Goal: Task Accomplishment & Management: Manage account settings

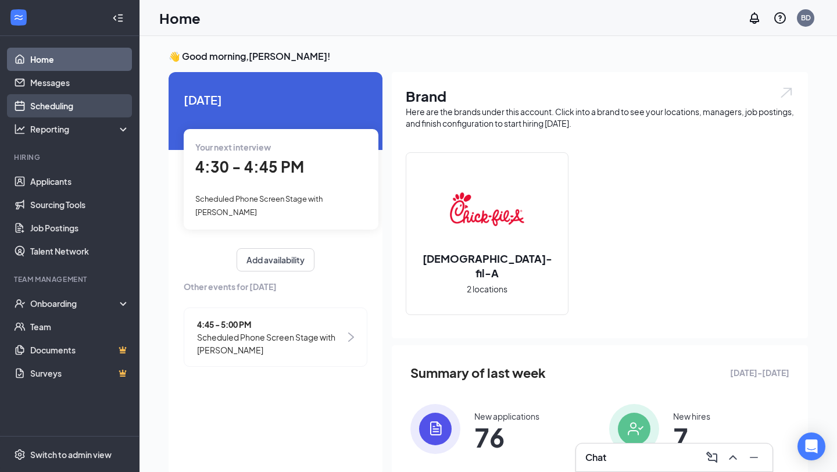
click at [65, 101] on link "Scheduling" at bounding box center [79, 105] width 99 height 23
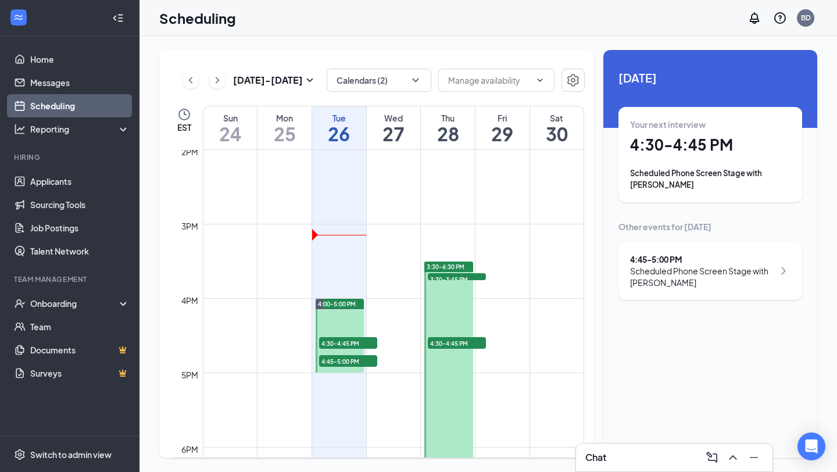
scroll to position [1031, 0]
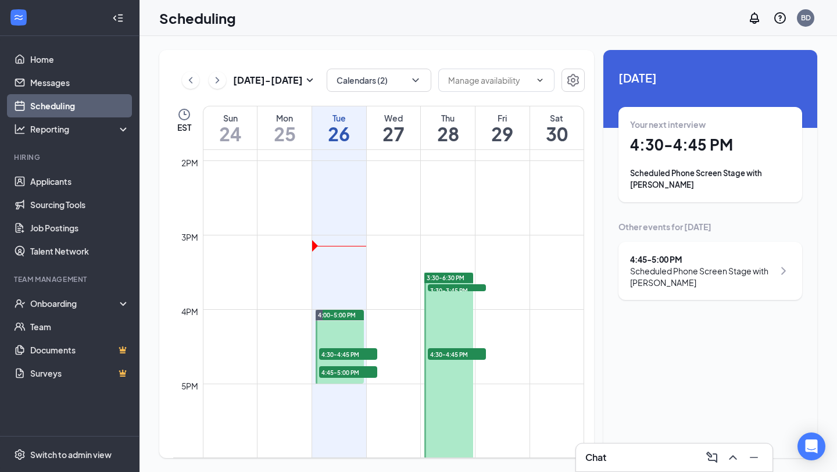
click at [221, 84] on icon "ChevronRight" at bounding box center [218, 80] width 12 height 14
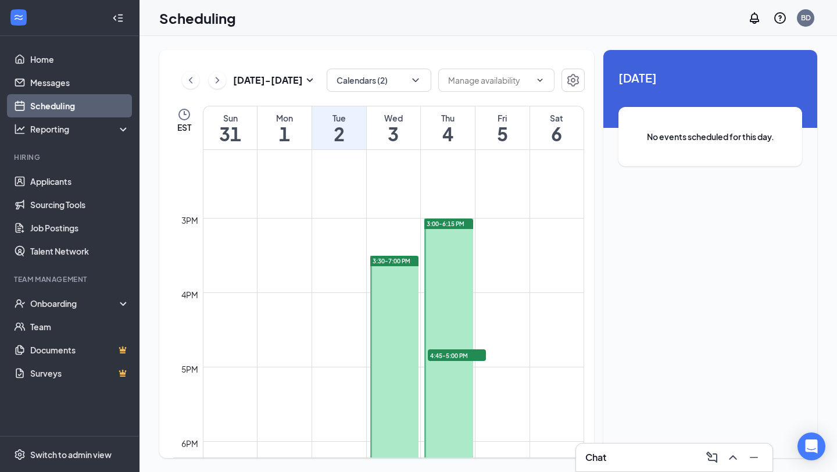
scroll to position [1019, 0]
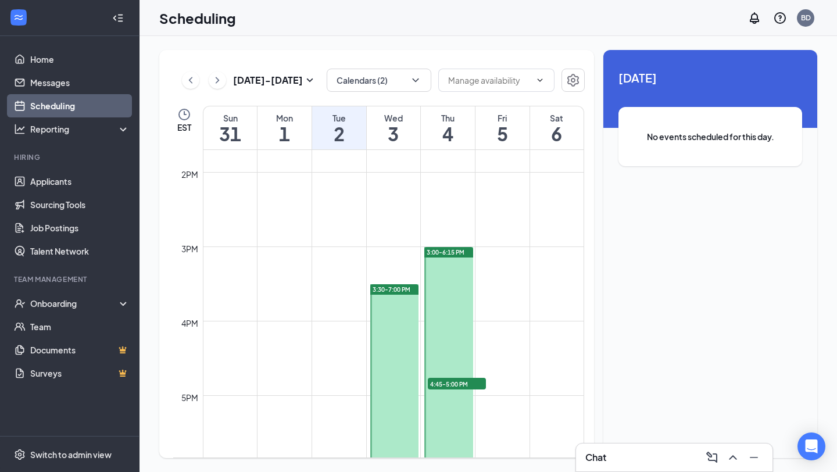
click at [193, 85] on icon "ChevronLeft" at bounding box center [191, 80] width 12 height 14
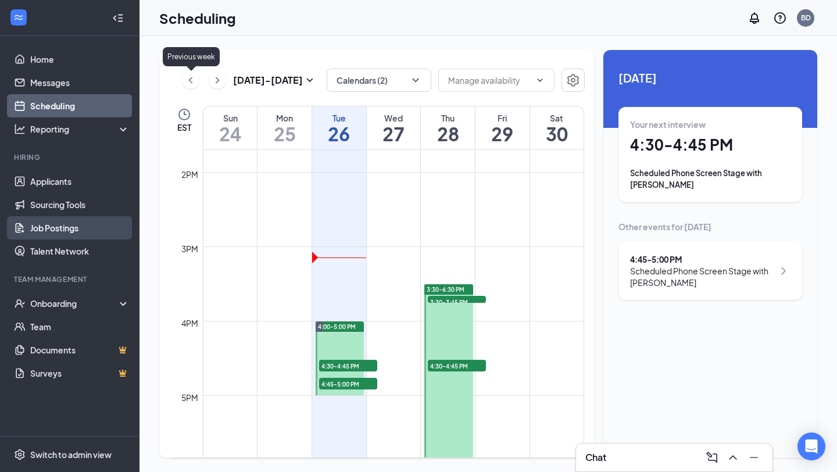
scroll to position [571, 0]
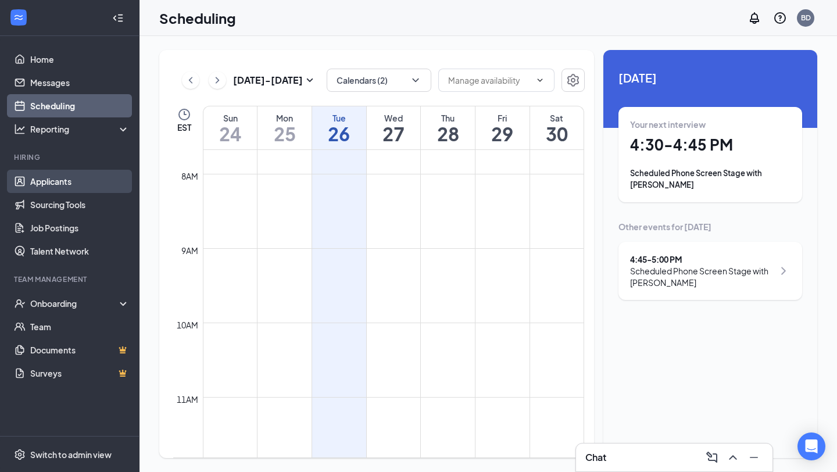
click at [65, 178] on link "Applicants" at bounding box center [79, 181] width 99 height 23
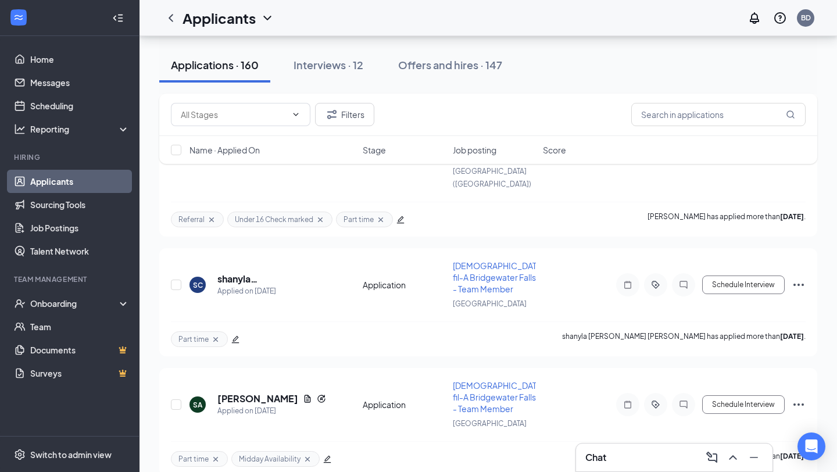
scroll to position [5881, 0]
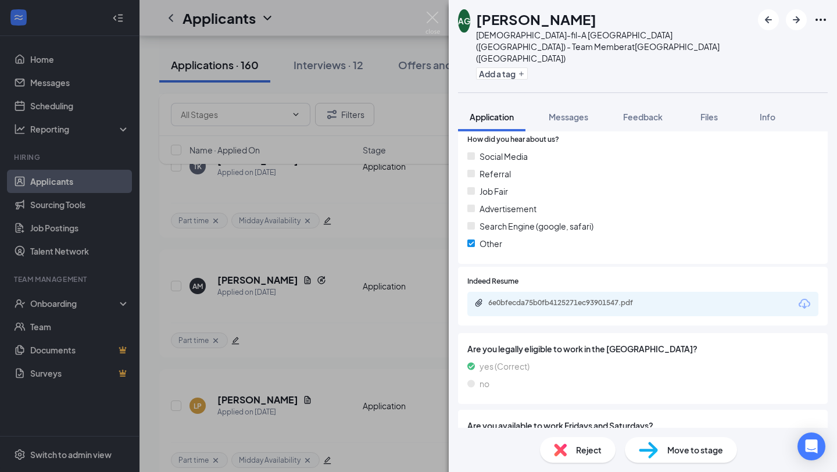
scroll to position [798, 0]
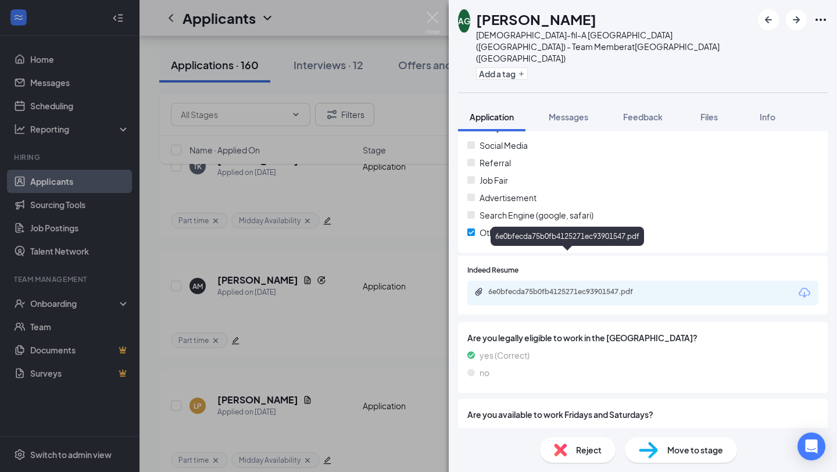
click at [585, 287] on div "6e0bfecda75b0fb4125271ec93901547.pdf" at bounding box center [569, 291] width 163 height 9
click at [518, 67] on button "Add a tag" at bounding box center [502, 73] width 52 height 12
drag, startPoint x: 518, startPoint y: 46, endPoint x: 535, endPoint y: 49, distance: 16.5
click at [529, 65] on input "text" at bounding box center [541, 74] width 131 height 19
click at [535, 65] on input "text" at bounding box center [541, 74] width 131 height 19
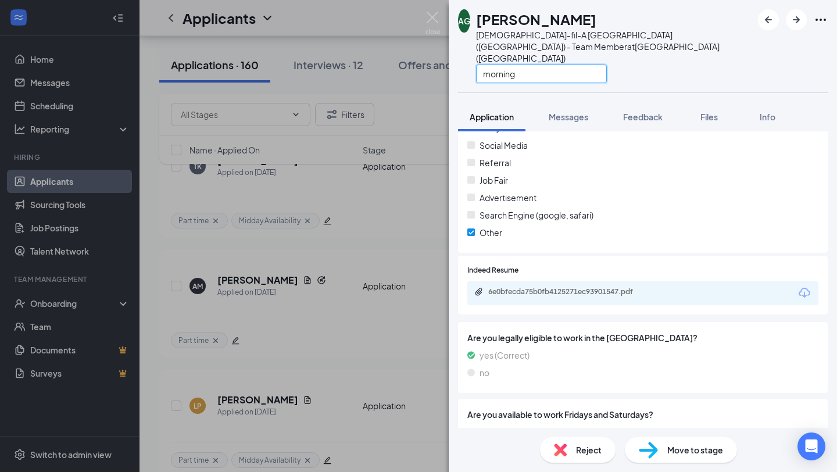
scroll to position [239, 0]
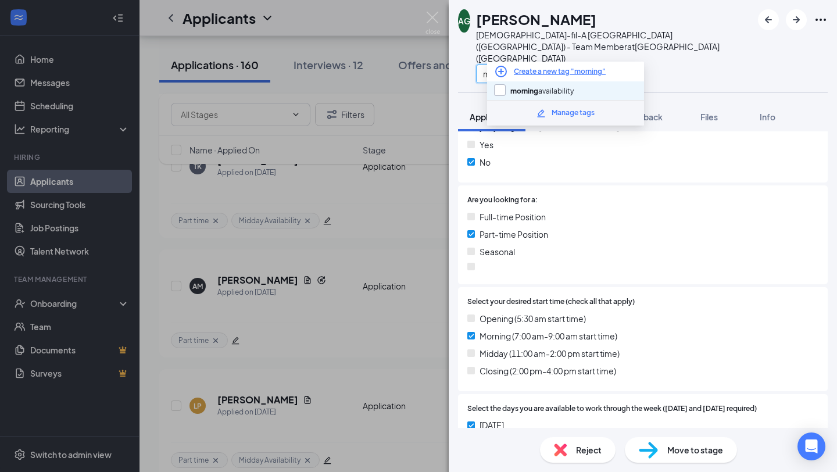
type input "morning"
drag, startPoint x: 521, startPoint y: 91, endPoint x: 557, endPoint y: 45, distance: 58.3
click at [521, 91] on input "morning availability" at bounding box center [534, 90] width 80 height 13
checkbox input "true"
click at [547, 65] on input "morning" at bounding box center [541, 74] width 131 height 19
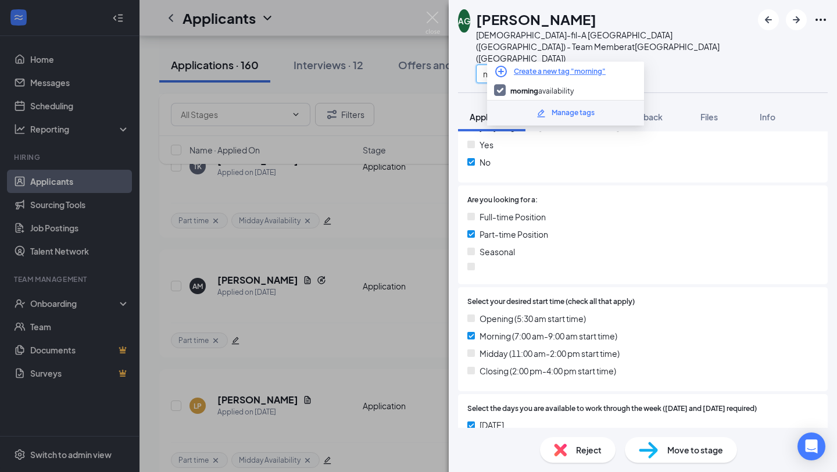
click at [547, 65] on input "morning" at bounding box center [541, 74] width 131 height 19
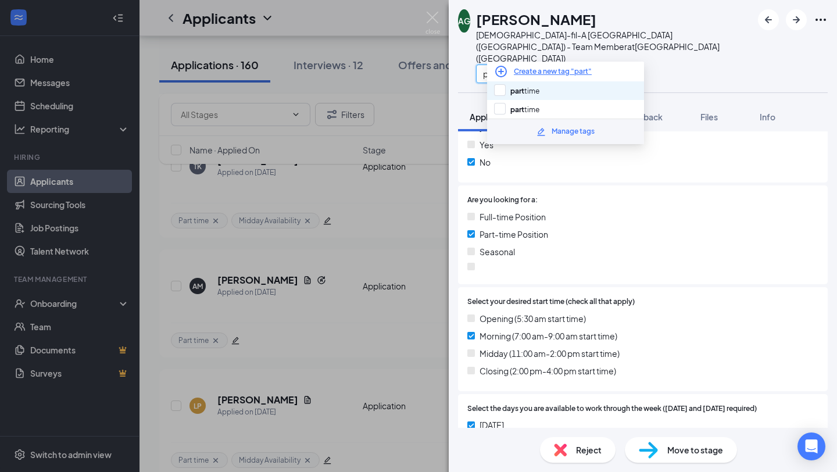
type input "part"
click at [550, 91] on div "part time" at bounding box center [565, 90] width 157 height 19
checkbox input "true"
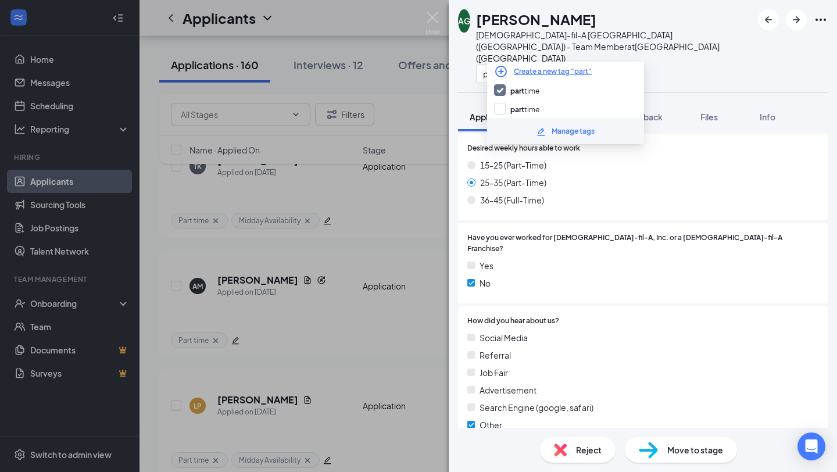
scroll to position [607, 0]
click at [621, 305] on div "How did you hear about us? Social Media Referral Job Fair Advertisement Search …" at bounding box center [643, 374] width 370 height 139
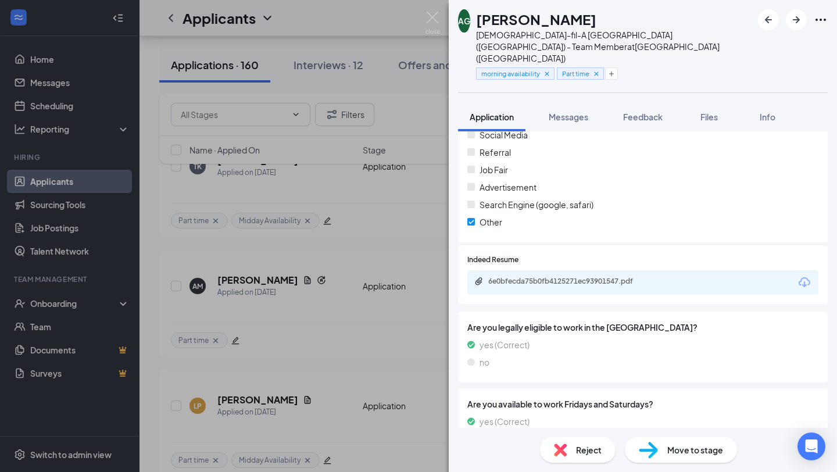
scroll to position [0, 0]
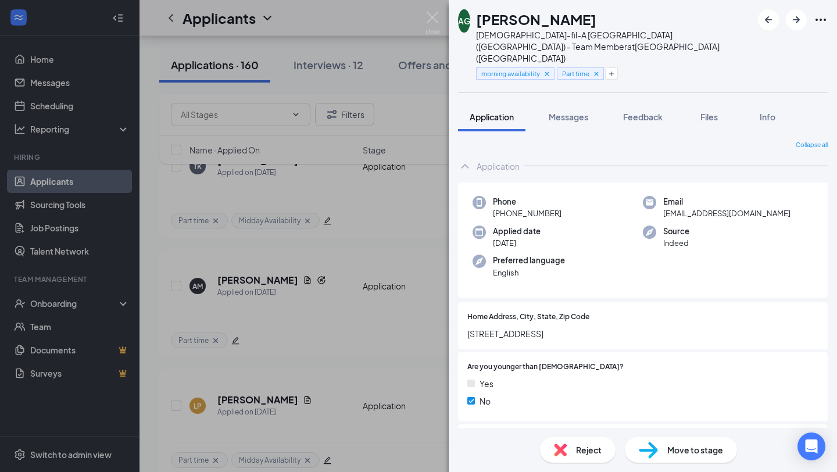
click at [686, 445] on span "Move to stage" at bounding box center [695, 449] width 56 height 13
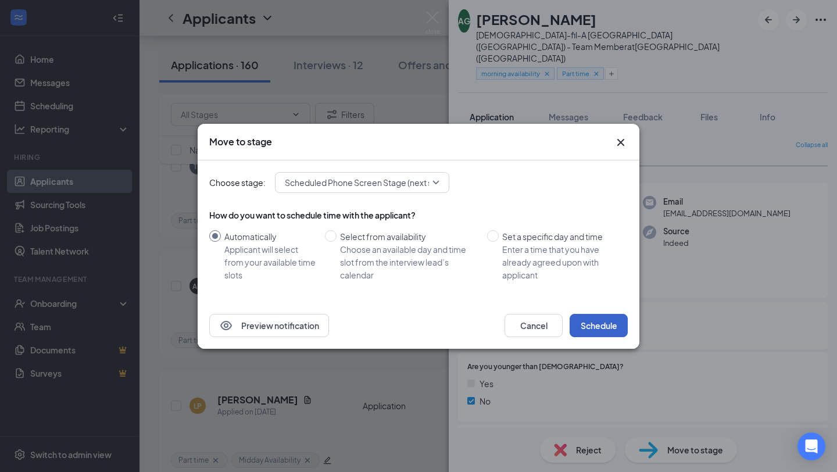
click at [606, 328] on button "Schedule" at bounding box center [599, 325] width 58 height 23
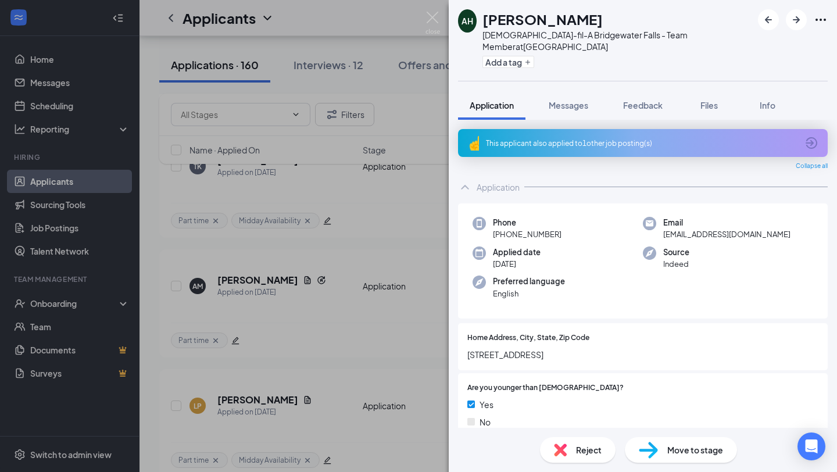
scroll to position [210, 0]
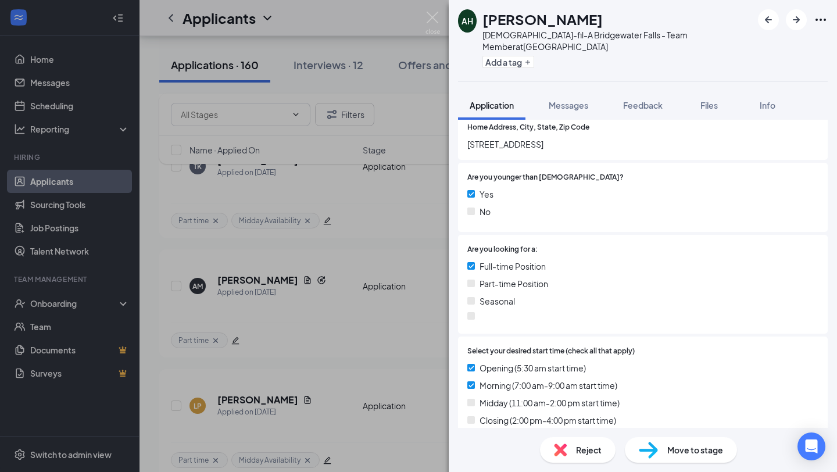
click at [520, 56] on div "Add a tag" at bounding box center [617, 61] width 270 height 19
click at [524, 56] on button "Add a tag" at bounding box center [508, 62] width 52 height 12
click at [531, 53] on input "text" at bounding box center [547, 62] width 131 height 19
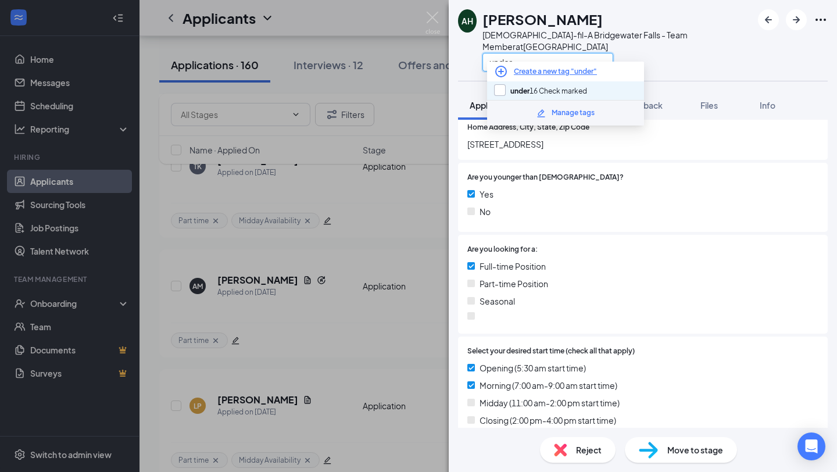
type input "under"
click at [534, 86] on input "under 16 Check marked" at bounding box center [540, 90] width 93 height 13
checkbox input "true"
click at [533, 53] on input "under" at bounding box center [547, 62] width 131 height 19
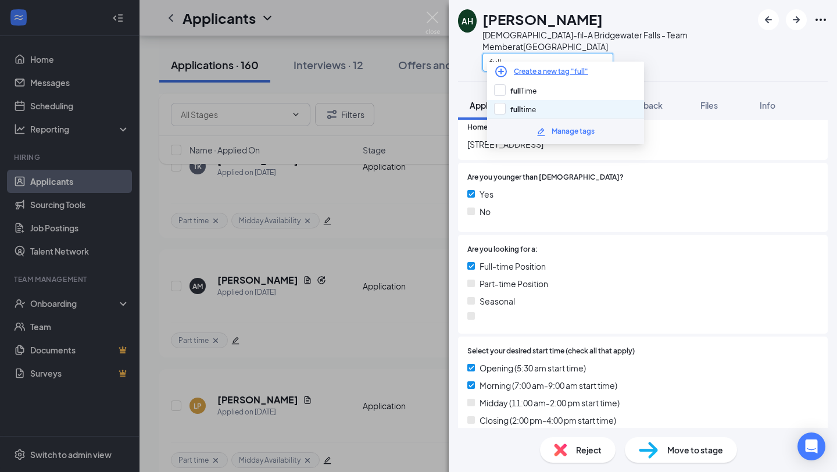
type input "full"
click at [532, 100] on div "full time" at bounding box center [565, 109] width 157 height 19
checkbox input "true"
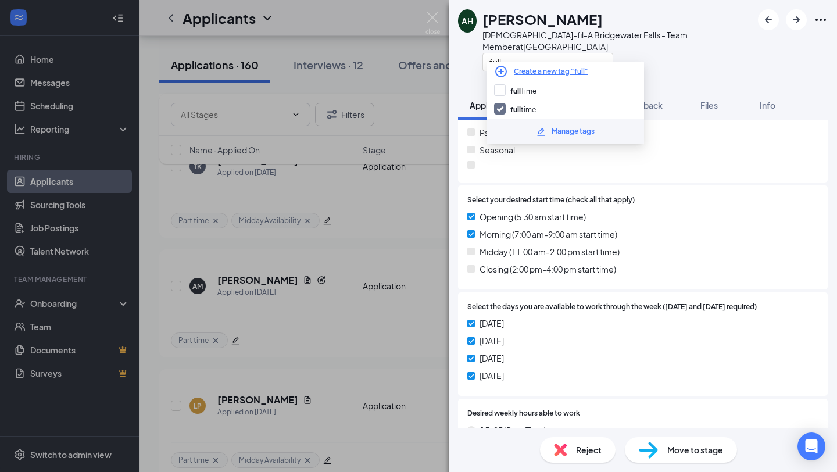
scroll to position [359, 0]
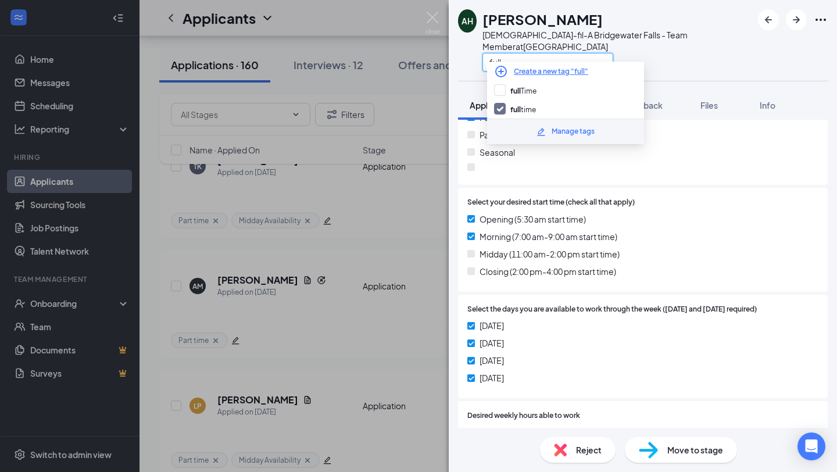
click at [528, 53] on input "full" at bounding box center [547, 62] width 131 height 19
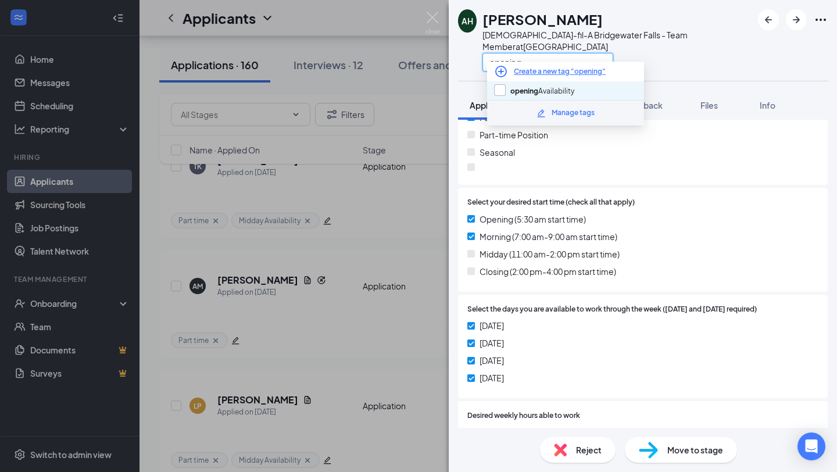
type input "opening"
click at [529, 90] on input "opening Availability" at bounding box center [534, 90] width 80 height 13
checkbox input "true"
click at [535, 53] on input "opening" at bounding box center [547, 62] width 131 height 19
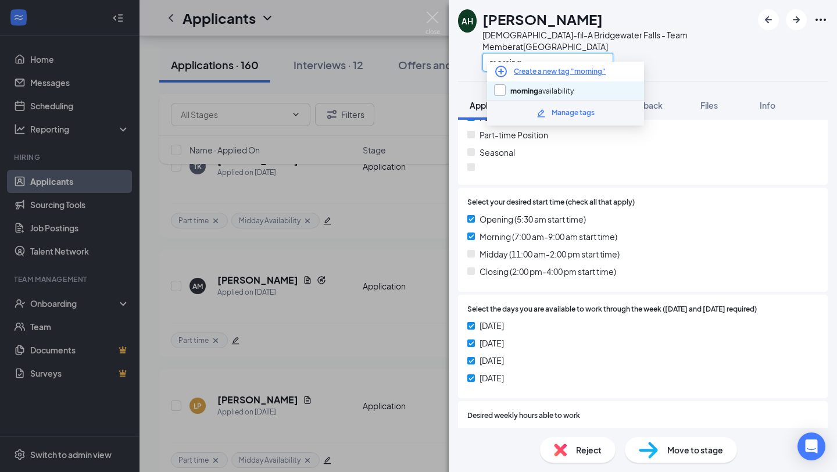
type input "morning"
click at [545, 87] on input "morning availability" at bounding box center [534, 90] width 80 height 13
checkbox input "true"
click at [656, 232] on div "Opening (5:30 am start time) Morning (7:00 am-9:00 am start time) Midday (11:00…" at bounding box center [642, 248] width 351 height 70
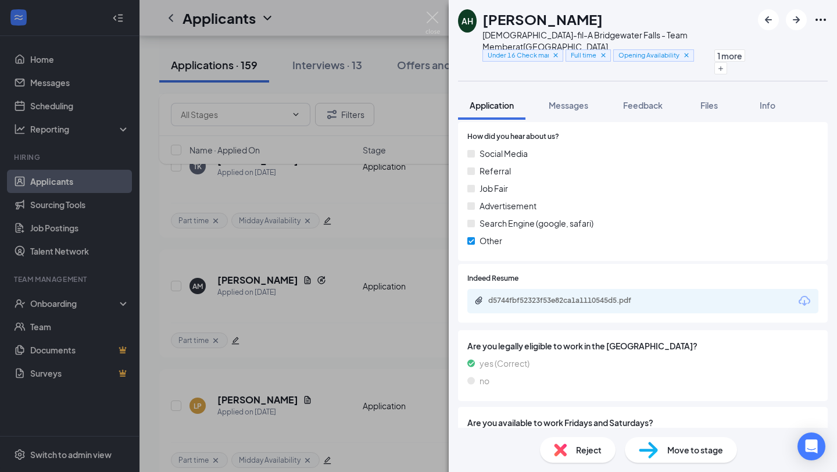
scroll to position [988, 0]
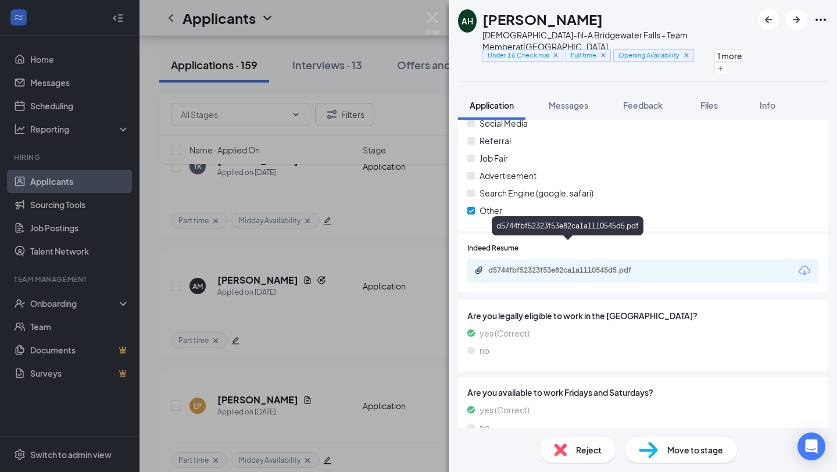
click at [613, 266] on div "d5744fbf52323f53e82ca1a1110545d5.pdf" at bounding box center [568, 271] width 188 height 11
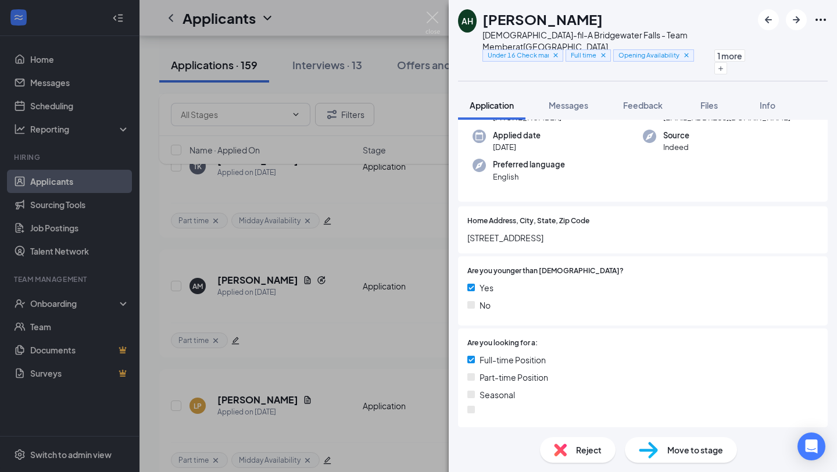
scroll to position [0, 0]
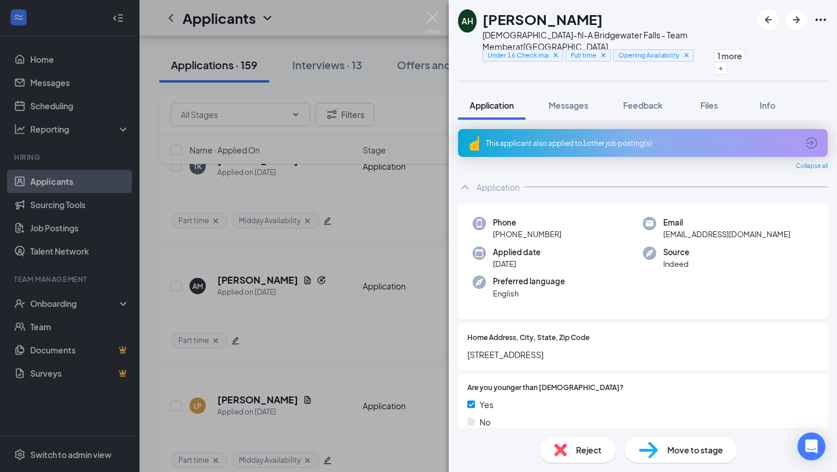
click at [667, 446] on span "Move to stage" at bounding box center [695, 449] width 56 height 13
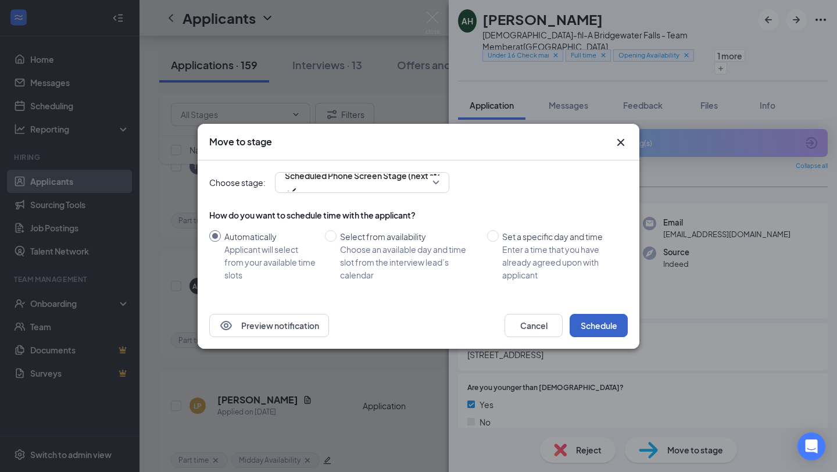
click at [606, 324] on button "Schedule" at bounding box center [599, 325] width 58 height 23
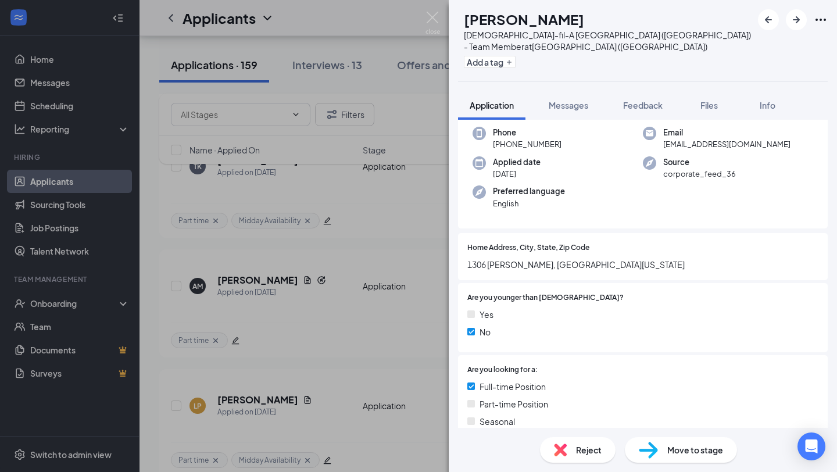
scroll to position [320, 0]
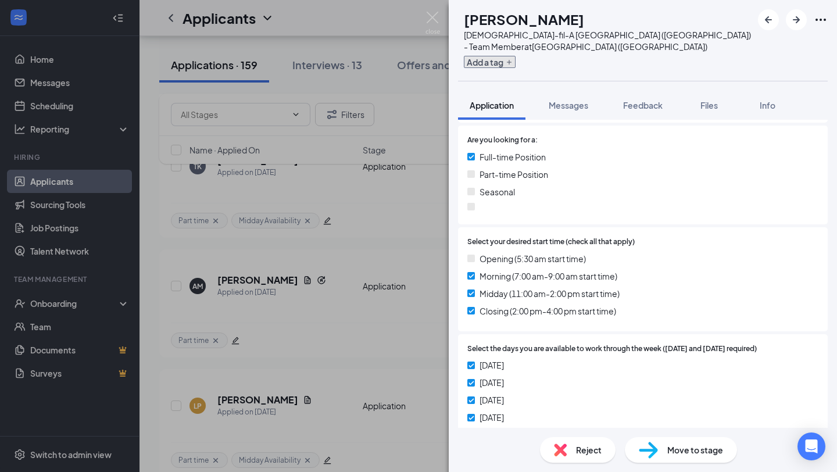
click at [516, 56] on button "Add a tag" at bounding box center [490, 62] width 52 height 12
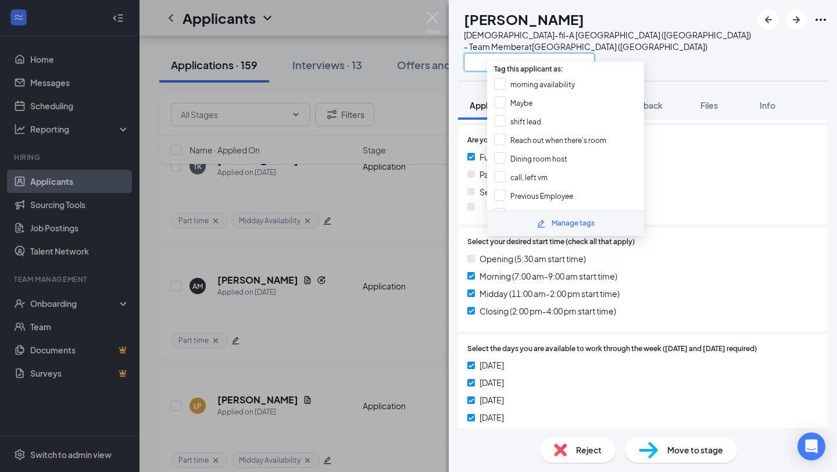
click at [527, 53] on input "text" at bounding box center [529, 62] width 131 height 19
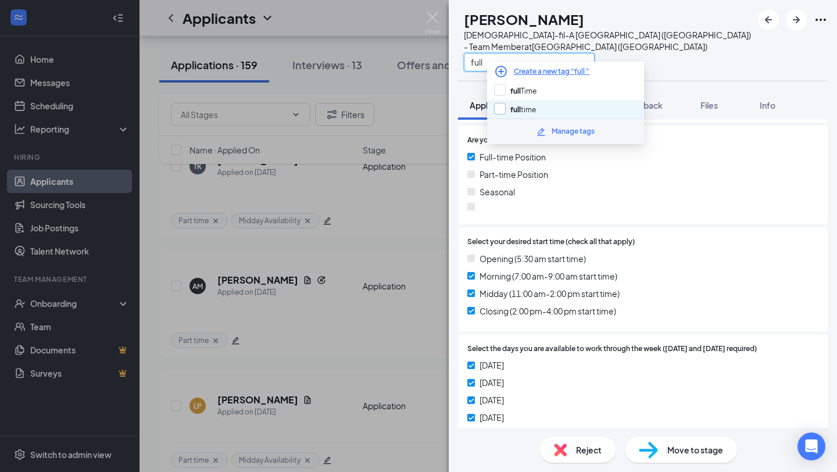
type input "full"
click at [535, 104] on input "full time" at bounding box center [515, 109] width 42 height 13
checkbox input "true"
click at [535, 53] on input "full" at bounding box center [529, 62] width 131 height 19
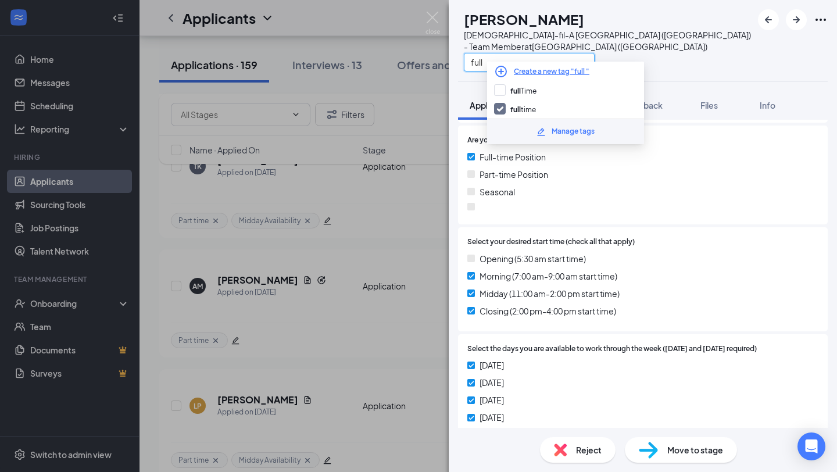
click at [535, 53] on input "full" at bounding box center [529, 62] width 131 height 19
drag, startPoint x: 528, startPoint y: 53, endPoint x: 498, endPoint y: 45, distance: 31.2
click at [498, 53] on input "full" at bounding box center [529, 62] width 131 height 19
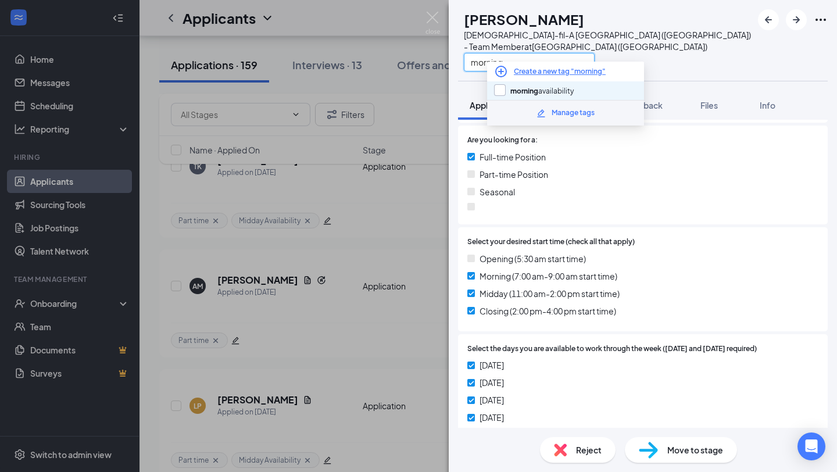
type input "morning"
click at [509, 87] on input "morning availability" at bounding box center [534, 90] width 80 height 13
checkbox input "true"
click at [525, 56] on input "morning" at bounding box center [529, 62] width 131 height 19
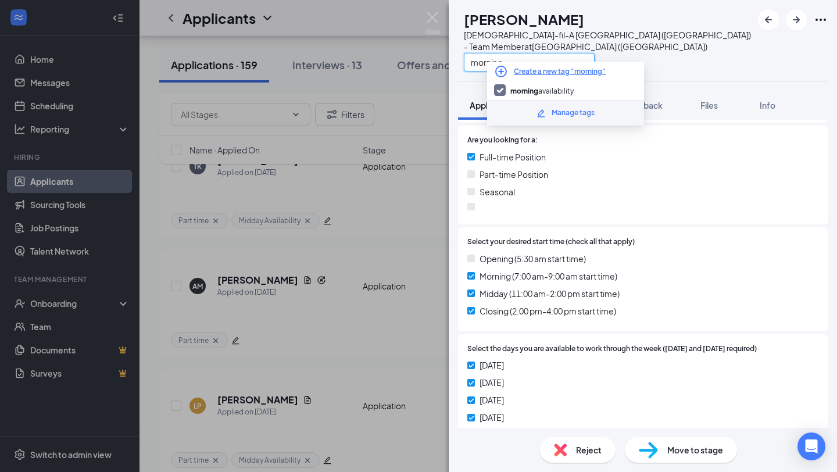
click at [525, 56] on input "morning" at bounding box center [529, 62] width 131 height 19
type input "midday"
click at [536, 90] on input "midday Availability" at bounding box center [533, 90] width 78 height 13
checkbox input "true"
click at [536, 53] on input "midday" at bounding box center [529, 62] width 131 height 19
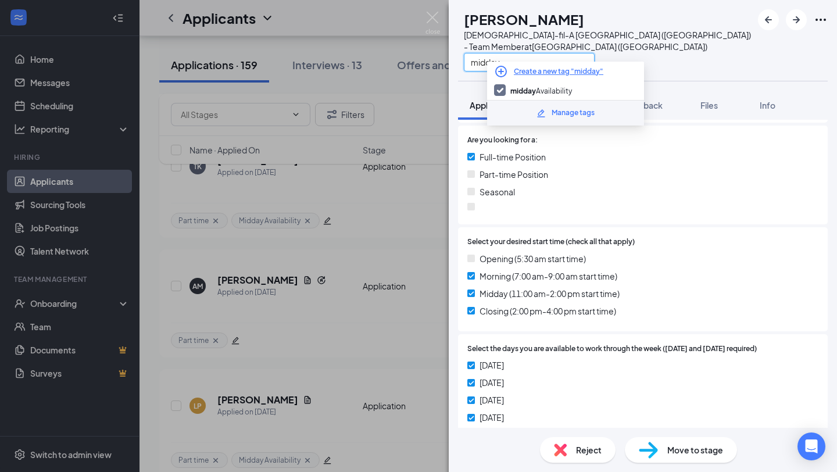
click at [536, 53] on input "midday" at bounding box center [529, 62] width 131 height 19
type input "evening"
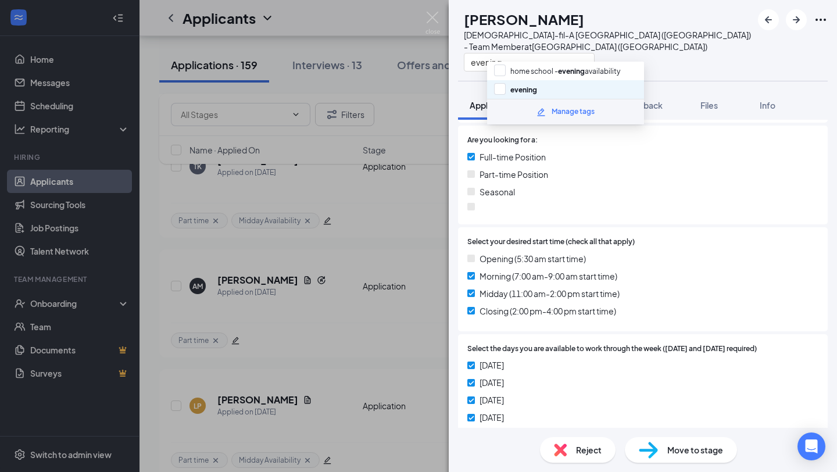
click at [542, 90] on div "evening" at bounding box center [565, 89] width 157 height 19
checkbox input "true"
click at [606, 237] on span "Select your desired start time (check all that apply)" at bounding box center [550, 242] width 167 height 11
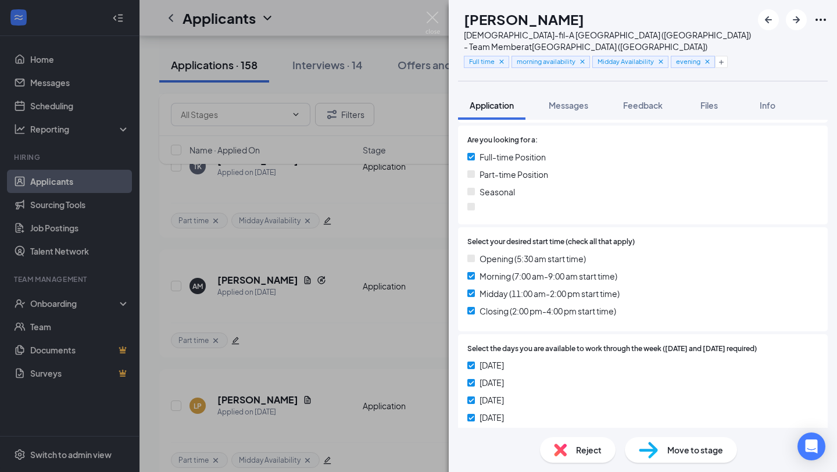
click at [660, 442] on div "Move to stage" at bounding box center [681, 450] width 112 height 26
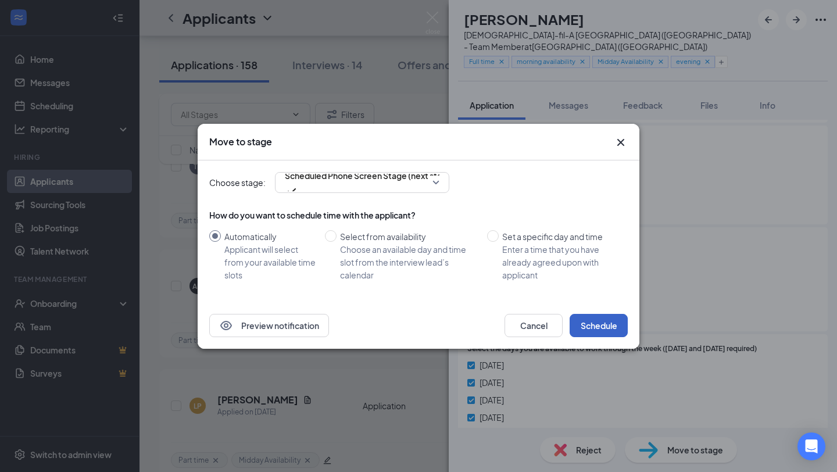
click at [591, 322] on button "Schedule" at bounding box center [599, 325] width 58 height 23
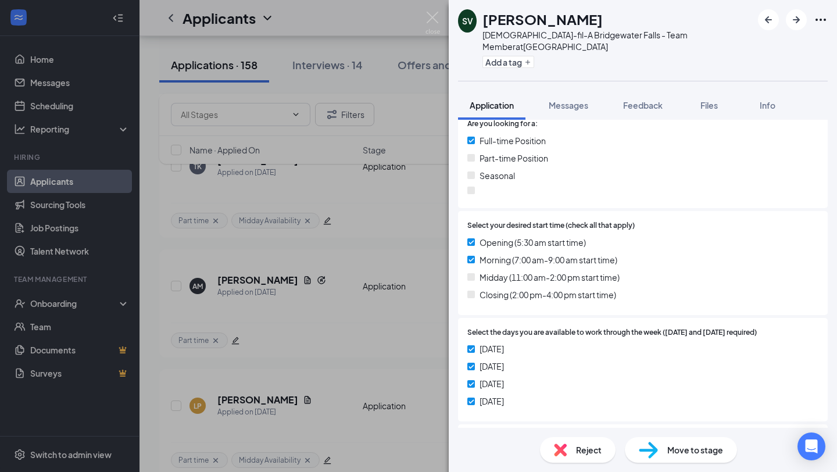
scroll to position [280, 0]
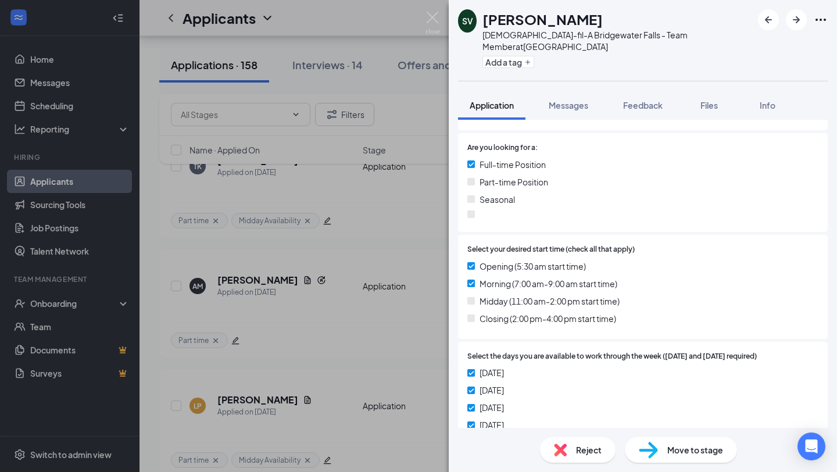
click at [518, 58] on div "Add a tag" at bounding box center [617, 61] width 270 height 19
click at [518, 56] on button "Add a tag" at bounding box center [508, 62] width 52 height 12
click at [525, 53] on input "text" at bounding box center [547, 62] width 131 height 19
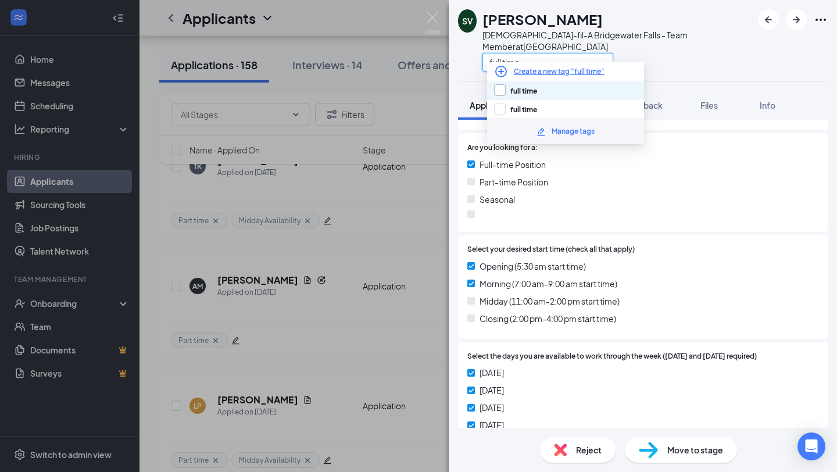
type input "full time"
click at [526, 88] on input "full time" at bounding box center [515, 90] width 43 height 13
checkbox input "true"
click at [528, 53] on input "full time" at bounding box center [547, 62] width 131 height 19
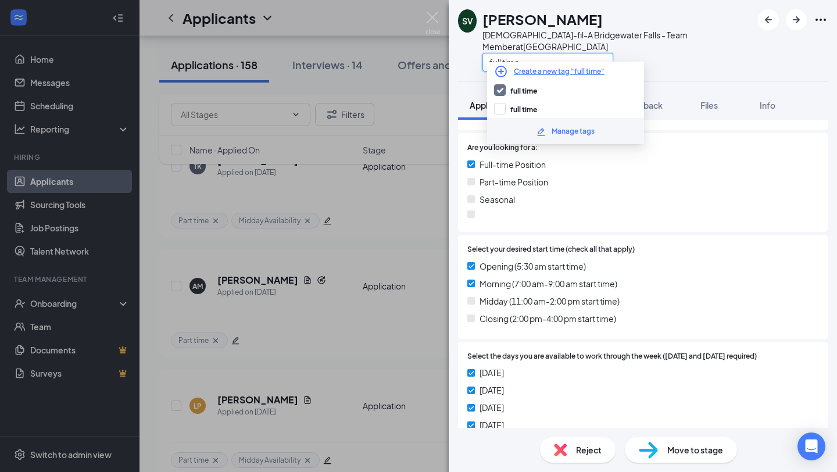
click at [528, 53] on input "full time" at bounding box center [547, 62] width 131 height 19
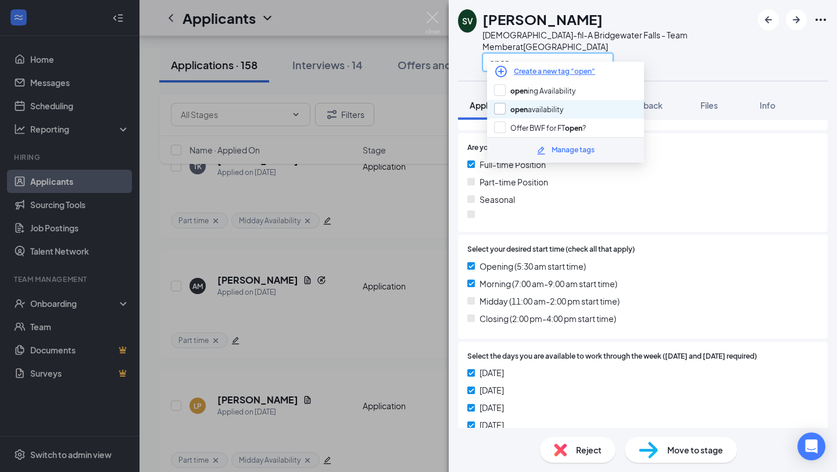
type input "open"
click at [540, 105] on input "open availability" at bounding box center [528, 109] width 69 height 13
click at [540, 106] on input "open availability" at bounding box center [528, 109] width 69 height 13
checkbox input "false"
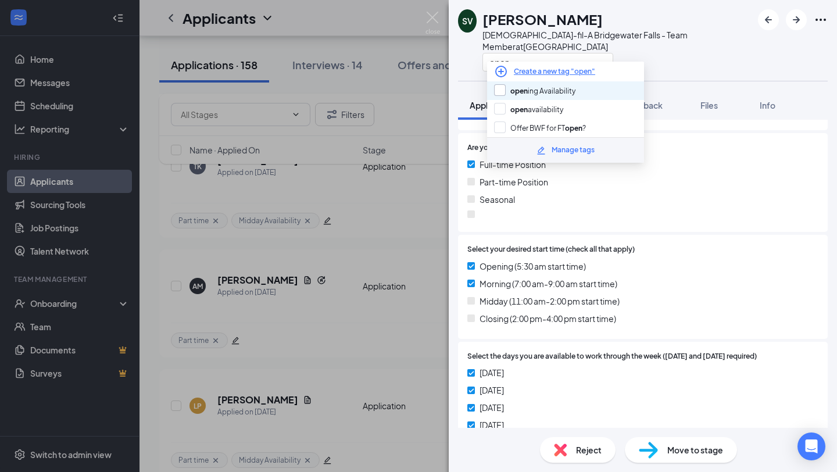
click at [540, 92] on input "open ing Availability" at bounding box center [534, 90] width 81 height 13
checkbox input "true"
click at [539, 53] on input "open" at bounding box center [547, 62] width 131 height 19
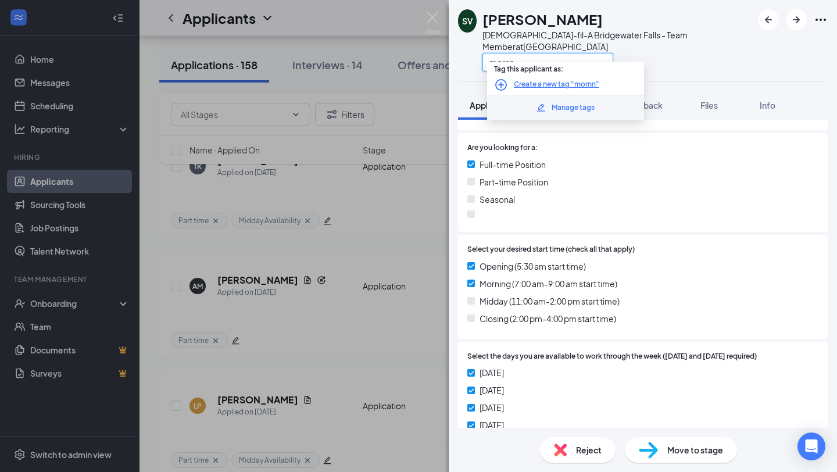
type input "morn"
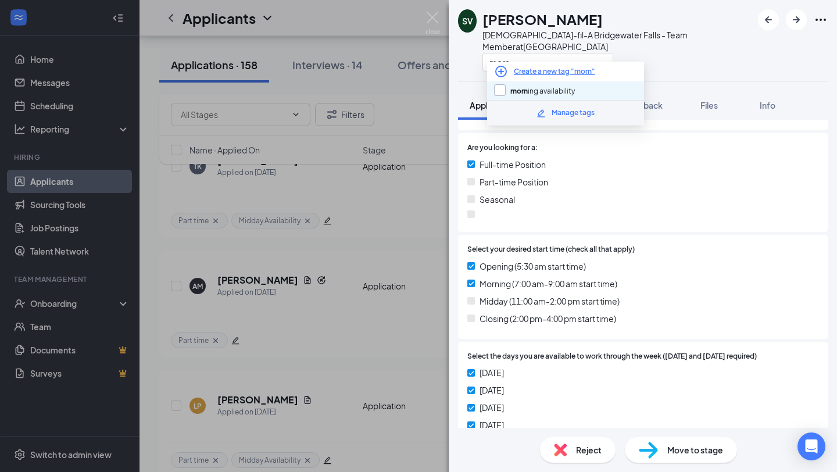
click at [539, 90] on input "morn ing availability" at bounding box center [534, 90] width 81 height 13
click at [620, 260] on div "Opening (5:30 am start time)" at bounding box center [642, 266] width 351 height 13
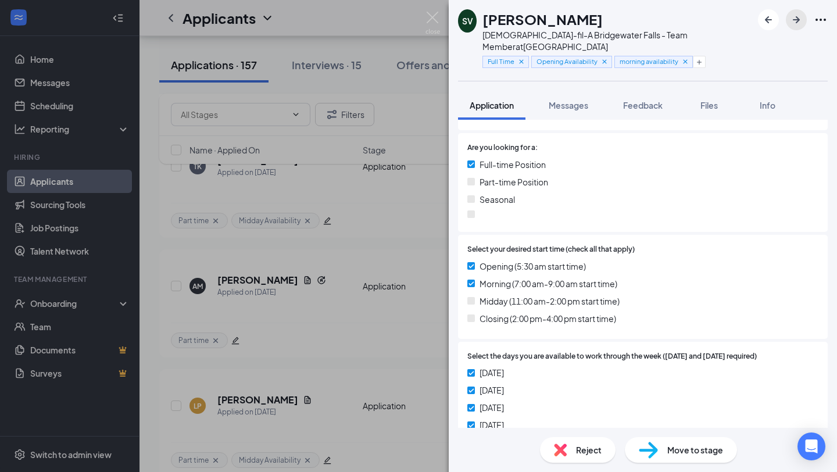
click at [796, 15] on icon "ArrowRight" at bounding box center [796, 20] width 14 height 14
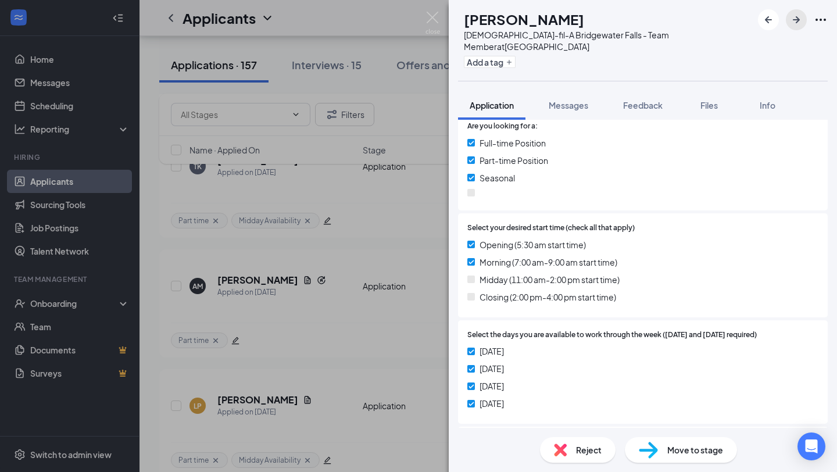
scroll to position [306, 0]
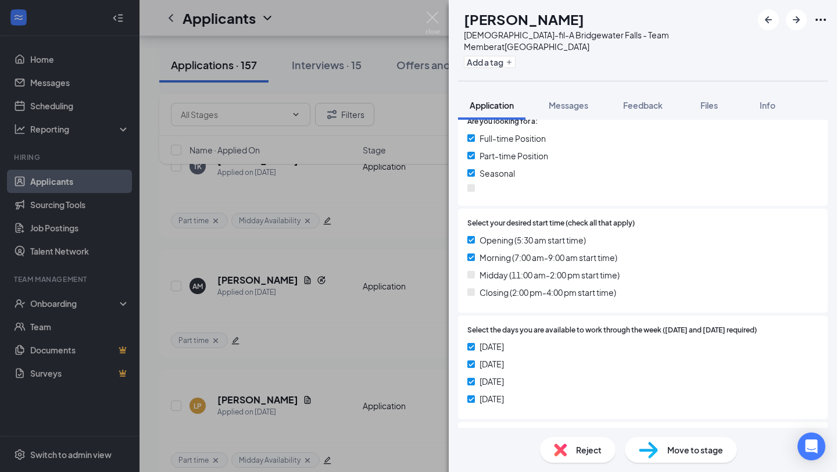
click at [576, 453] on span "Reject" at bounding box center [589, 449] width 26 height 13
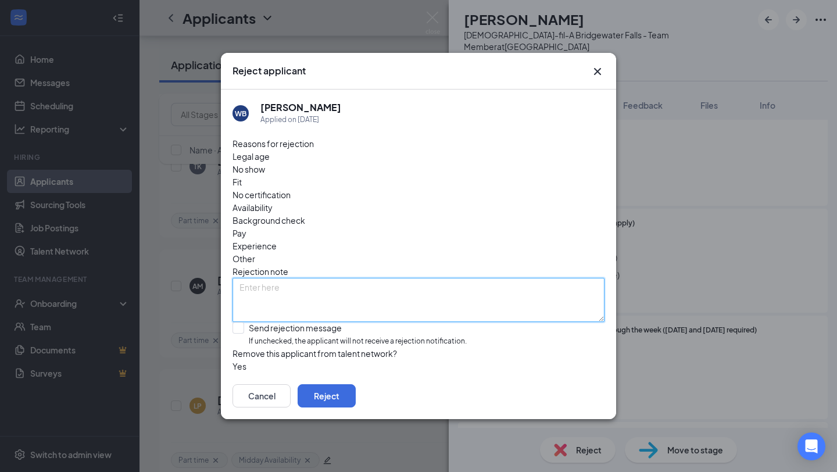
click at [388, 278] on textarea at bounding box center [418, 300] width 372 height 44
type textarea "No seasonal shifts avail"
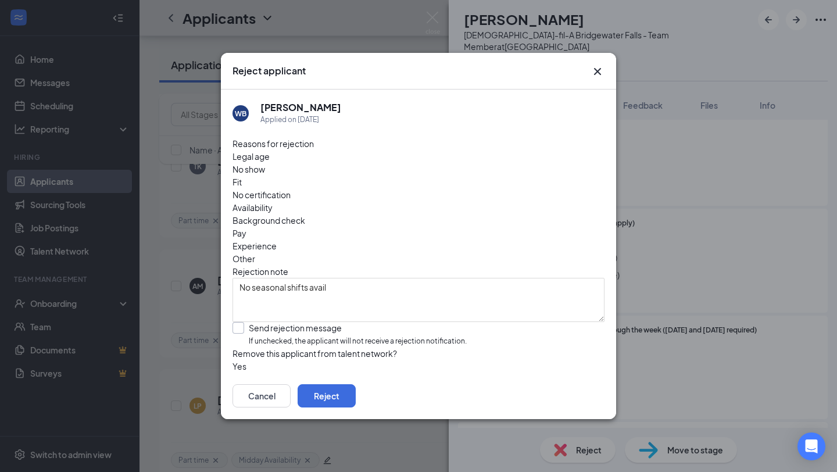
click at [330, 322] on input "Send rejection message If unchecked, the applicant will not receive a rejection…" at bounding box center [349, 334] width 234 height 25
checkbox input "true"
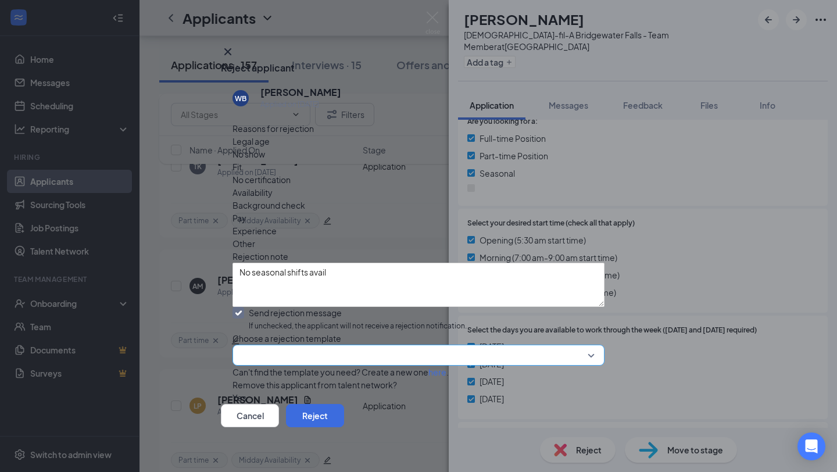
click at [356, 345] on input "search" at bounding box center [414, 355] width 350 height 20
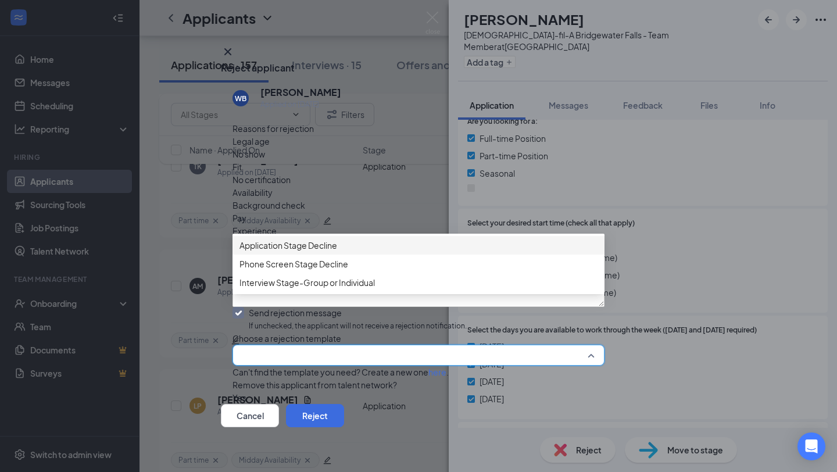
click at [353, 248] on span "Application Stage Decline" at bounding box center [418, 245] width 358 height 13
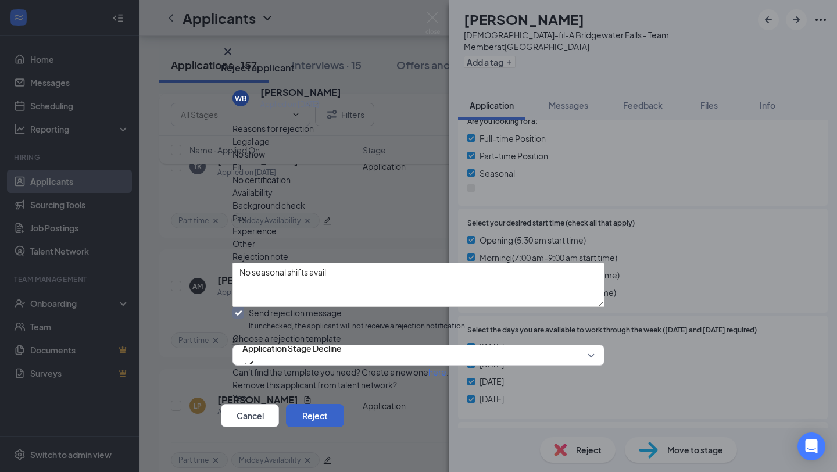
click at [344, 412] on button "Reject" at bounding box center [315, 415] width 58 height 23
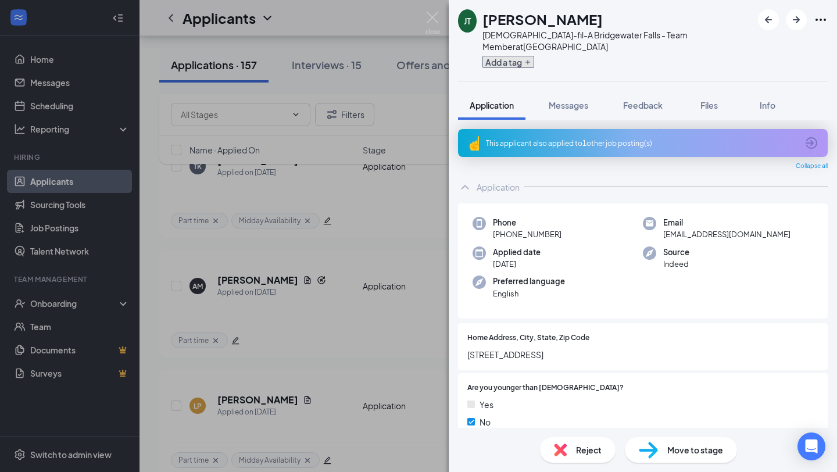
click at [514, 56] on button "Add a tag" at bounding box center [508, 62] width 52 height 12
click at [516, 53] on input "text" at bounding box center [547, 62] width 131 height 19
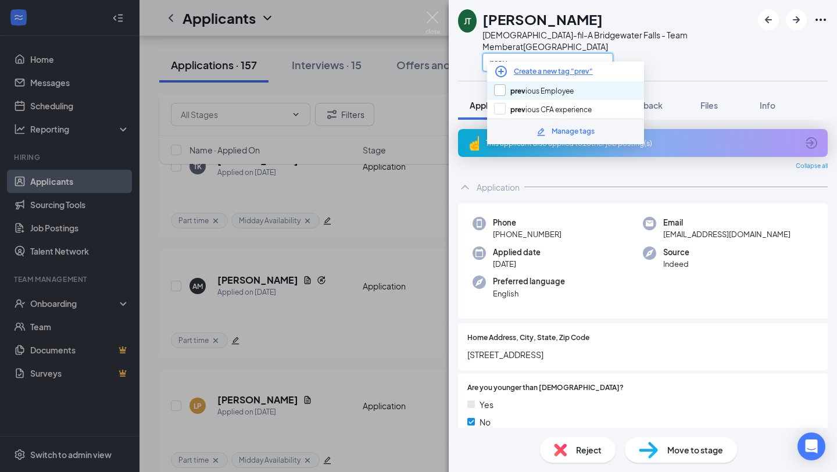
type input "prev"
click at [524, 90] on input "prev ious Employee" at bounding box center [534, 90] width 80 height 13
checkbox input "true"
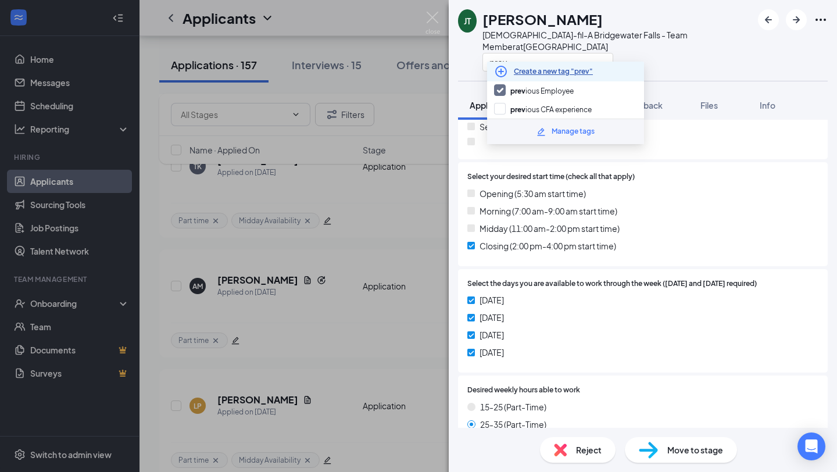
scroll to position [386, 0]
click at [545, 53] on input "prev" at bounding box center [547, 62] width 131 height 19
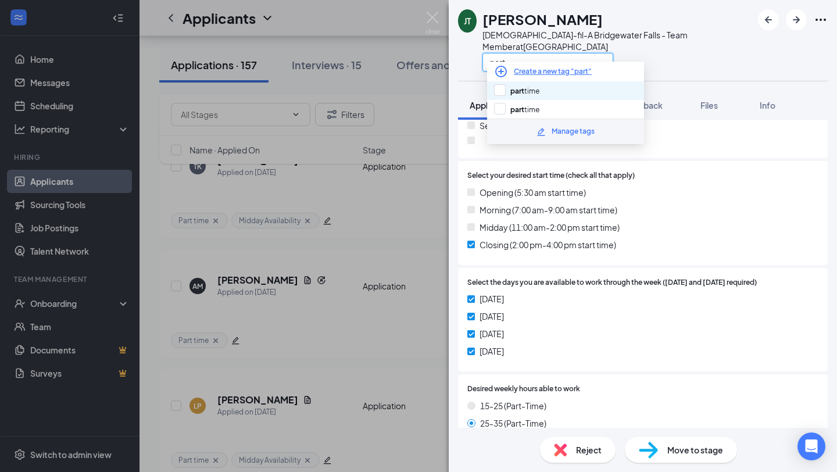
type input "part"
click at [545, 89] on div "part time" at bounding box center [565, 90] width 157 height 19
checkbox input "true"
click at [542, 53] on input "part" at bounding box center [547, 62] width 131 height 19
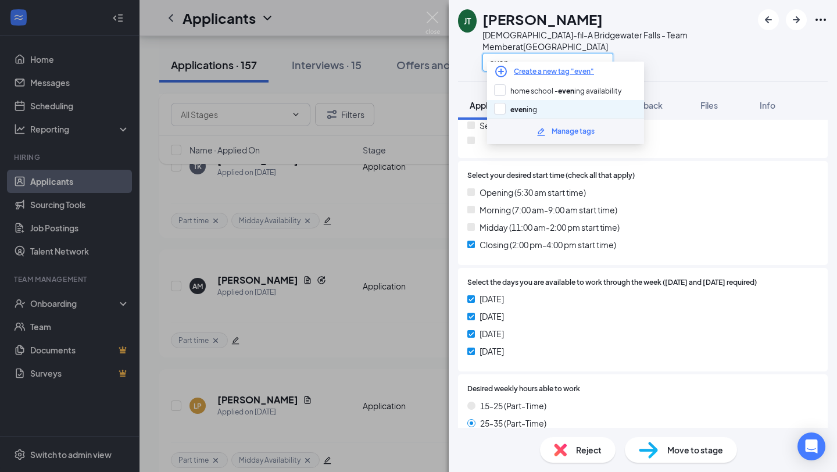
type input "even"
click at [538, 109] on div "even ing" at bounding box center [565, 109] width 157 height 19
checkbox input "true"
click at [568, 241] on div "Opening (5:30 am start time) Morning (7:00 am-9:00 am start time) Midday (11:00…" at bounding box center [642, 221] width 351 height 70
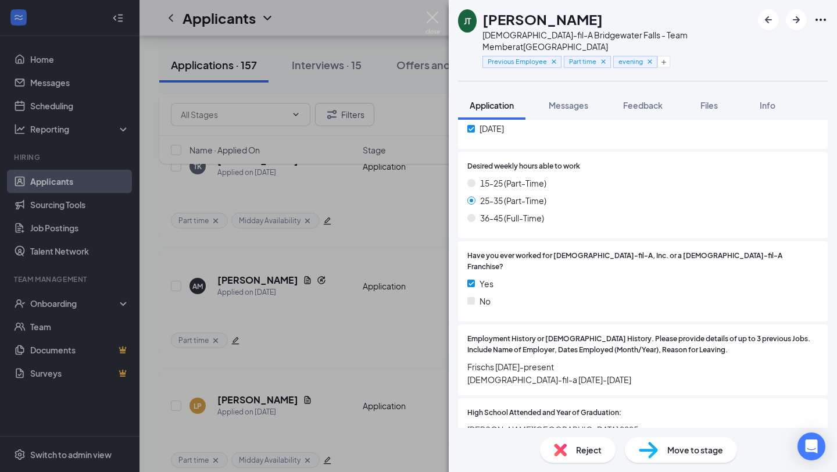
scroll to position [615, 0]
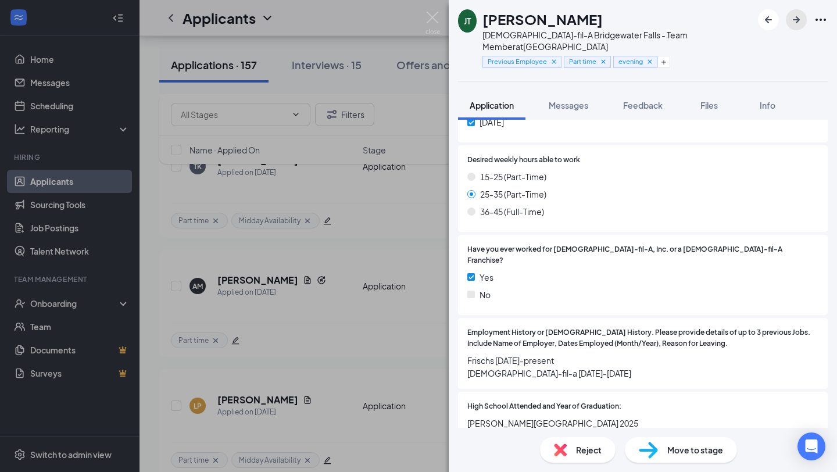
click at [800, 17] on icon "ArrowRight" at bounding box center [796, 20] width 14 height 14
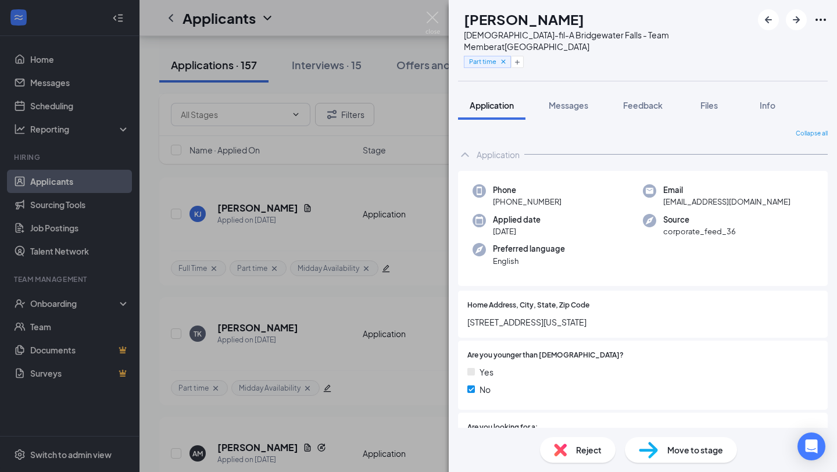
click at [360, 158] on div "DB [PERSON_NAME] [DEMOGRAPHIC_DATA]-fil-A Bridgewater Falls - Team Member at [G…" at bounding box center [418, 236] width 837 height 472
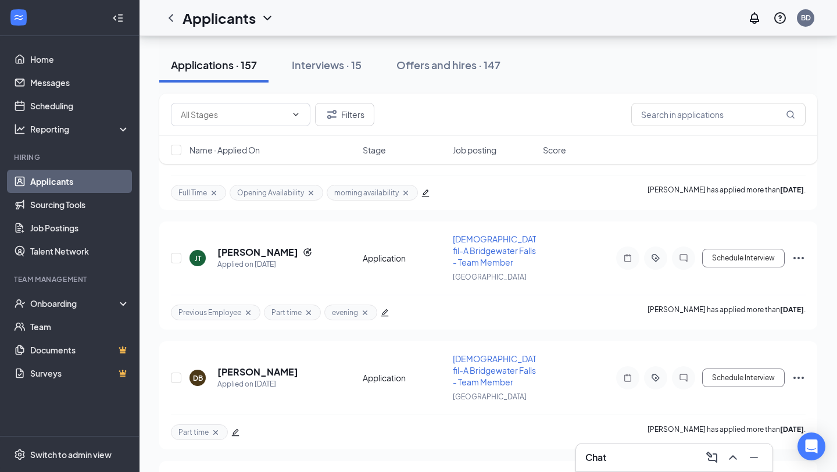
scroll to position [8017, 0]
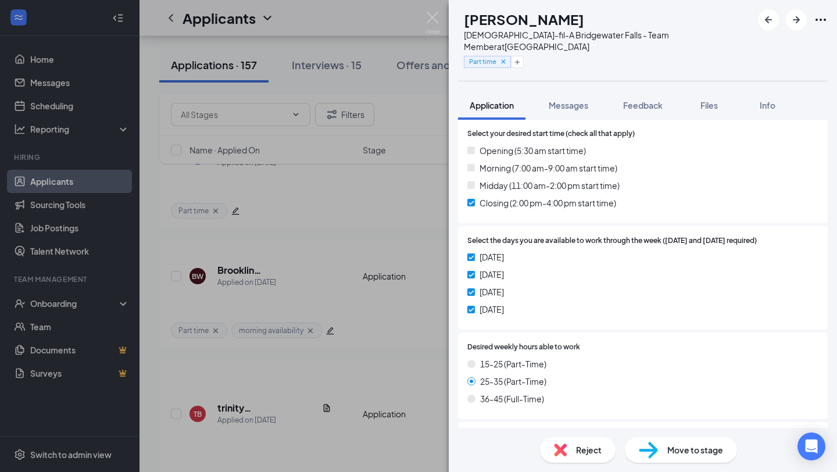
scroll to position [436, 0]
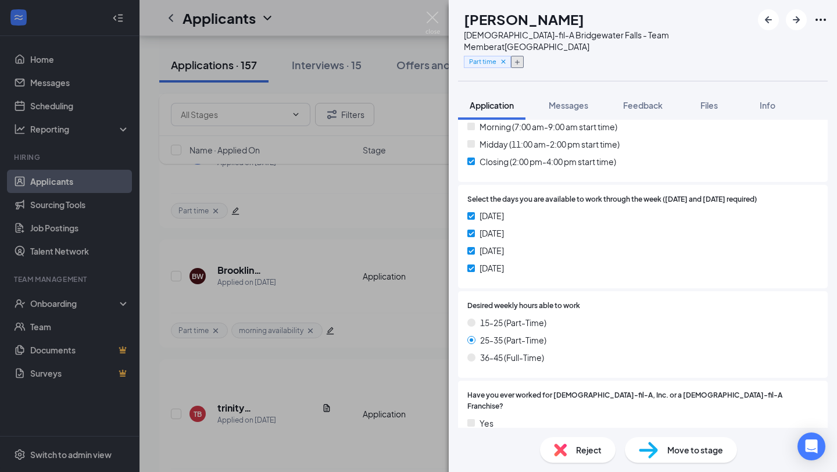
click at [521, 59] on icon "Plus" at bounding box center [517, 62] width 7 height 7
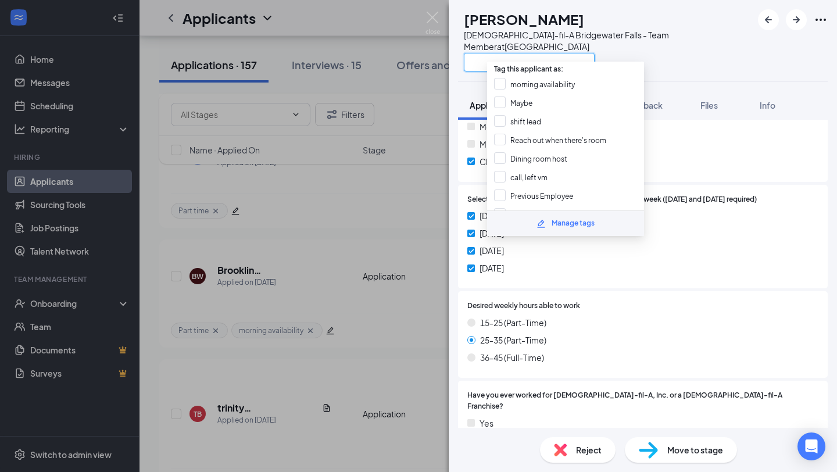
click at [549, 55] on input "text" at bounding box center [529, 62] width 131 height 19
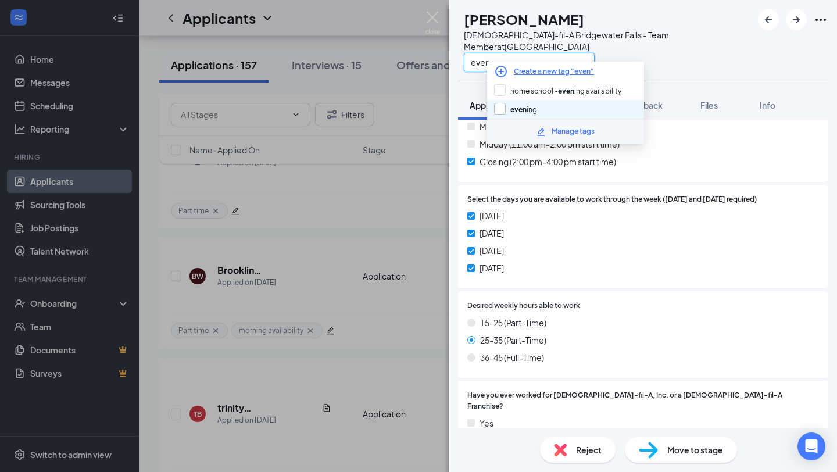
type input "even"
click at [525, 103] on input "even ing" at bounding box center [515, 109] width 43 height 13
checkbox input "true"
click at [576, 245] on div "[DATE] [DATE] [DATE] [DATE]" at bounding box center [642, 244] width 351 height 70
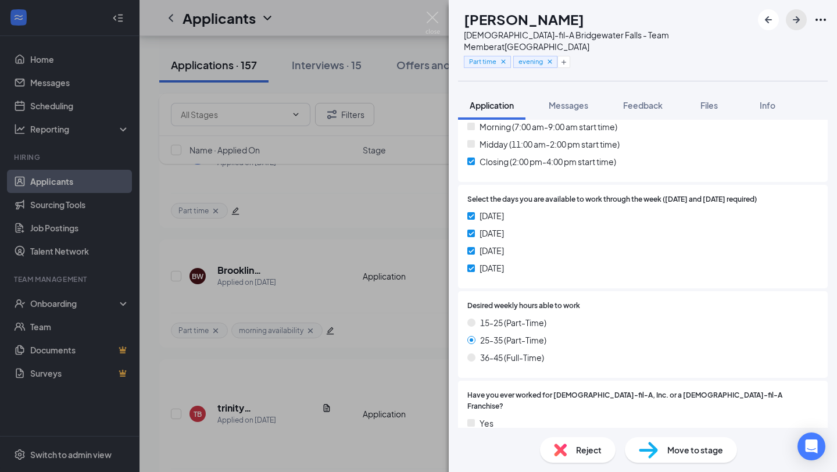
click at [800, 20] on icon "ArrowRight" at bounding box center [796, 20] width 14 height 14
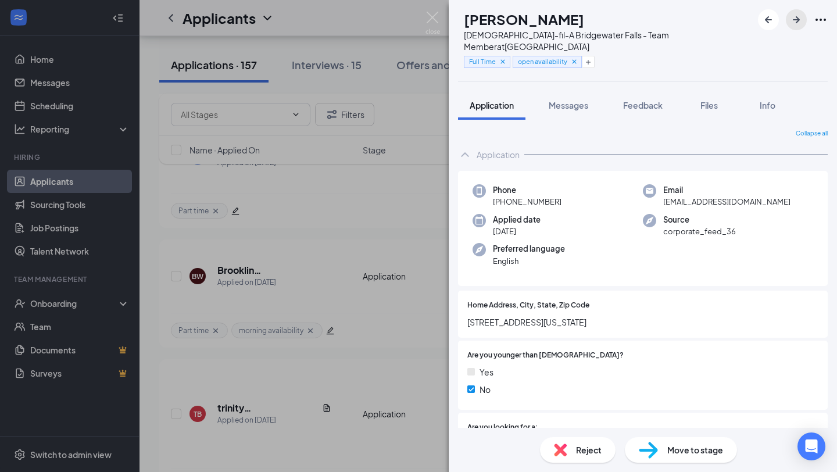
click at [795, 22] on icon "ArrowRight" at bounding box center [796, 20] width 14 height 14
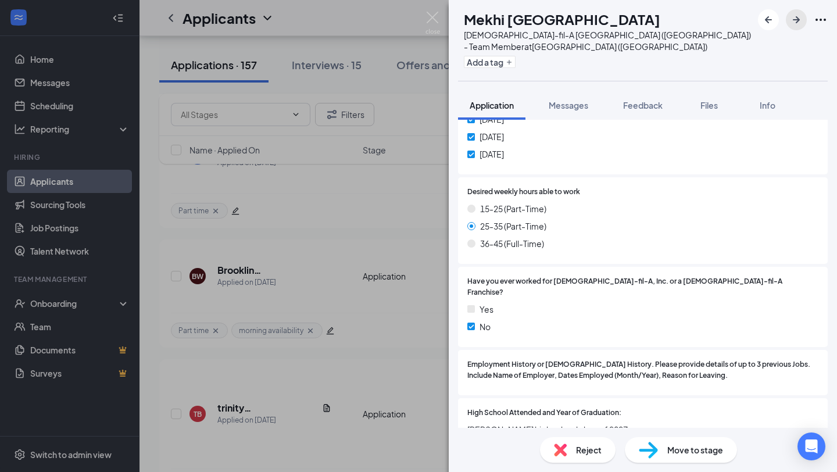
scroll to position [527, 0]
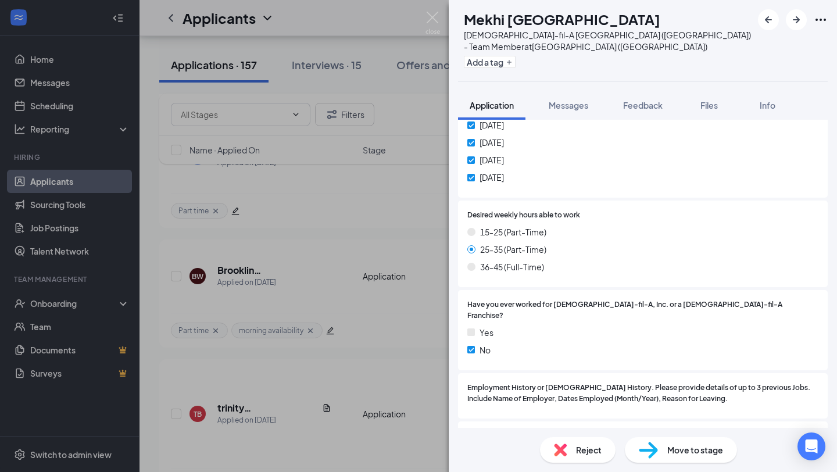
click at [593, 447] on span "Reject" at bounding box center [589, 449] width 26 height 13
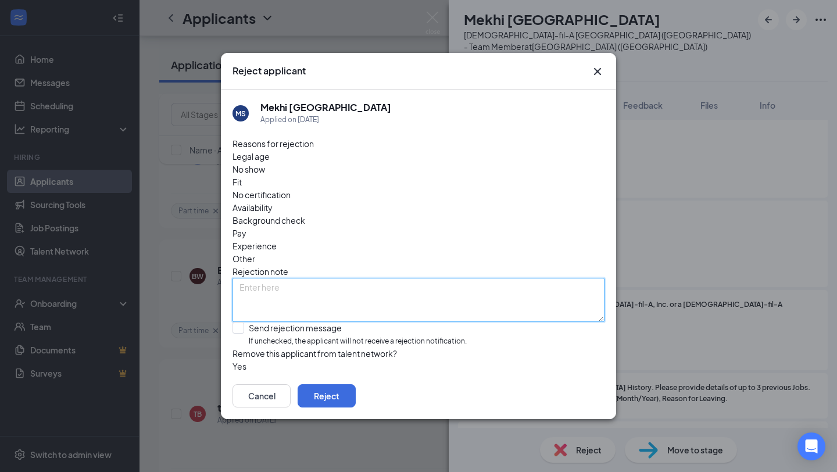
click at [323, 278] on textarea at bounding box center [418, 300] width 372 height 44
type textarea "Incomplete application"
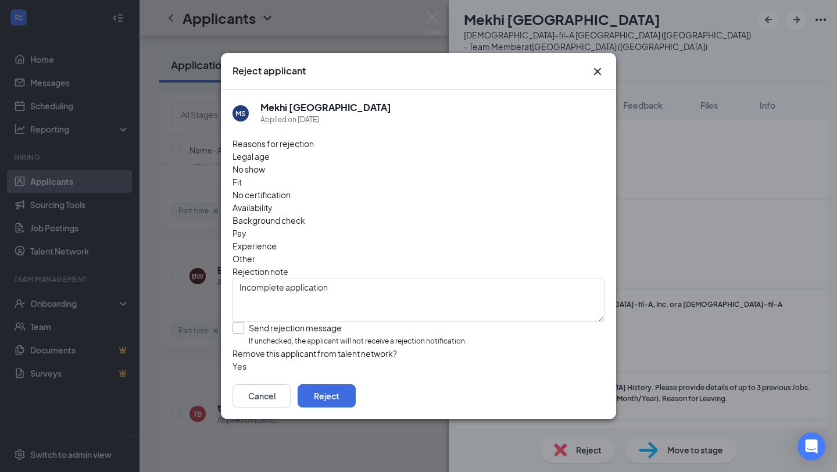
click at [274, 322] on input "Send rejection message If unchecked, the applicant will not receive a rejection…" at bounding box center [349, 334] width 234 height 25
checkbox input "true"
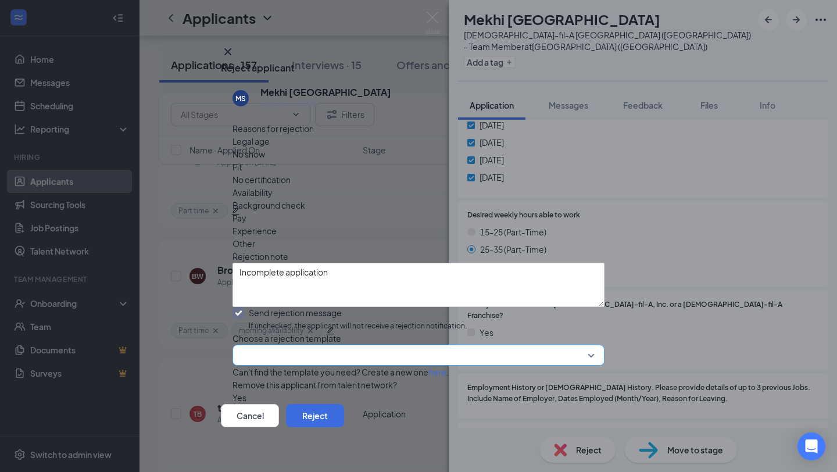
click at [307, 345] on input "search" at bounding box center [414, 355] width 350 height 20
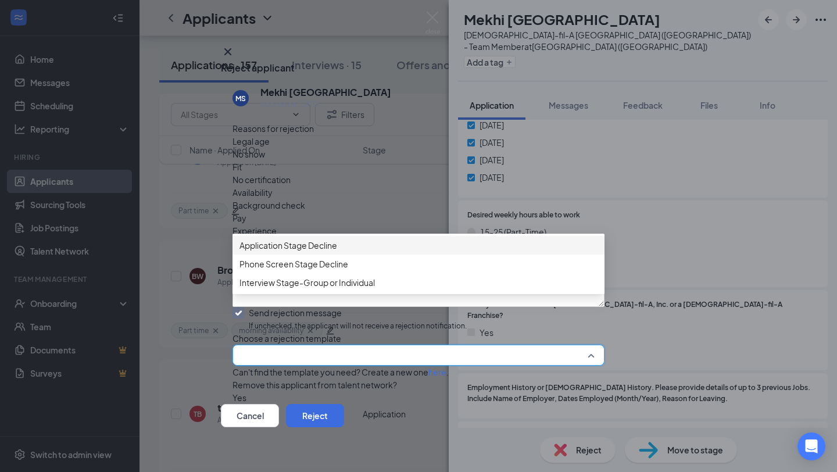
click at [319, 252] on span "Application Stage Decline" at bounding box center [288, 245] width 98 height 13
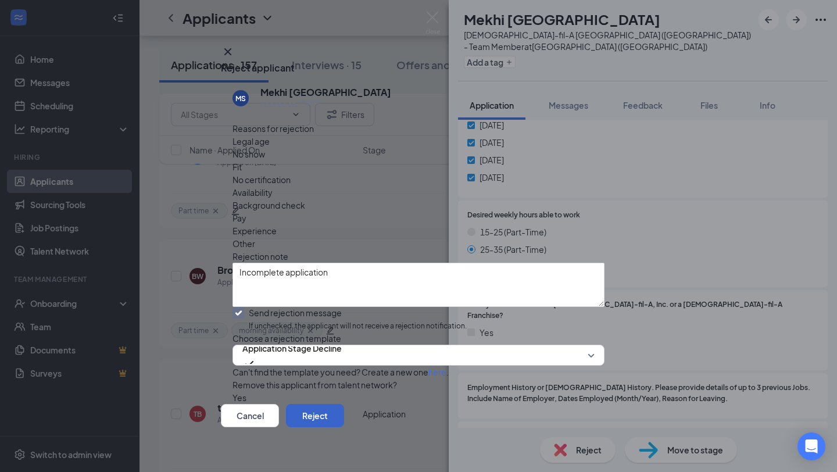
click at [344, 414] on button "Reject" at bounding box center [315, 415] width 58 height 23
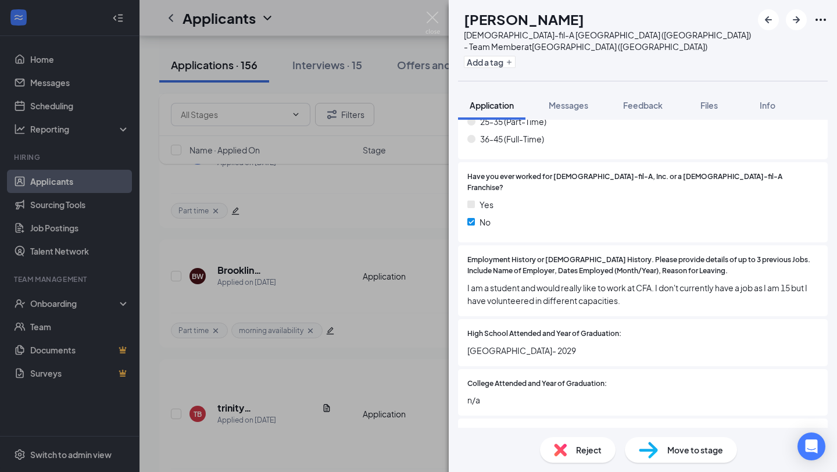
scroll to position [695, 0]
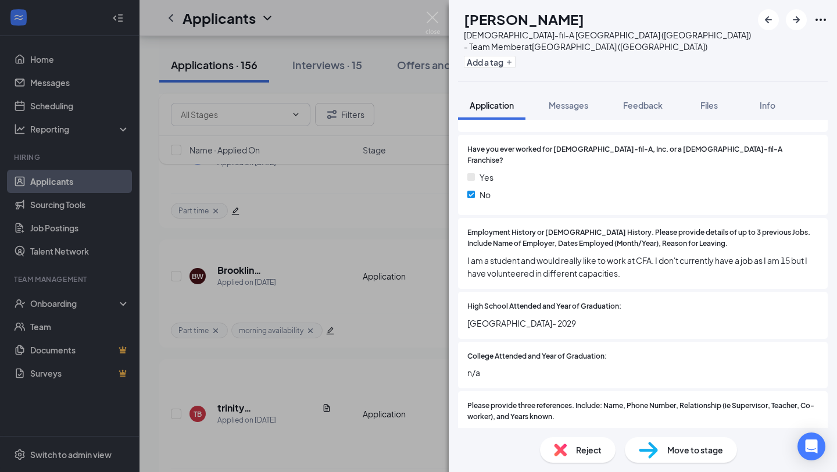
click at [577, 455] on span "Reject" at bounding box center [589, 449] width 26 height 13
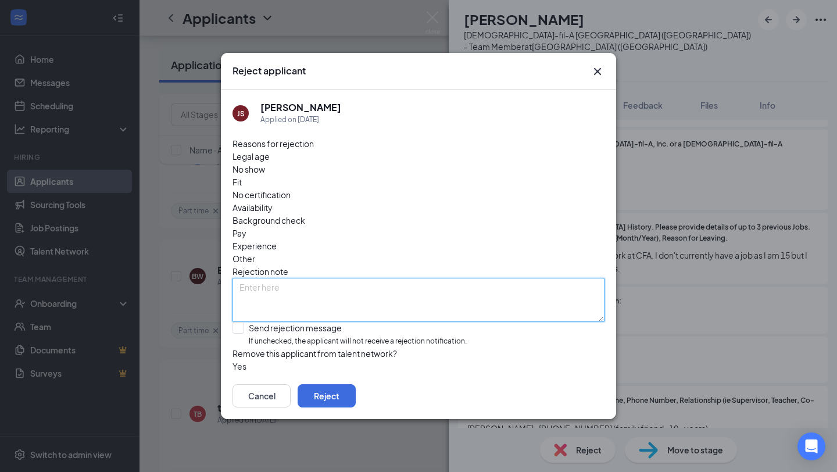
click at [428, 278] on textarea at bounding box center [418, 300] width 372 height 44
type textarea "No 3hr shifts avail"
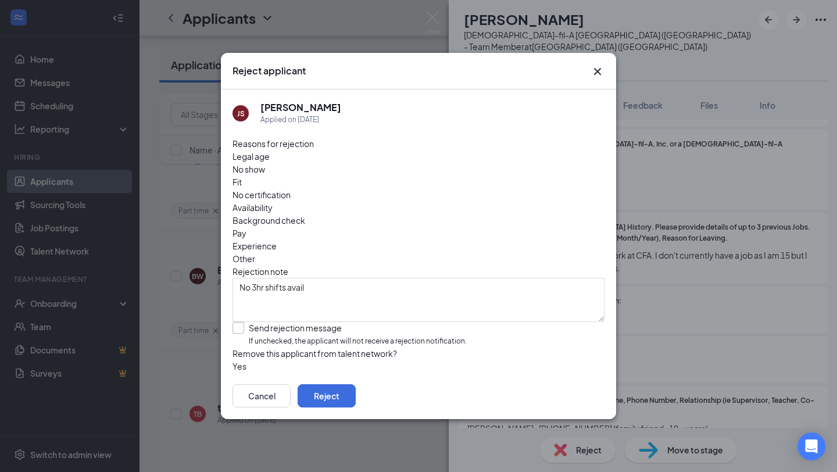
click at [316, 322] on input "Send rejection message If unchecked, the applicant will not receive a rejection…" at bounding box center [349, 334] width 234 height 25
checkbox input "true"
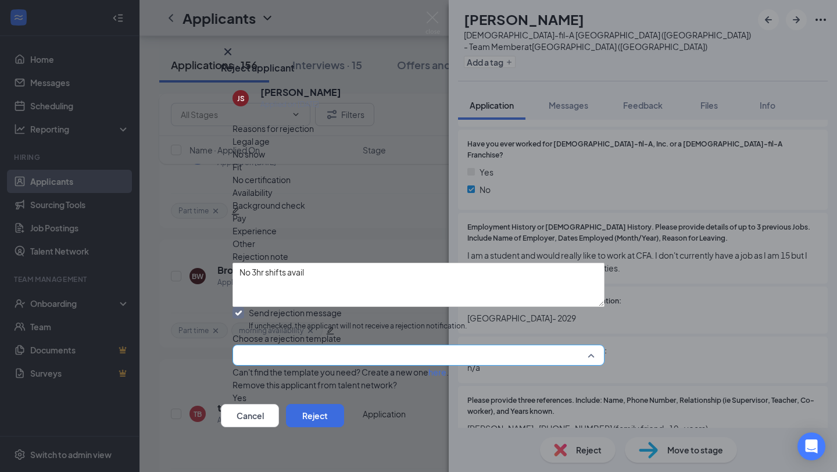
click at [315, 345] on input "search" at bounding box center [414, 355] width 350 height 20
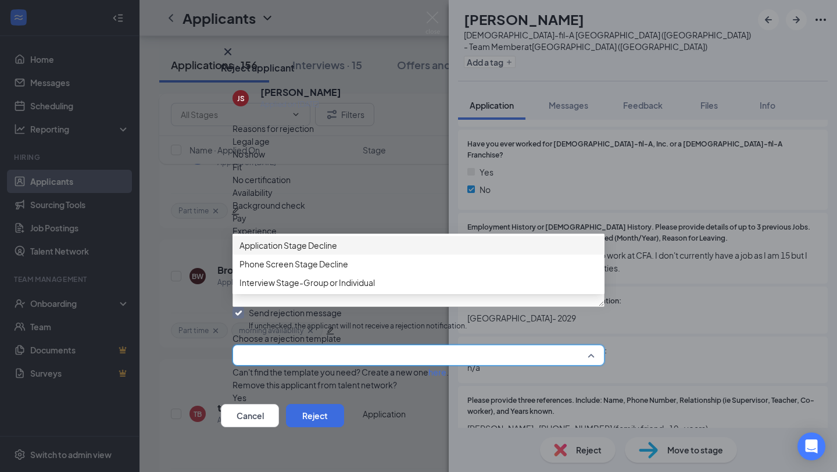
click at [322, 255] on div "Application Stage Decline" at bounding box center [418, 245] width 372 height 19
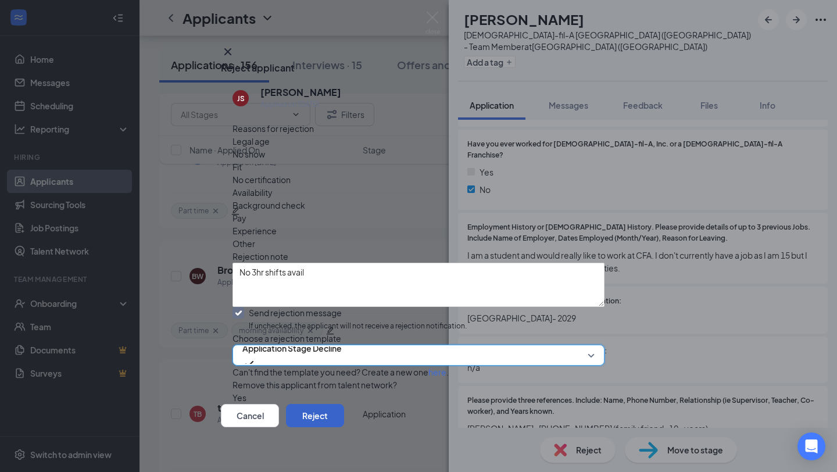
click at [344, 409] on button "Reject" at bounding box center [315, 415] width 58 height 23
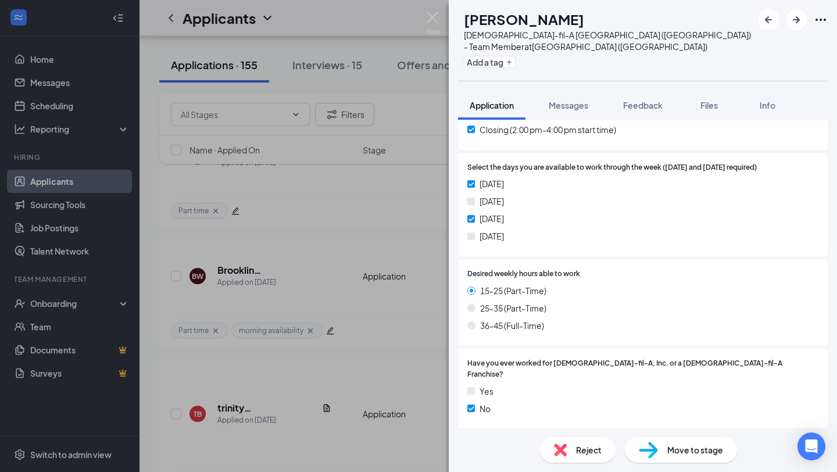
scroll to position [531, 0]
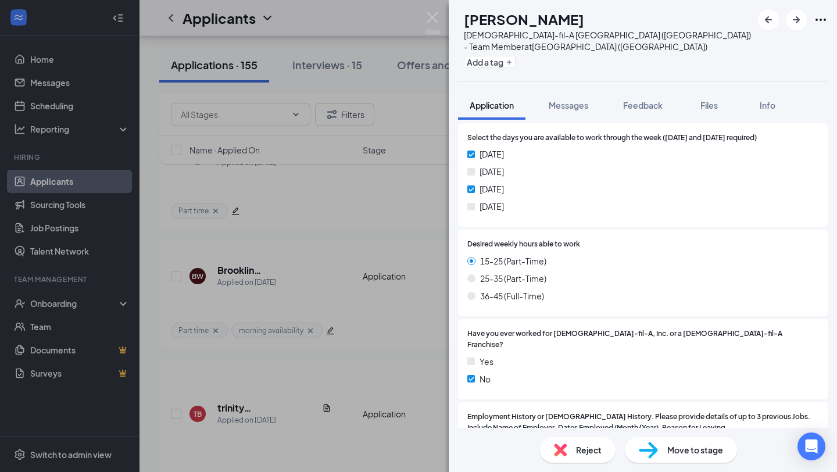
click at [572, 449] on div "Reject" at bounding box center [578, 450] width 76 height 26
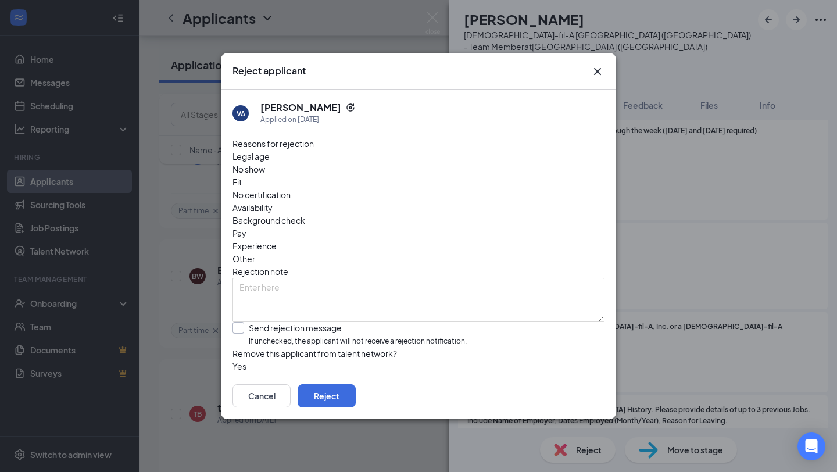
click at [264, 322] on input "Send rejection message If unchecked, the applicant will not receive a rejection…" at bounding box center [349, 334] width 234 height 25
click at [237, 322] on input "Send rejection message If unchecked, the applicant will not receive a rejection…" at bounding box center [349, 334] width 234 height 25
click at [284, 322] on input "Send rejection message If unchecked, the applicant will not receive a rejection…" at bounding box center [349, 334] width 234 height 25
checkbox input "true"
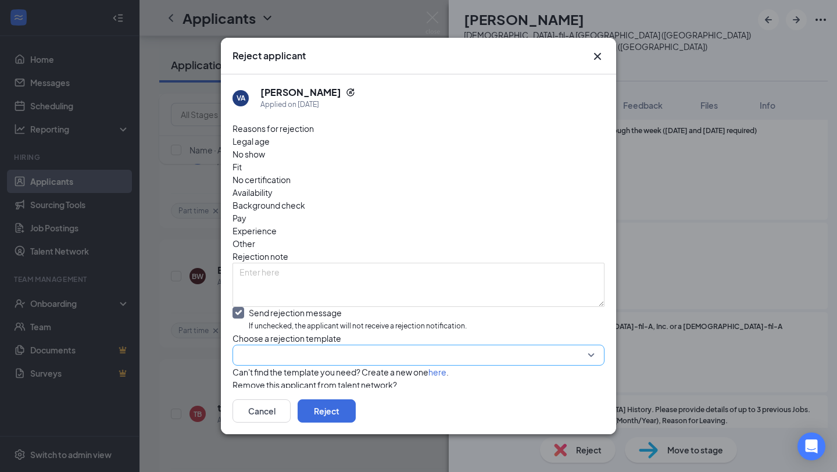
click at [312, 345] on input "search" at bounding box center [414, 355] width 350 height 20
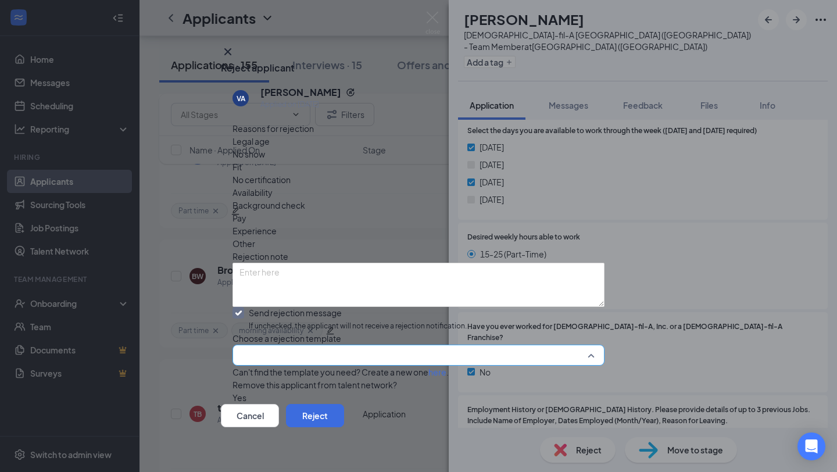
click at [398, 345] on input "search" at bounding box center [414, 355] width 350 height 20
click at [389, 345] on input "search" at bounding box center [414, 355] width 350 height 20
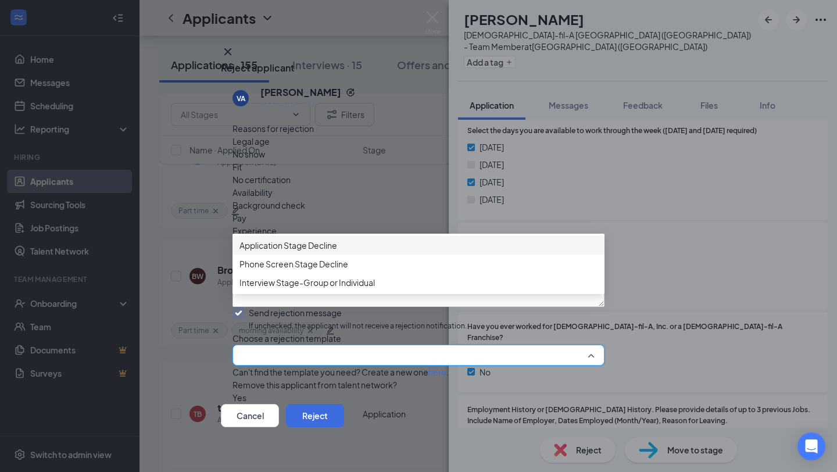
click at [387, 239] on span "Application Stage Decline" at bounding box center [418, 245] width 358 height 13
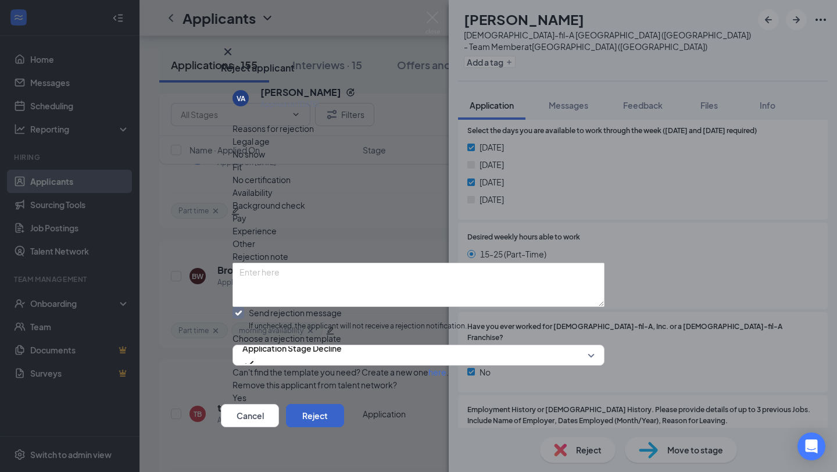
click at [344, 410] on button "Reject" at bounding box center [315, 415] width 58 height 23
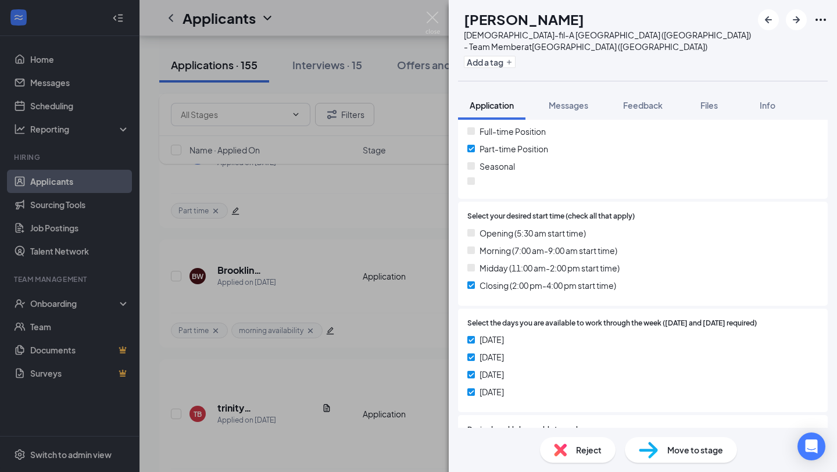
scroll to position [337, 0]
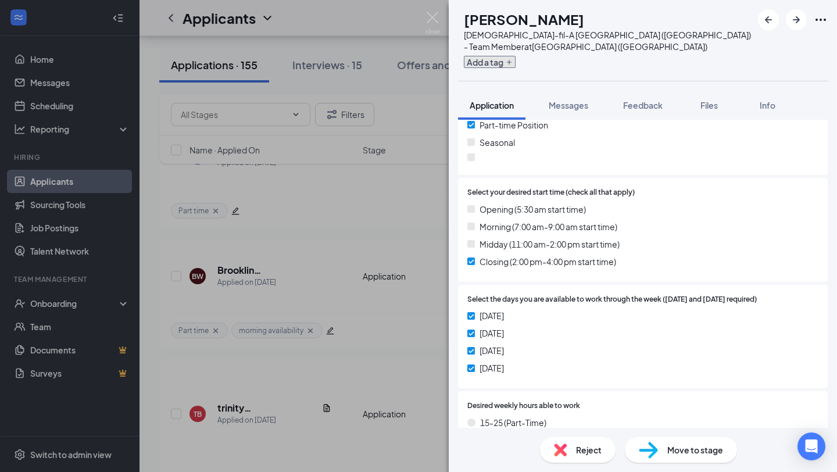
click at [498, 56] on button "Add a tag" at bounding box center [490, 62] width 52 height 12
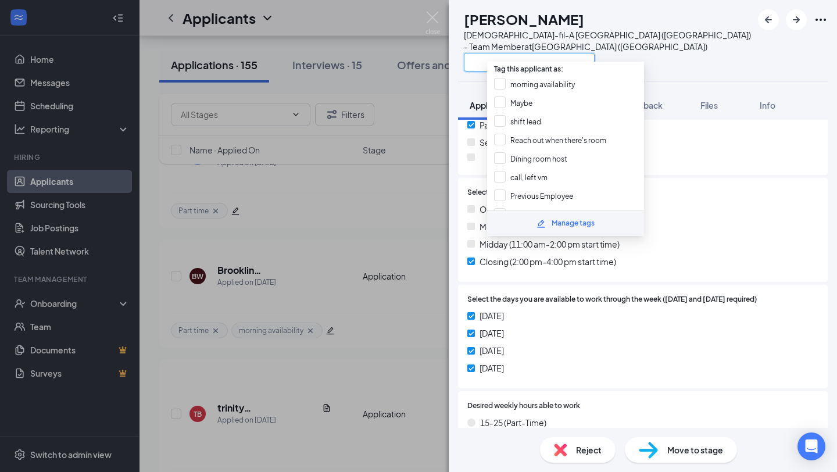
click at [524, 53] on input "text" at bounding box center [529, 62] width 131 height 19
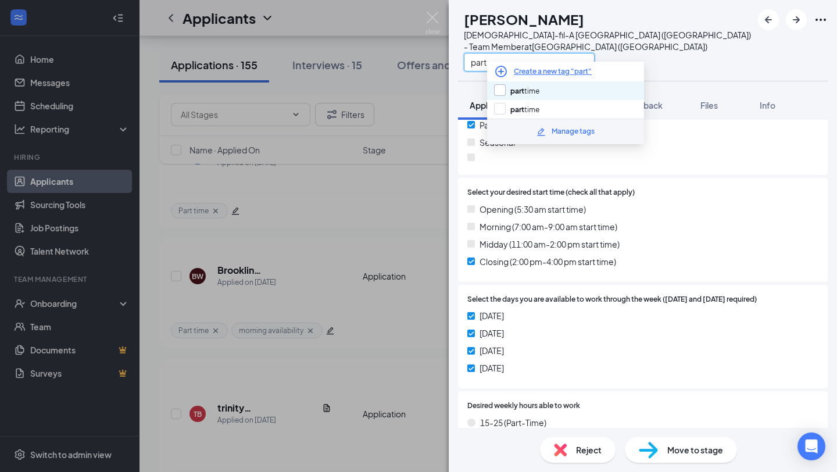
type input "part"
click at [520, 87] on input "part time" at bounding box center [516, 90] width 45 height 13
checkbox input "true"
click at [520, 53] on input "part" at bounding box center [529, 62] width 131 height 19
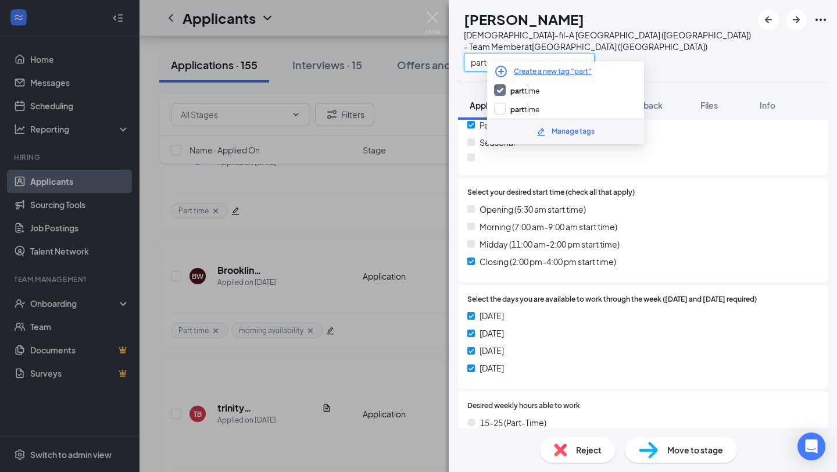
click at [520, 53] on input "part" at bounding box center [529, 62] width 131 height 19
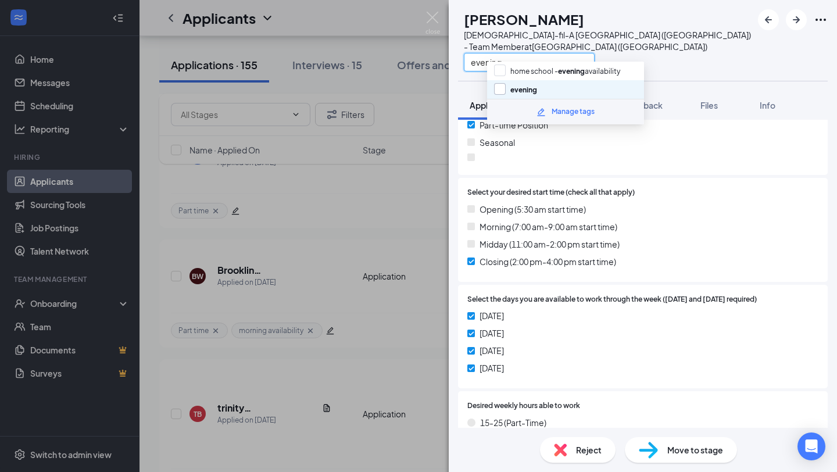
type input "evening"
click at [518, 85] on input "evening" at bounding box center [515, 89] width 43 height 13
checkbox input "true"
click at [560, 216] on span "Opening (5:30 am start time)" at bounding box center [533, 209] width 106 height 13
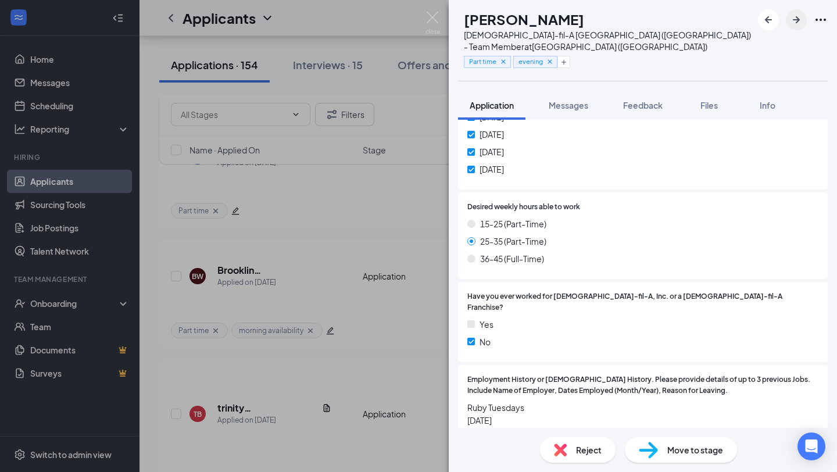
scroll to position [758, 0]
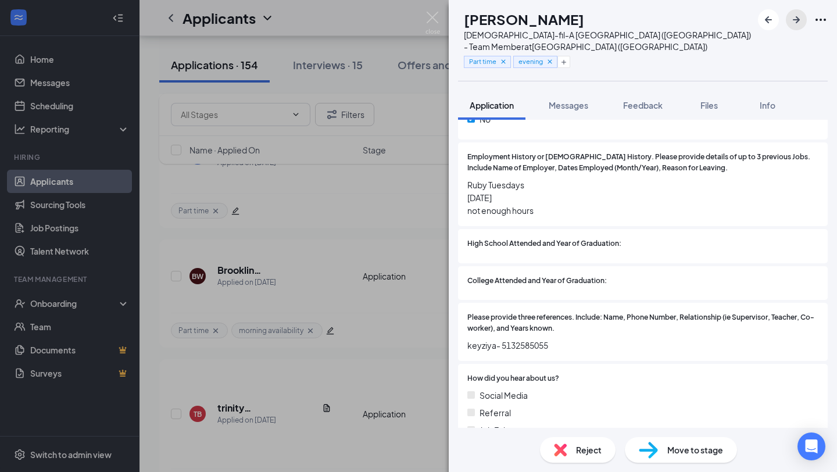
click at [794, 23] on icon "ArrowRight" at bounding box center [796, 20] width 14 height 14
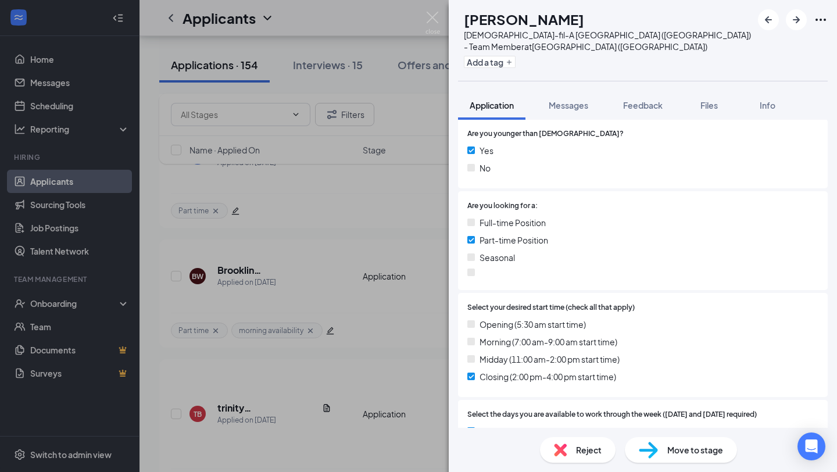
scroll to position [764, 0]
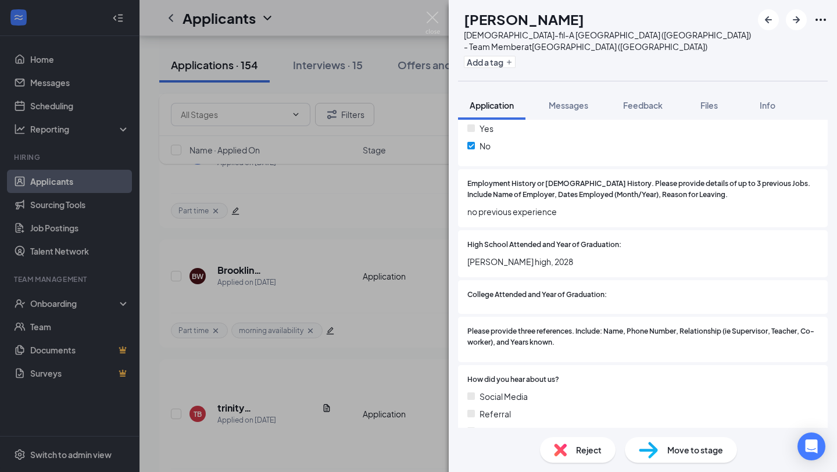
click at [572, 443] on div "Reject" at bounding box center [578, 450] width 76 height 26
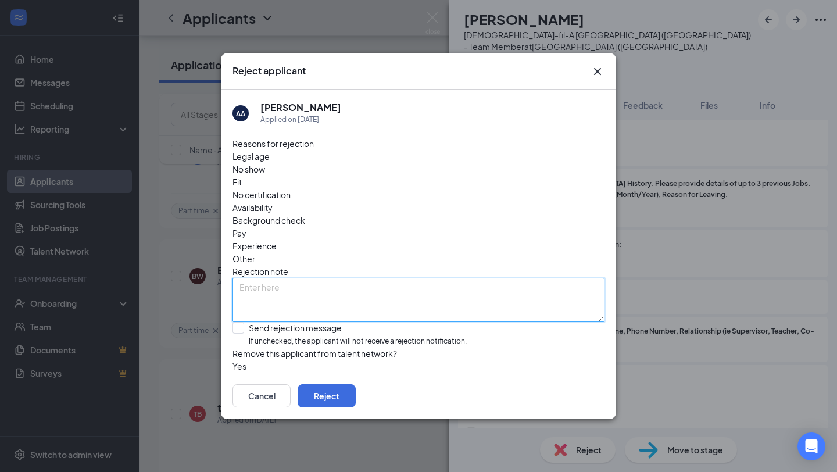
click at [272, 278] on textarea at bounding box center [418, 300] width 372 height 44
type textarea "No 3hr shifts avail"
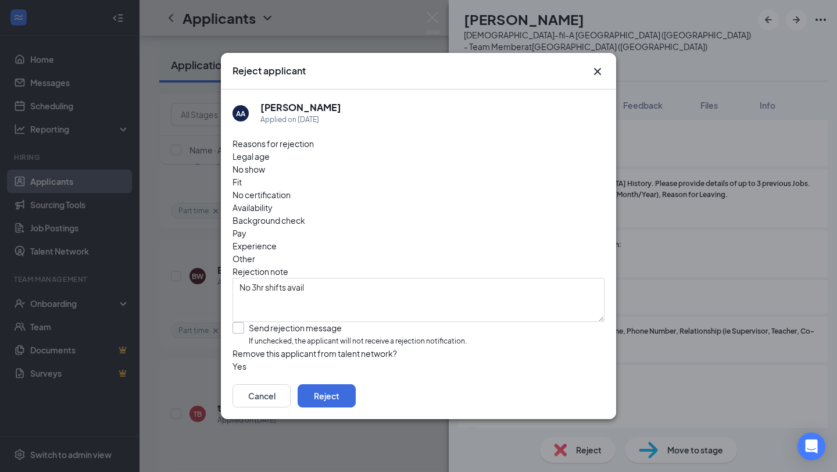
click at [244, 322] on input "Send rejection message If unchecked, the applicant will not receive a rejection…" at bounding box center [349, 334] width 234 height 25
checkbox input "true"
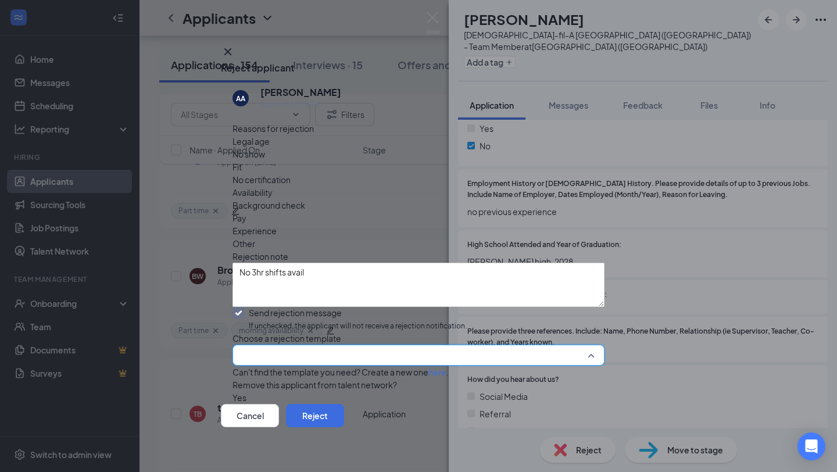
click at [300, 345] on input "search" at bounding box center [414, 355] width 350 height 20
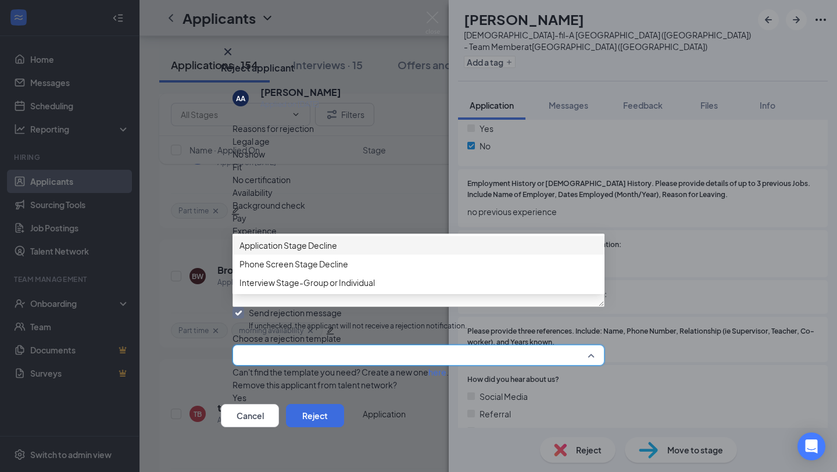
click at [323, 251] on span "Application Stage Decline" at bounding box center [288, 245] width 98 height 13
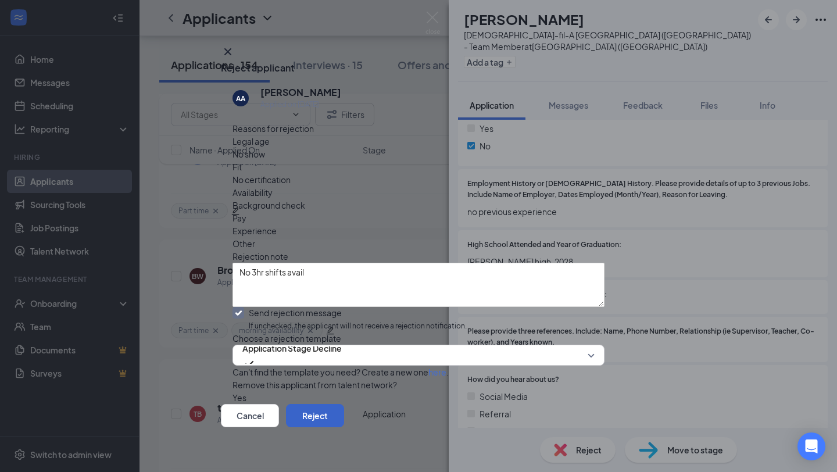
click at [344, 415] on button "Reject" at bounding box center [315, 415] width 58 height 23
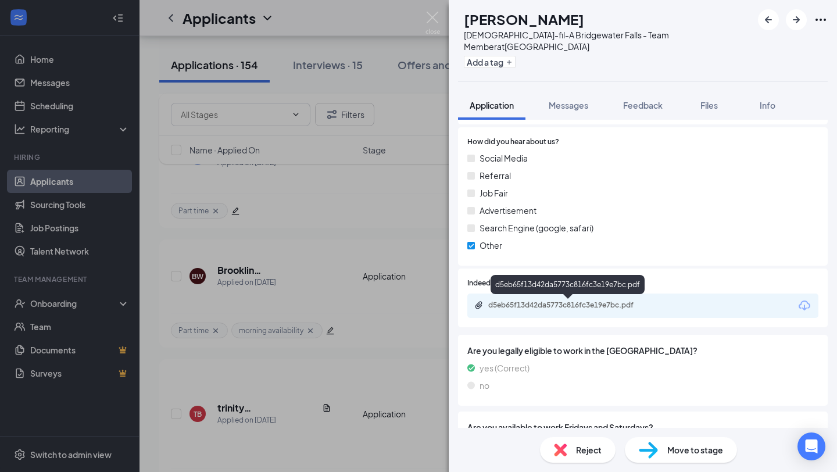
scroll to position [898, 0]
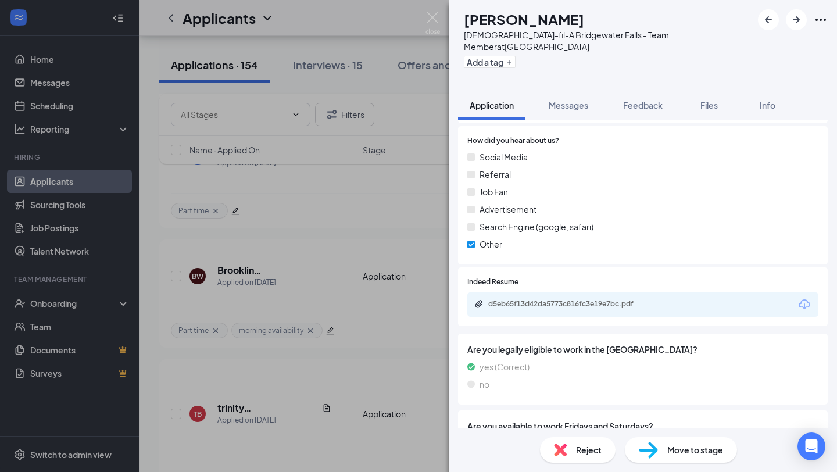
click at [586, 453] on span "Reject" at bounding box center [589, 449] width 26 height 13
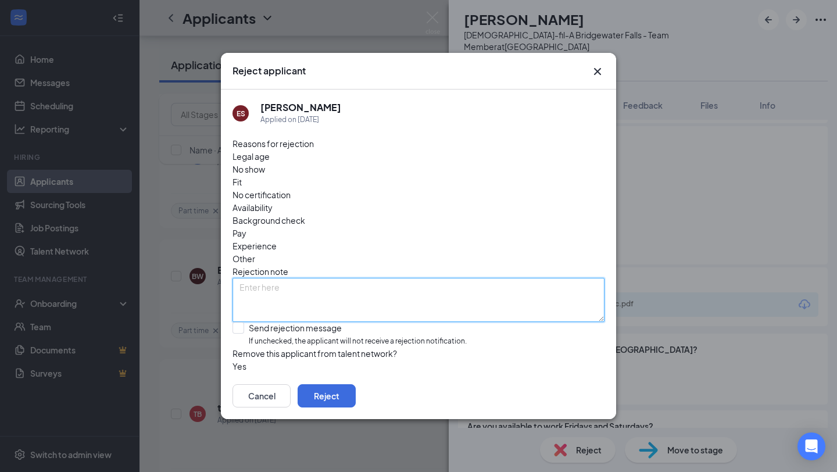
click at [403, 278] on textarea at bounding box center [418, 300] width 372 height 44
type textarea "No 3hr shifts avail"
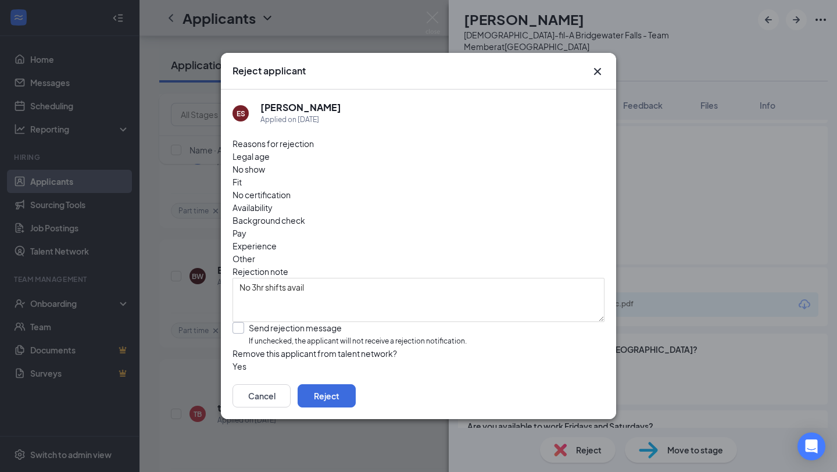
click at [273, 201] on span "Availability" at bounding box center [252, 207] width 40 height 13
click at [275, 322] on input "Send rejection message If unchecked, the applicant will not receive a rejection…" at bounding box center [349, 334] width 234 height 25
checkbox input "true"
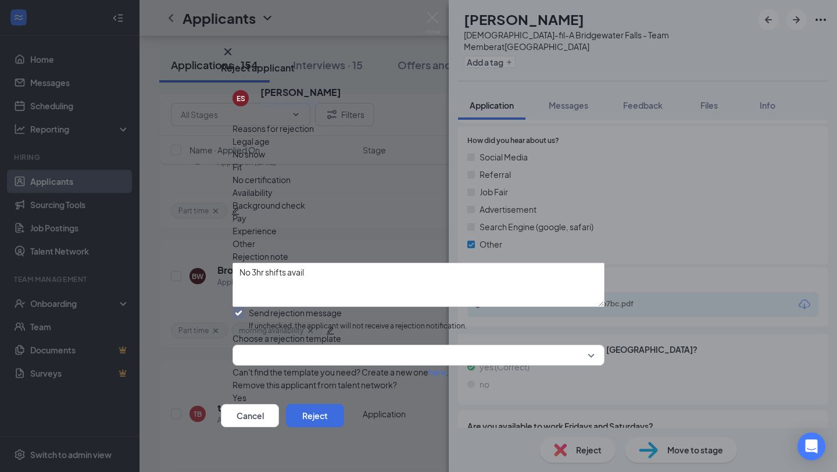
click at [323, 346] on div "Reasons for rejection Legal age No show Fit No certification Availability Backg…" at bounding box center [418, 263] width 372 height 282
click at [323, 345] on input "search" at bounding box center [414, 355] width 350 height 20
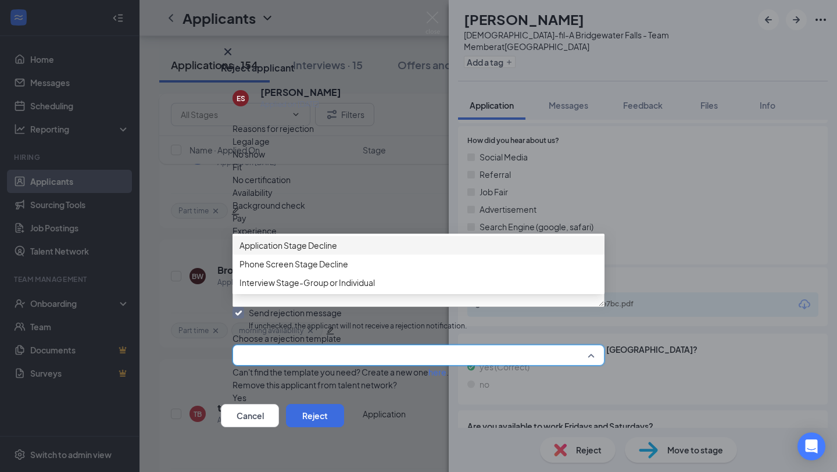
click at [352, 250] on span "Application Stage Decline" at bounding box center [418, 245] width 358 height 13
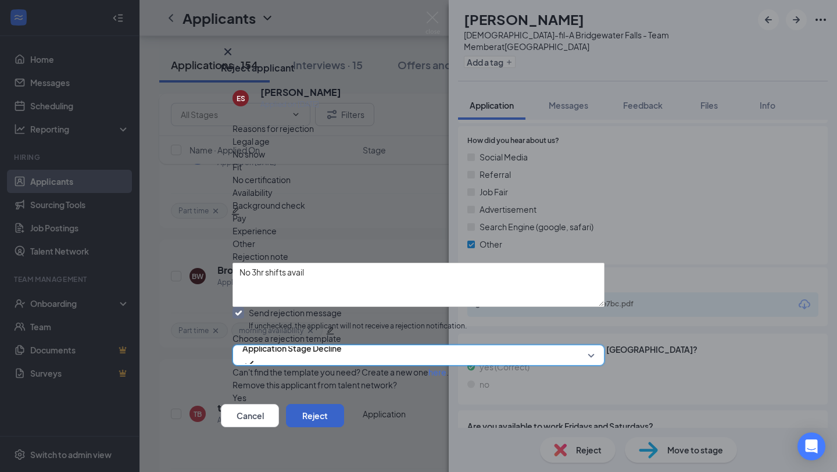
click at [344, 411] on button "Reject" at bounding box center [315, 415] width 58 height 23
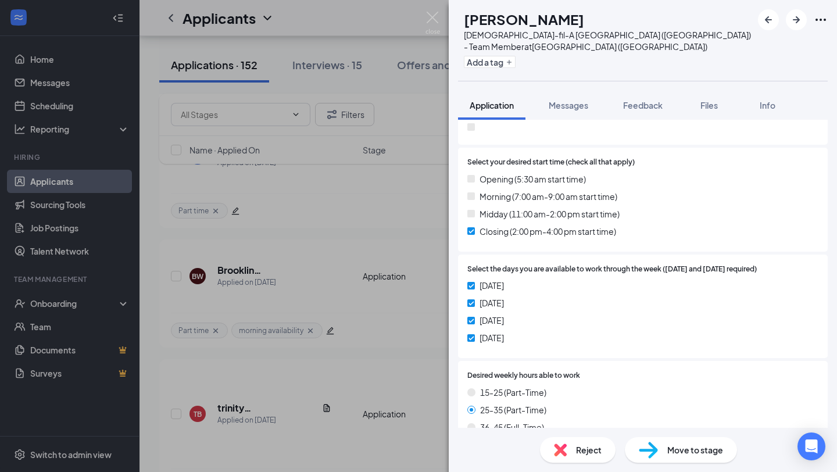
scroll to position [408, 0]
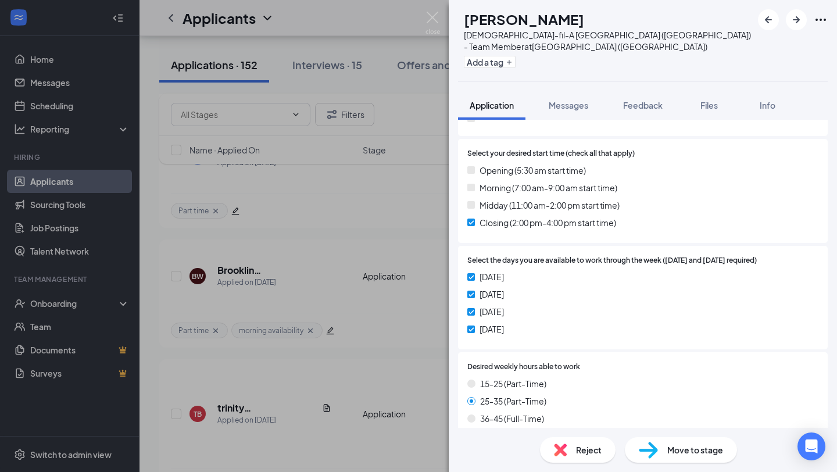
click at [583, 441] on div "Reject" at bounding box center [578, 450] width 76 height 26
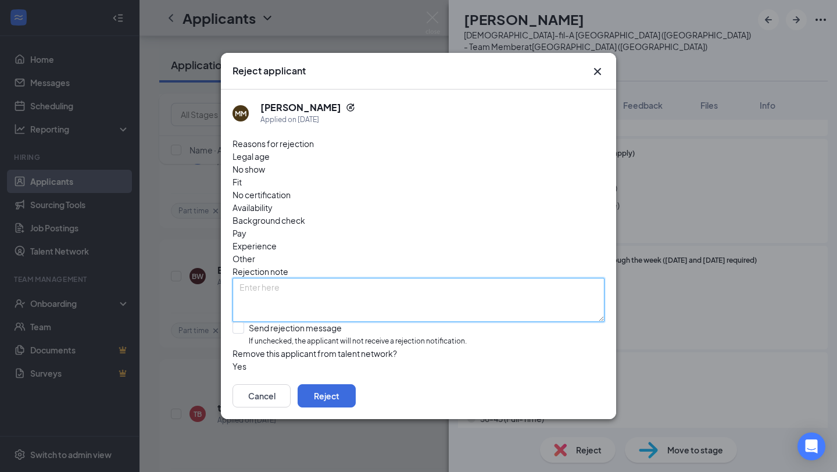
click at [367, 278] on textarea at bounding box center [418, 300] width 372 height 44
type textarea "No 3hr shifts avail"
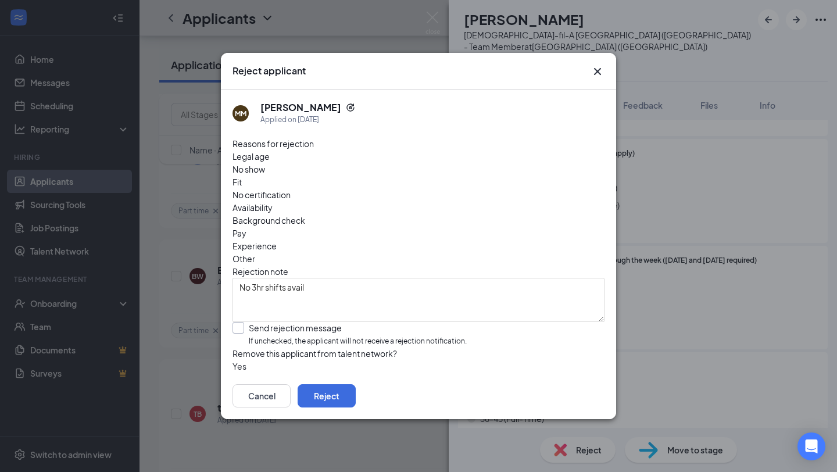
click at [308, 322] on input "Send rejection message If unchecked, the applicant will not receive a rejection…" at bounding box center [349, 334] width 234 height 25
checkbox input "true"
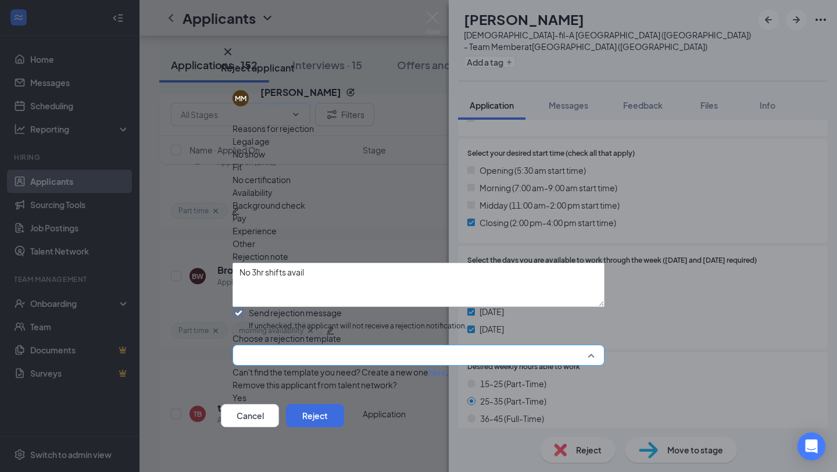
click at [337, 345] on input "search" at bounding box center [414, 355] width 350 height 20
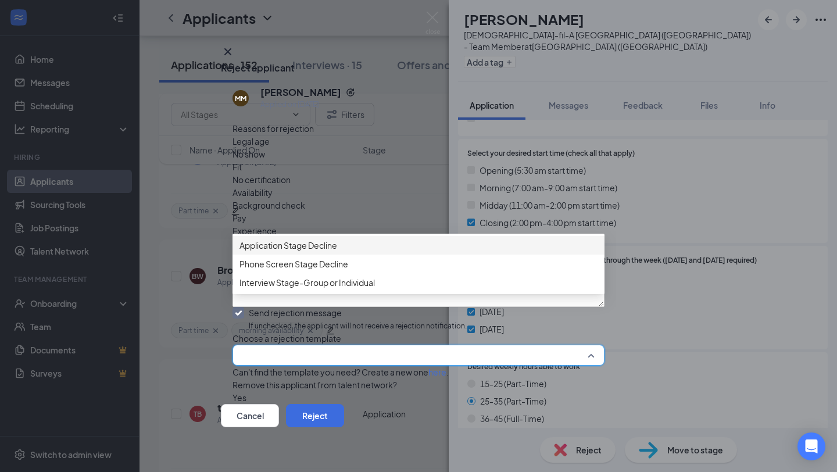
click at [357, 252] on span "Application Stage Decline" at bounding box center [418, 245] width 358 height 13
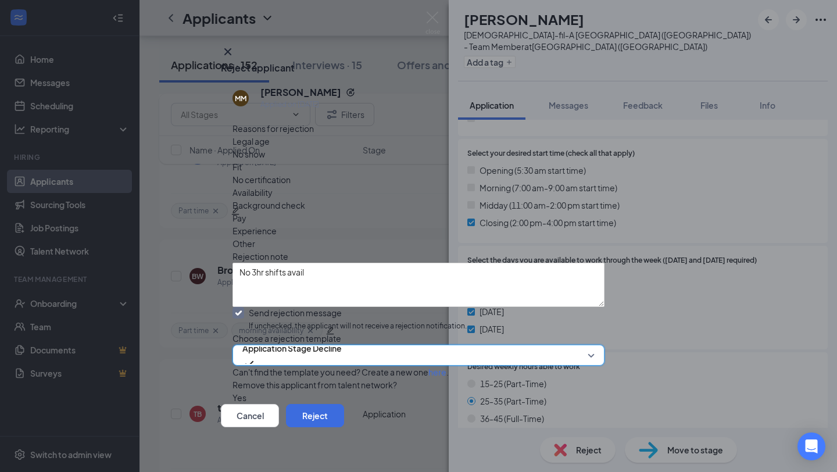
click at [495, 186] on div "Availability" at bounding box center [418, 192] width 372 height 13
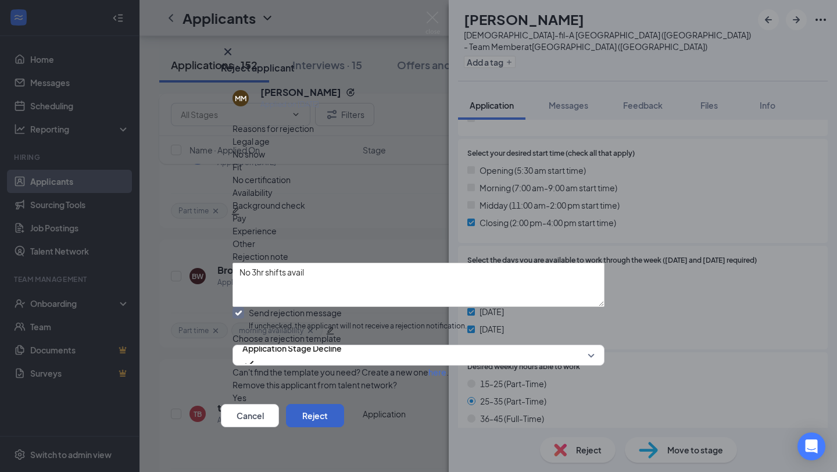
click at [344, 407] on button "Reject" at bounding box center [315, 415] width 58 height 23
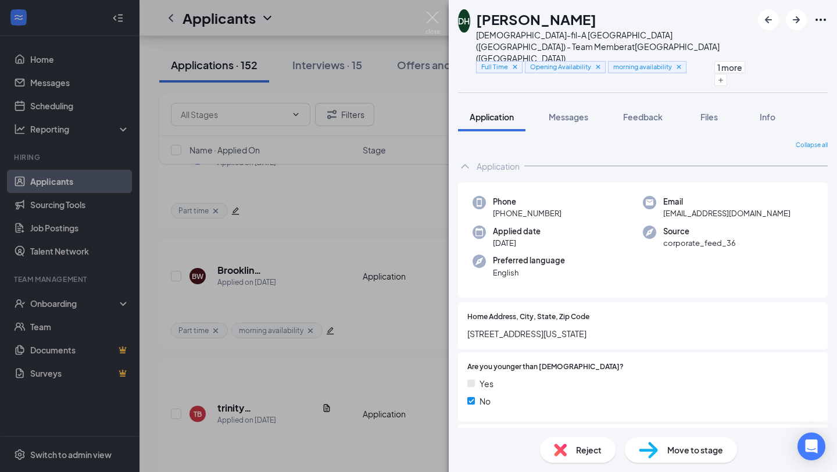
click at [330, 239] on div "DH [PERSON_NAME] [DEMOGRAPHIC_DATA]-fil-A [GEOGRAPHIC_DATA] ([GEOGRAPHIC_DATA])…" at bounding box center [418, 236] width 837 height 472
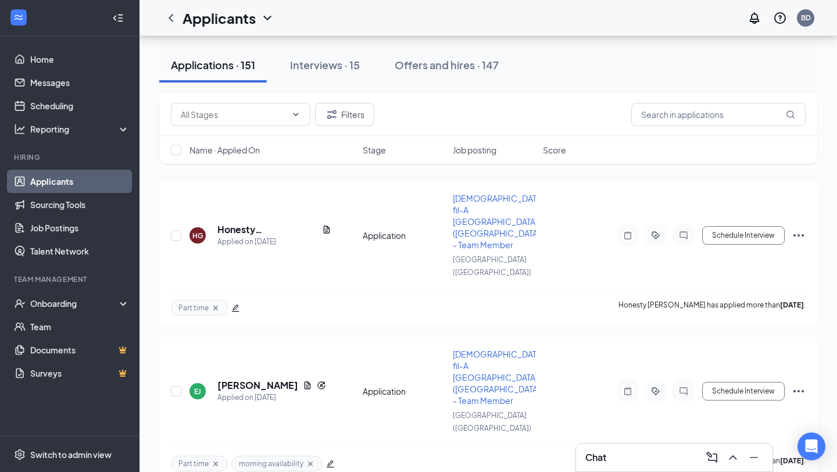
scroll to position [13298, 0]
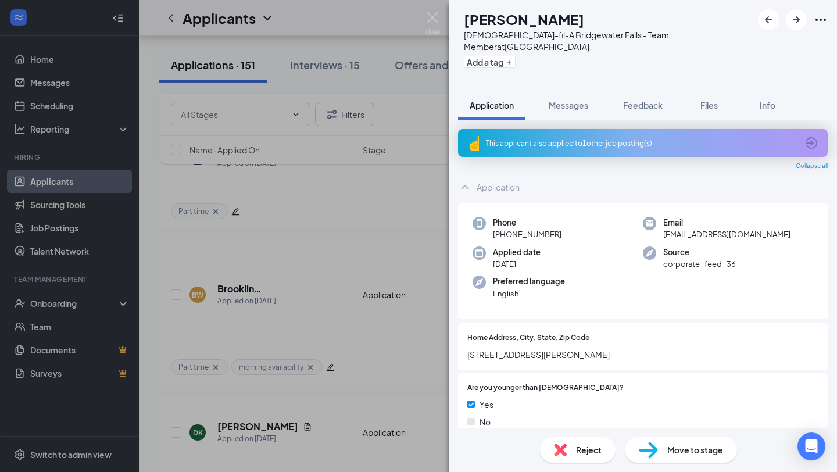
scroll to position [723, 0]
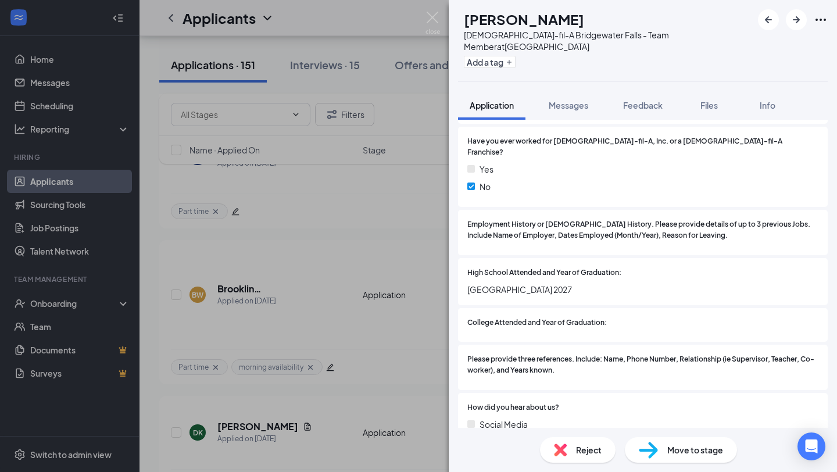
click at [581, 447] on span "Reject" at bounding box center [589, 449] width 26 height 13
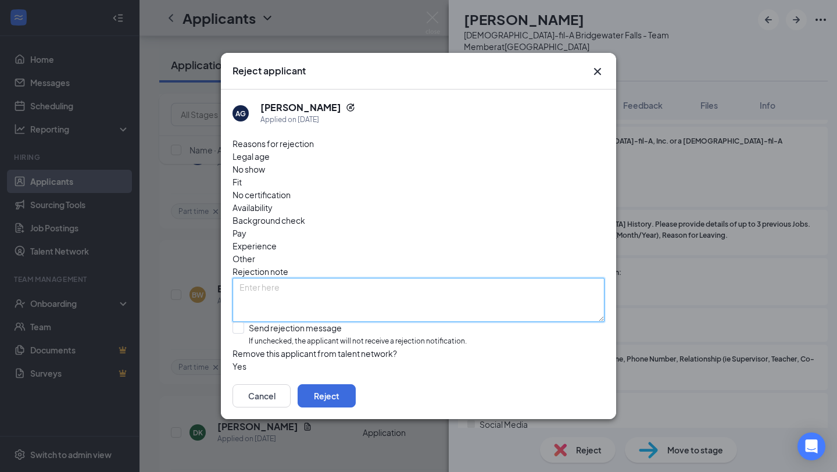
click at [341, 278] on textarea at bounding box center [418, 300] width 372 height 44
type textarea "No 3hr shifts avail"
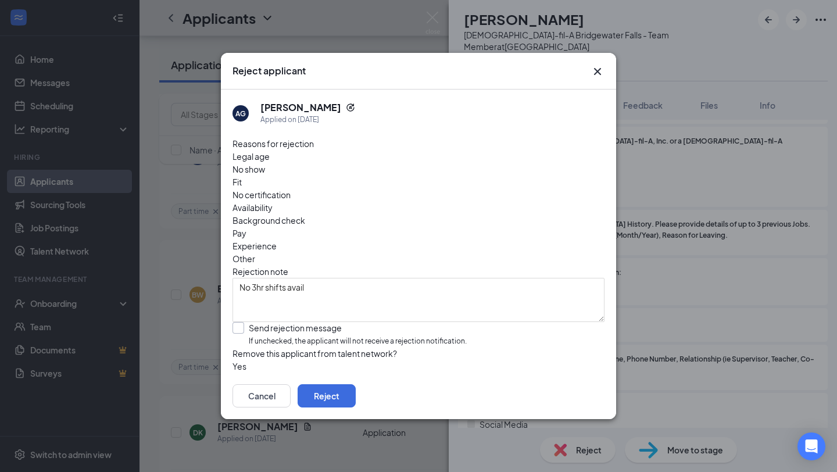
click at [302, 322] on input "Send rejection message If unchecked, the applicant will not receive a rejection…" at bounding box center [349, 334] width 234 height 25
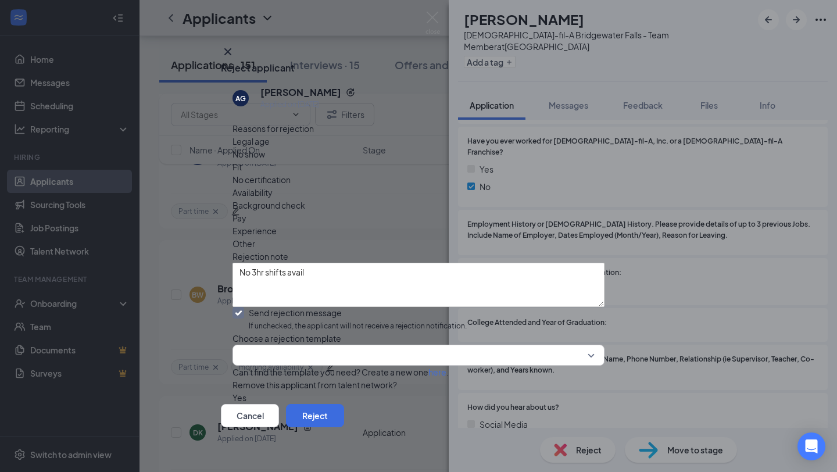
click at [269, 307] on input "Send rejection message If unchecked, the applicant will not receive a rejection…" at bounding box center [349, 319] width 234 height 25
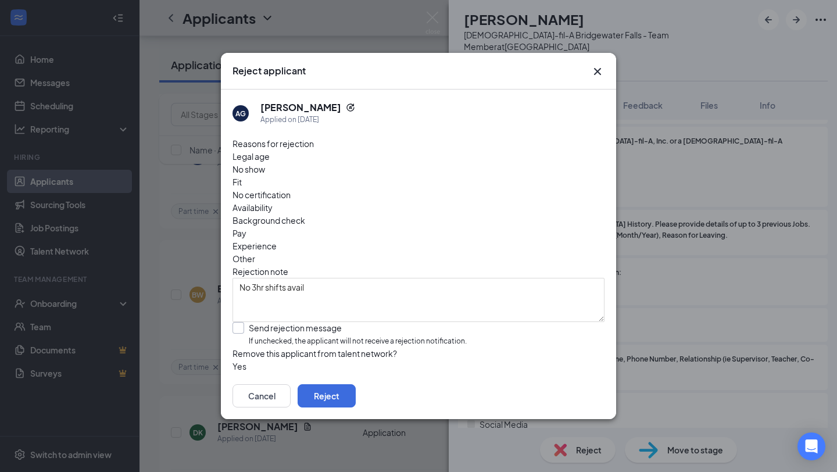
click at [269, 322] on input "Send rejection message If unchecked, the applicant will not receive a rejection…" at bounding box center [349, 334] width 234 height 25
checkbox input "true"
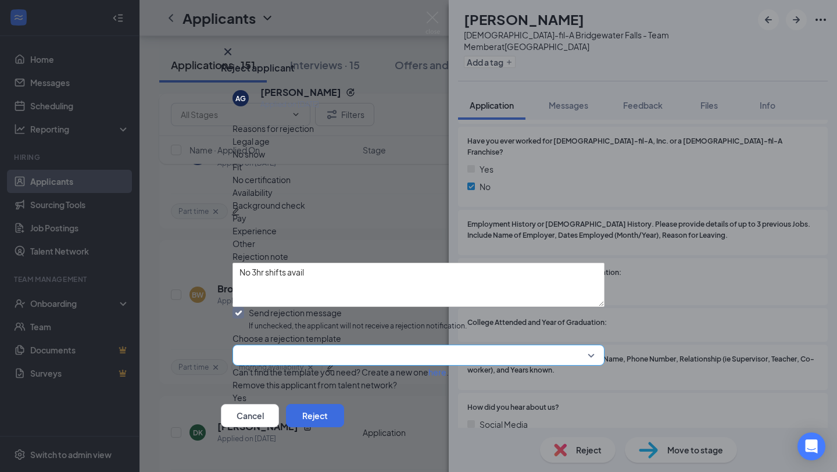
click at [306, 345] on input "search" at bounding box center [414, 355] width 350 height 20
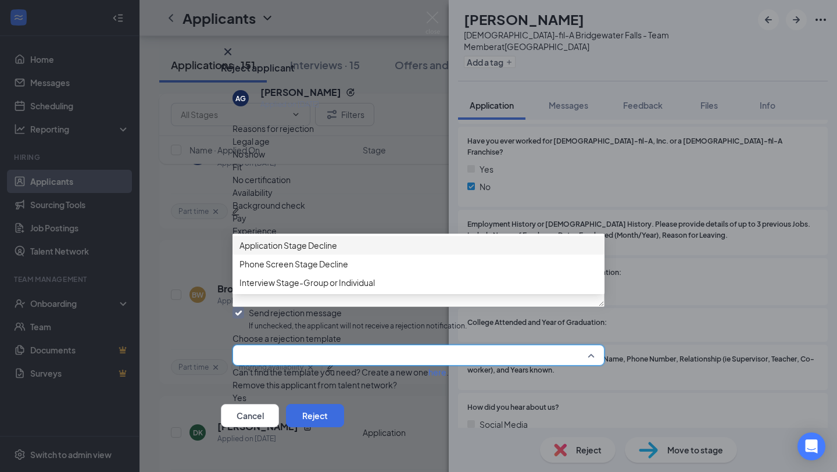
click at [353, 251] on span "Application Stage Decline" at bounding box center [418, 245] width 358 height 13
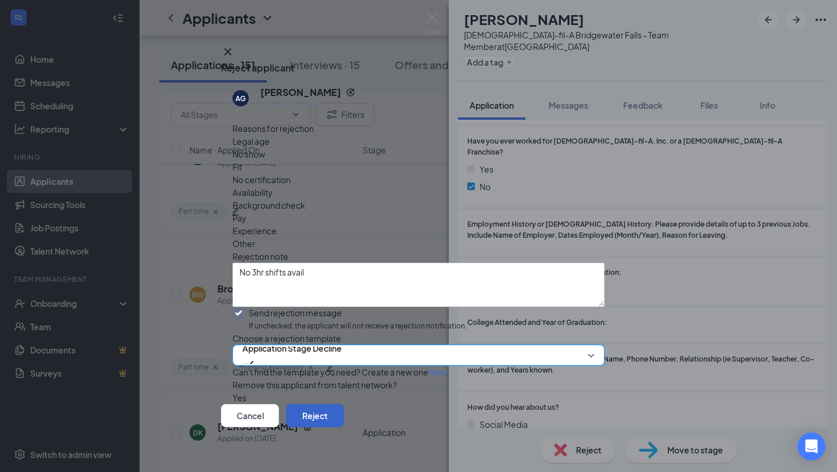
click at [344, 408] on button "Reject" at bounding box center [315, 415] width 58 height 23
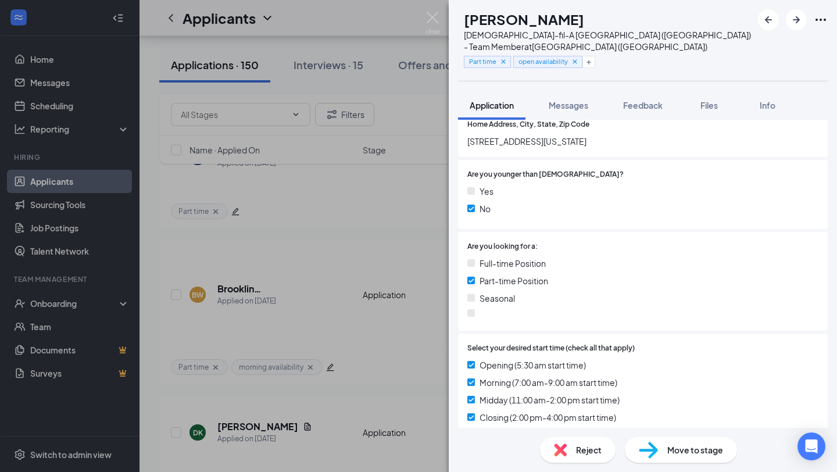
scroll to position [284, 0]
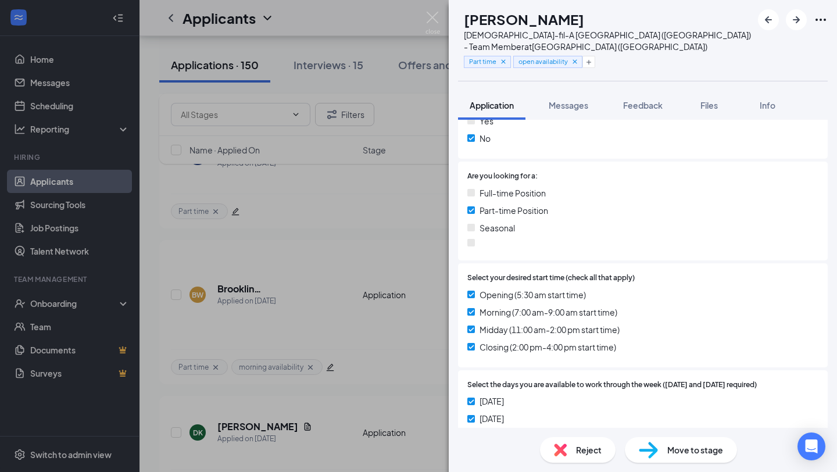
click at [391, 225] on div "KS [PERSON_NAME] [DEMOGRAPHIC_DATA]-fil-A [GEOGRAPHIC_DATA] ([GEOGRAPHIC_DATA])…" at bounding box center [418, 236] width 837 height 472
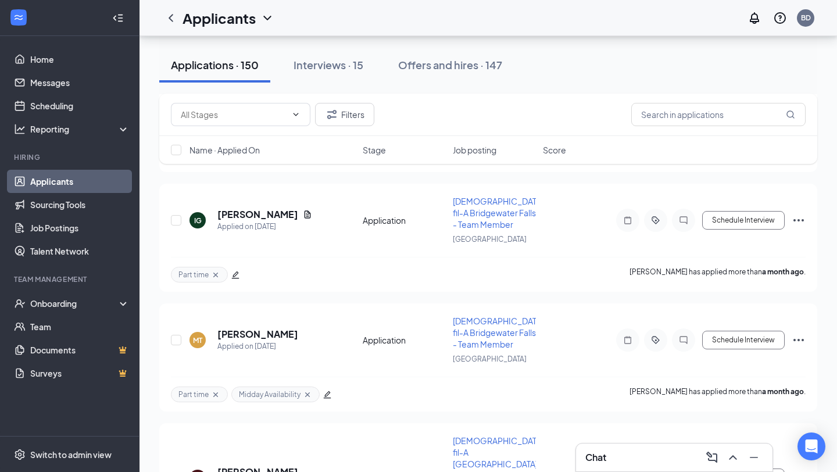
scroll to position [15529, 0]
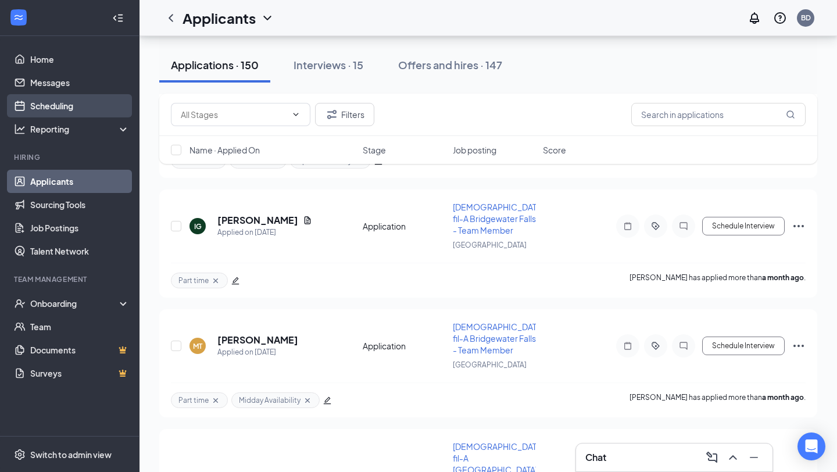
click at [84, 105] on link "Scheduling" at bounding box center [79, 105] width 99 height 23
click at [55, 107] on link "Scheduling" at bounding box center [79, 105] width 99 height 23
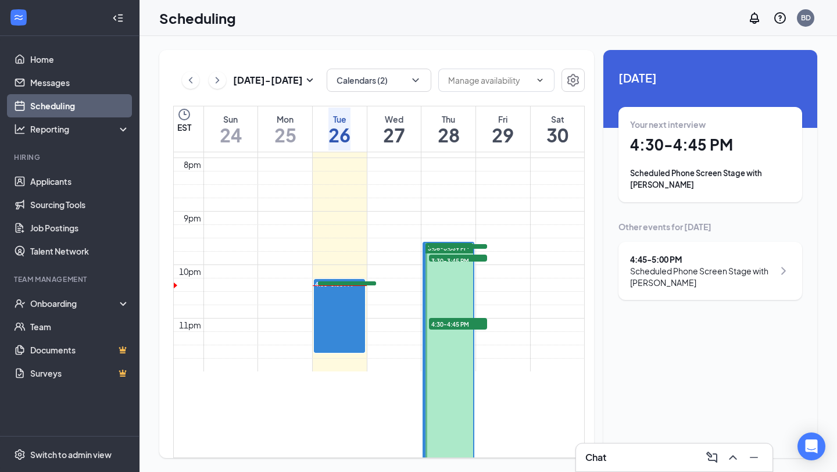
scroll to position [1064, 0]
click at [672, 144] on h1 "4:30 - 4:45 PM" at bounding box center [710, 145] width 160 height 20
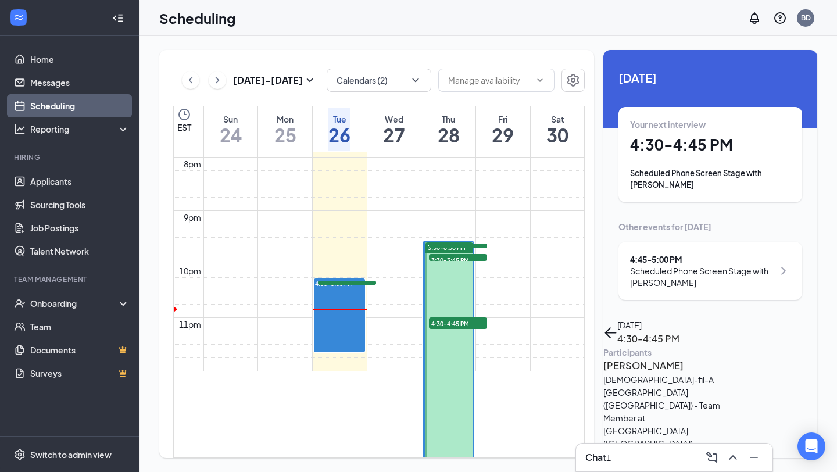
click at [631, 459] on div "Chat 1" at bounding box center [674, 457] width 178 height 19
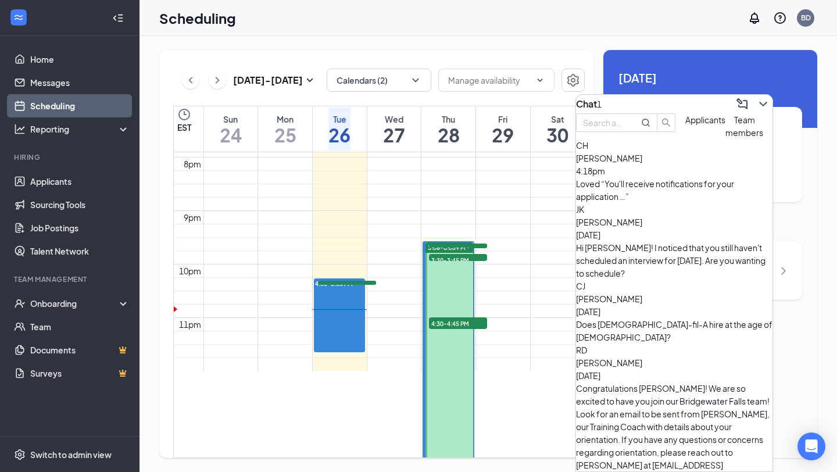
click at [681, 101] on div "Chat 1" at bounding box center [674, 104] width 196 height 19
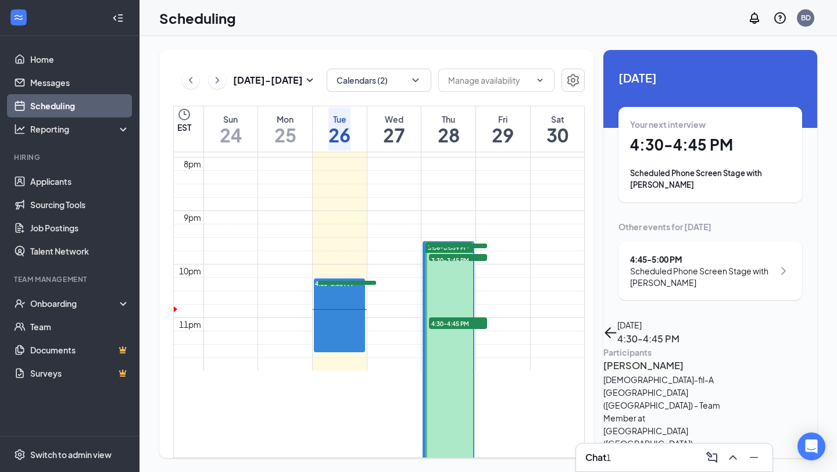
click at [667, 358] on h3 "[PERSON_NAME]" at bounding box center [664, 365] width 122 height 15
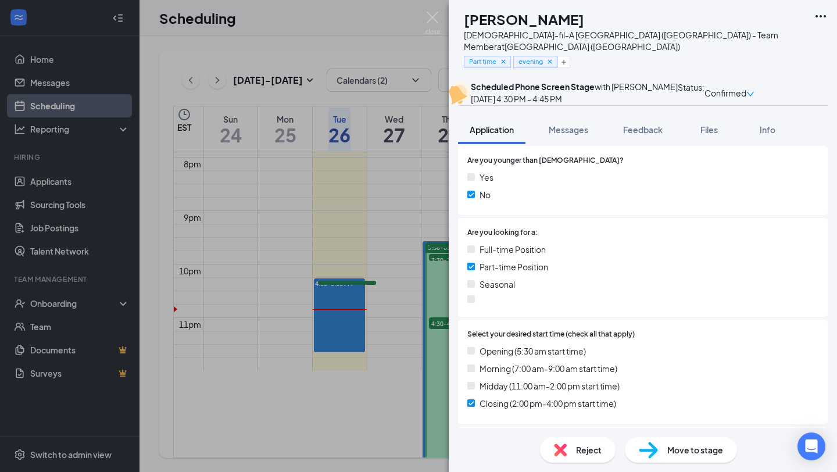
scroll to position [220, 0]
click at [431, 19] on img at bounding box center [432, 23] width 15 height 23
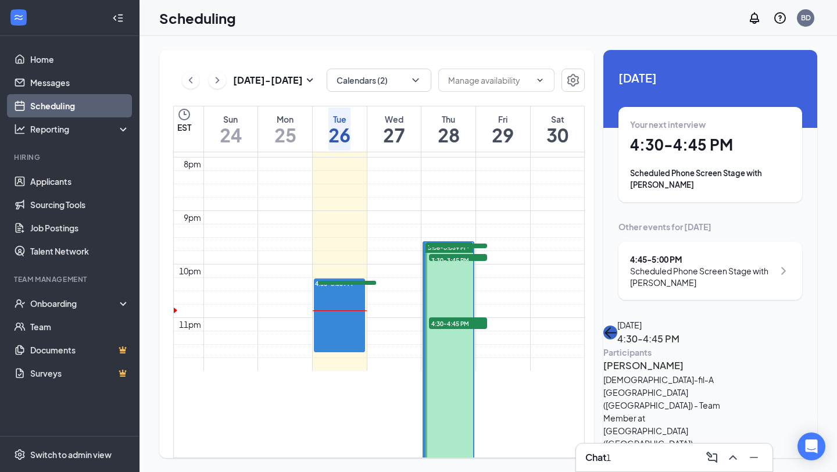
click at [617, 325] on button "back-button" at bounding box center [610, 332] width 14 height 14
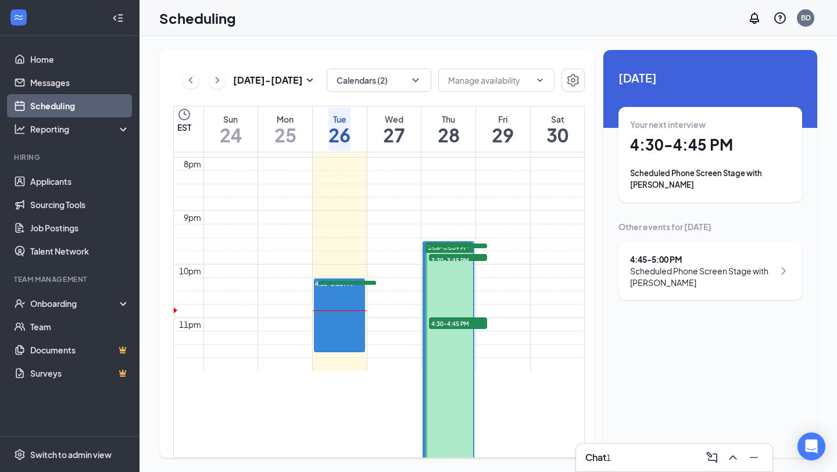
click at [648, 251] on div "4:45 - 5:00 PM Scheduled Phone Screen Stage with [PERSON_NAME]" at bounding box center [710, 271] width 184 height 58
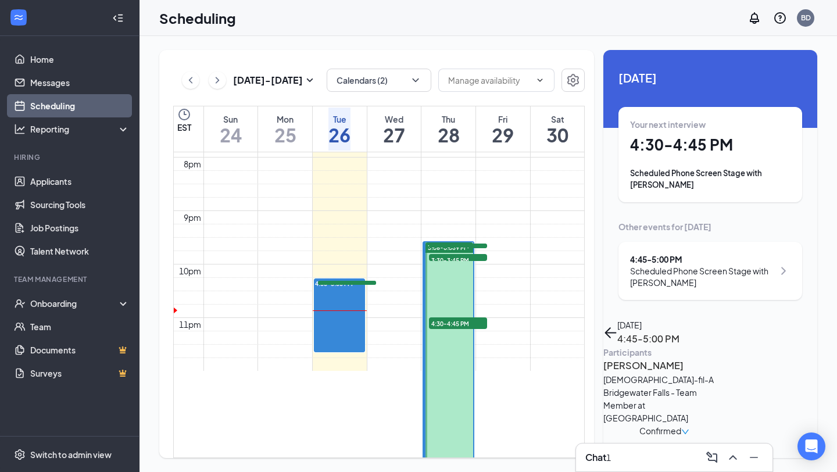
click at [634, 358] on h3 "[PERSON_NAME]" at bounding box center [664, 365] width 122 height 15
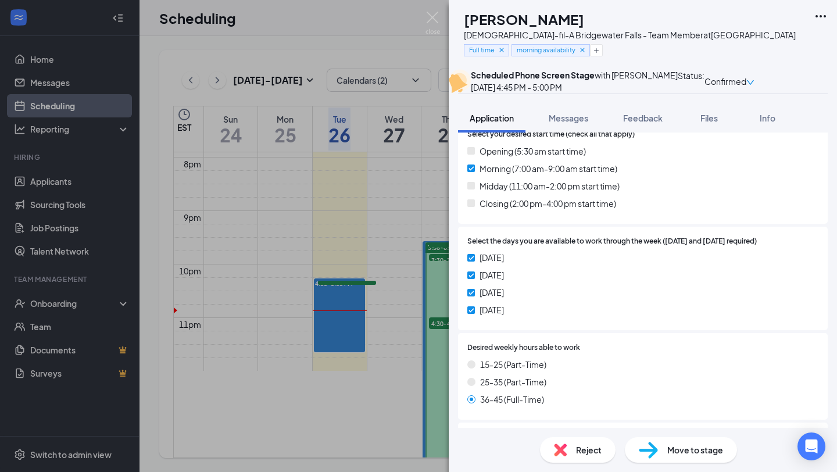
scroll to position [405, 0]
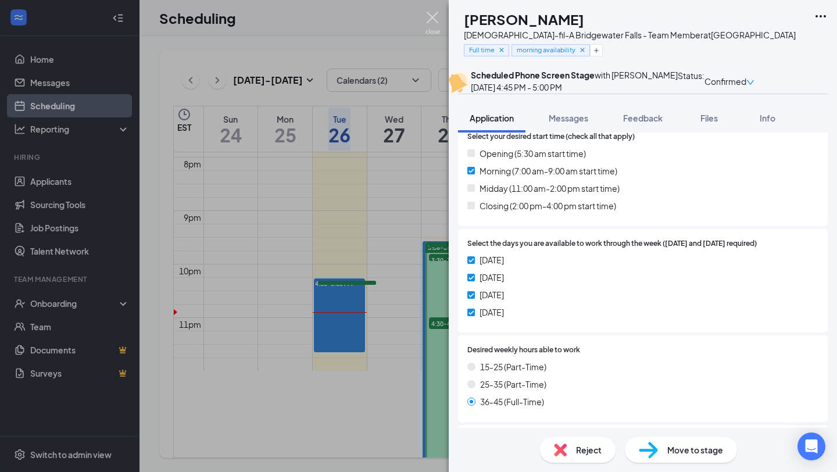
click at [436, 12] on img at bounding box center [432, 23] width 15 height 23
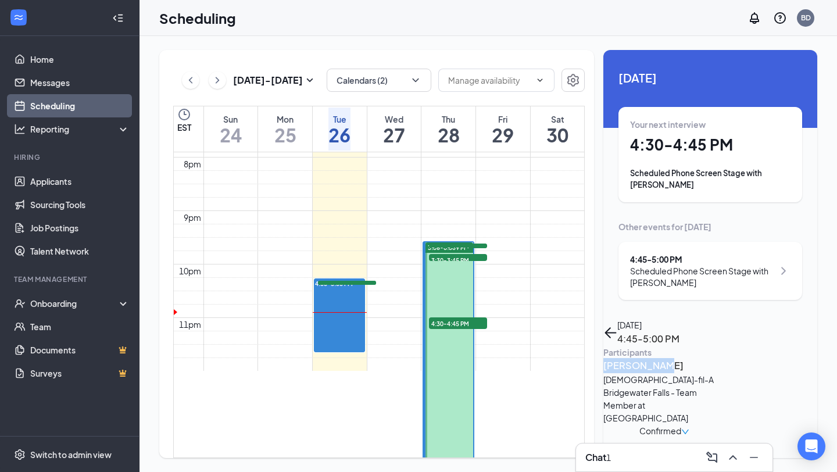
drag, startPoint x: 675, startPoint y: 123, endPoint x: 668, endPoint y: 121, distance: 7.2
click at [670, 358] on h3 "[PERSON_NAME]" at bounding box center [664, 365] width 122 height 15
click at [617, 325] on icon "ArrowLeft" at bounding box center [610, 332] width 14 height 14
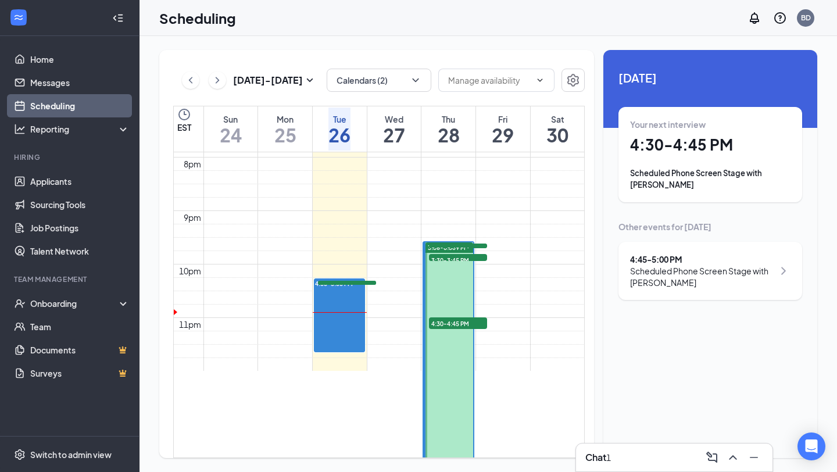
click at [726, 123] on div "Your next interview" at bounding box center [710, 125] width 160 height 12
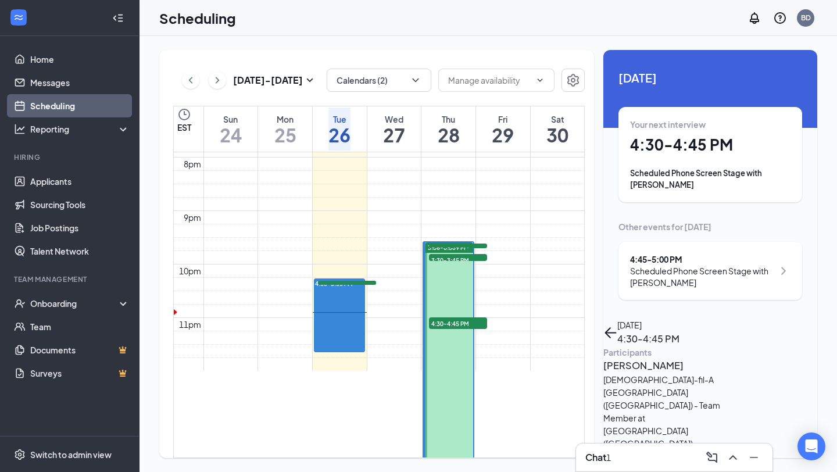
click at [670, 358] on h3 "[PERSON_NAME]" at bounding box center [664, 365] width 122 height 15
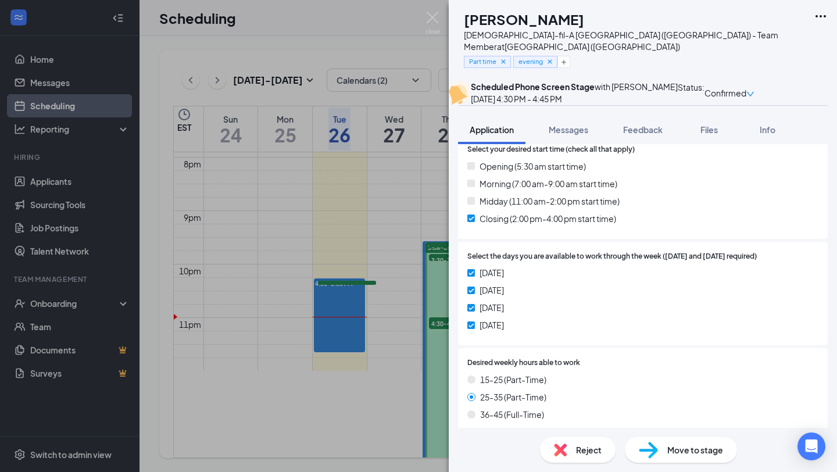
scroll to position [411, 0]
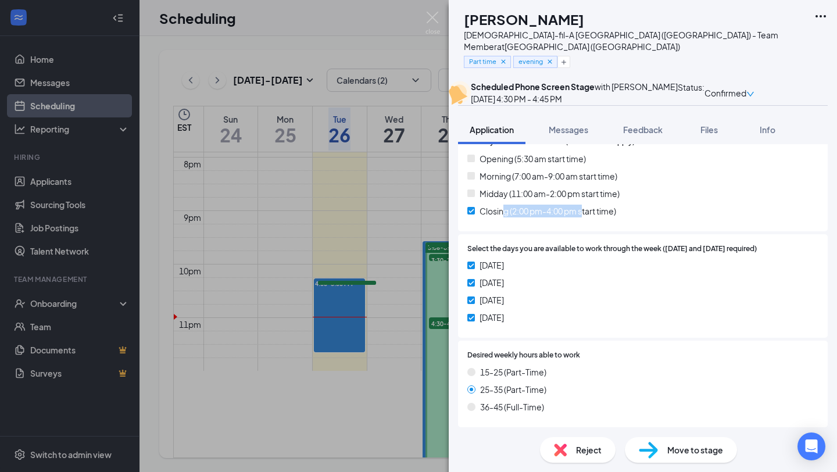
drag, startPoint x: 504, startPoint y: 224, endPoint x: 582, endPoint y: 224, distance: 77.9
click at [582, 217] on span "Closing (2:00 pm-4:00 pm start time)" at bounding box center [548, 211] width 137 height 13
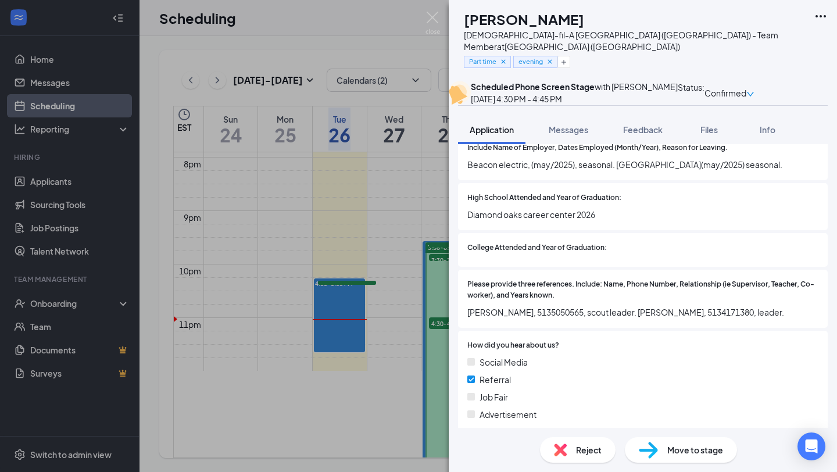
scroll to position [794, 0]
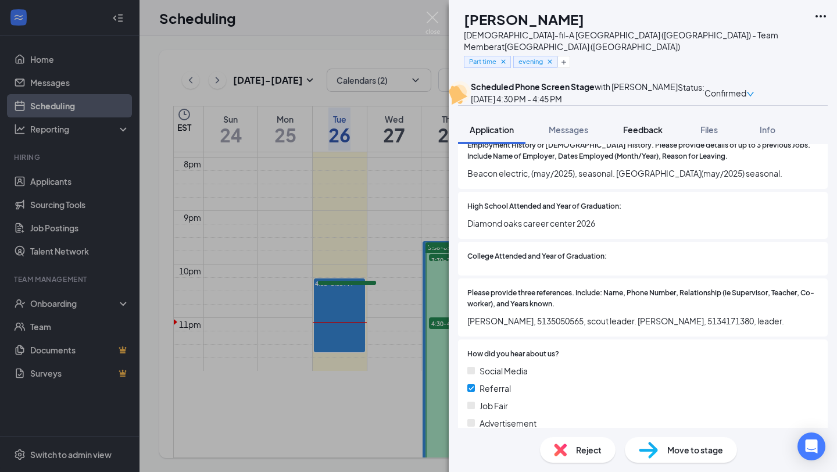
click at [628, 135] on span "Feedback" at bounding box center [643, 129] width 40 height 10
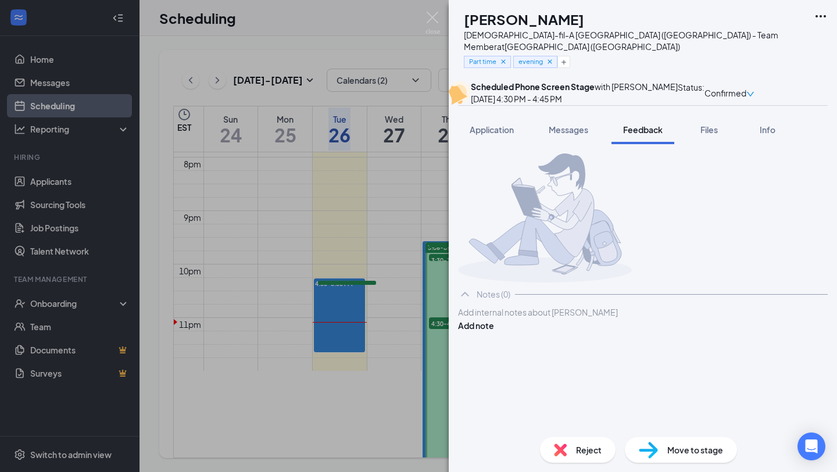
click at [542, 319] on div at bounding box center [643, 312] width 368 height 12
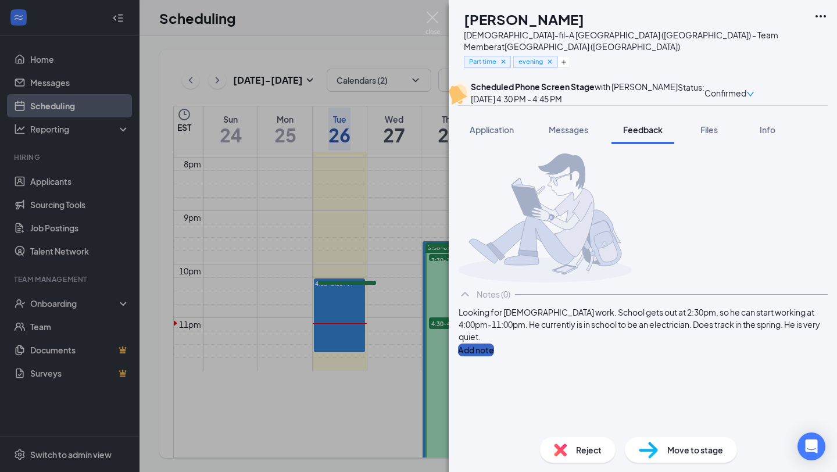
click at [494, 356] on button "Add note" at bounding box center [476, 349] width 36 height 13
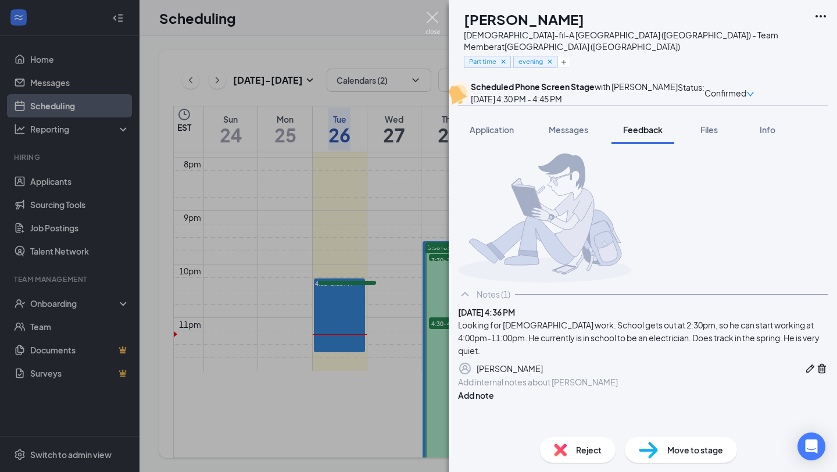
click at [432, 17] on img at bounding box center [432, 23] width 15 height 23
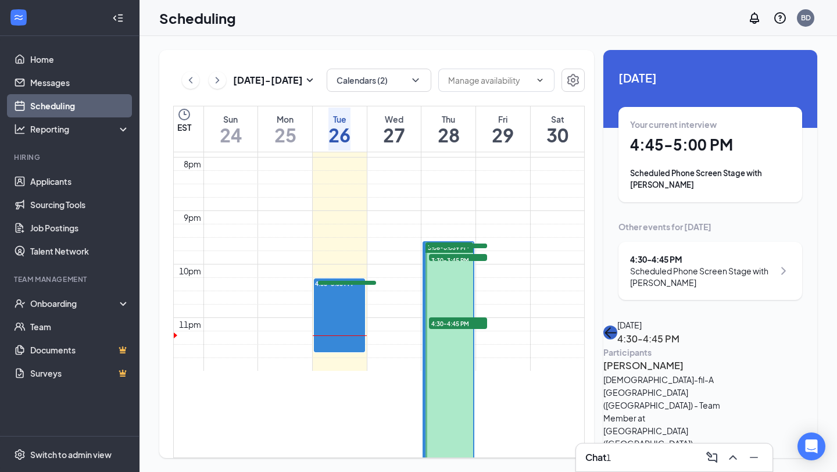
click at [617, 325] on icon "ArrowLeft" at bounding box center [610, 332] width 14 height 14
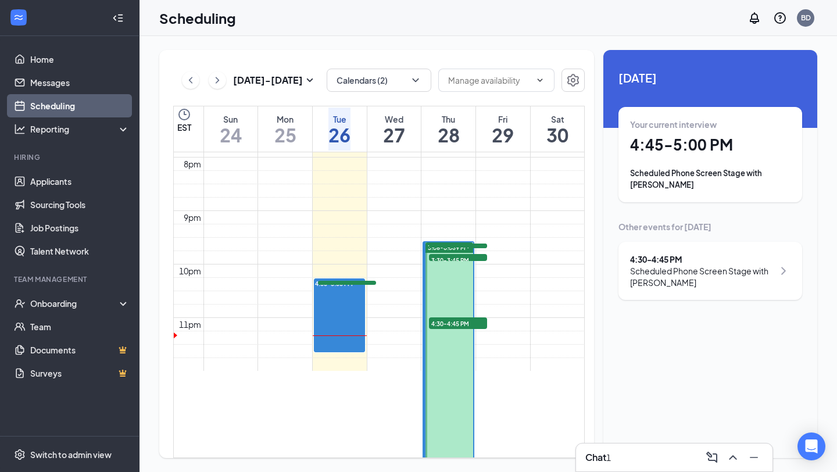
click at [692, 158] on div "Your current interview 4:45 - 5:00 PM Scheduled Phone Screen Stage with [PERSON…" at bounding box center [710, 155] width 160 height 72
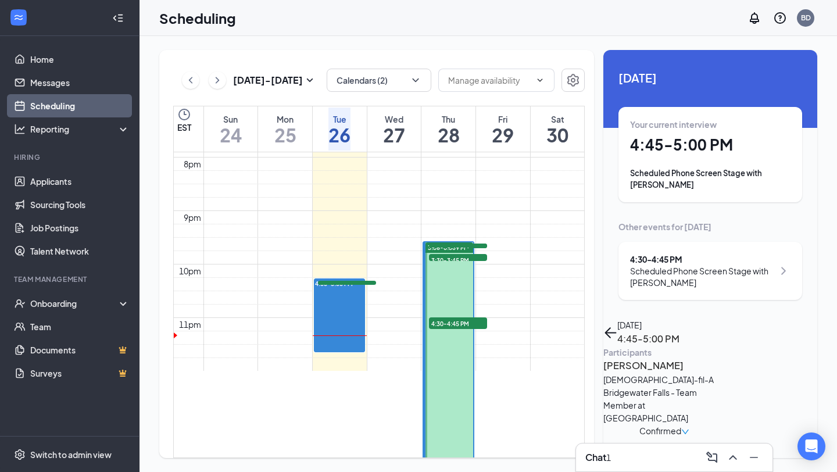
click at [631, 358] on div "[PERSON_NAME] [DEMOGRAPHIC_DATA]-fil-A Bridgewater Falls - Team Member at [GEOG…" at bounding box center [664, 397] width 122 height 79
click at [638, 358] on h3 "[PERSON_NAME]" at bounding box center [664, 365] width 122 height 15
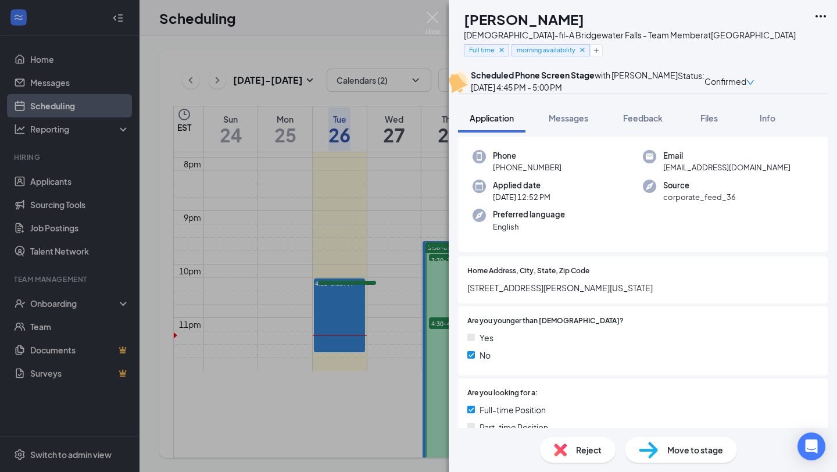
scroll to position [48, 0]
click at [446, 16] on div "SG [PERSON_NAME] [DEMOGRAPHIC_DATA]-fil-A Bridgewater Falls - Team Member at [G…" at bounding box center [418, 236] width 837 height 472
click at [438, 16] on div "Scheduling BD" at bounding box center [487, 18] width 697 height 36
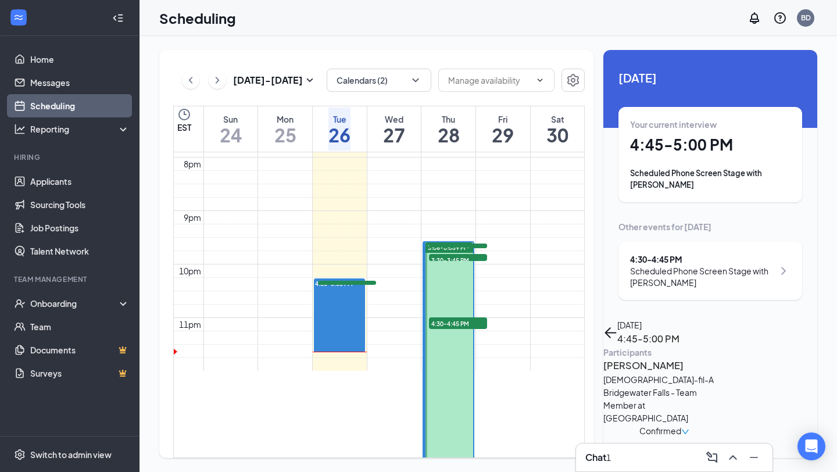
click at [216, 77] on icon "ChevronRight" at bounding box center [218, 80] width 12 height 14
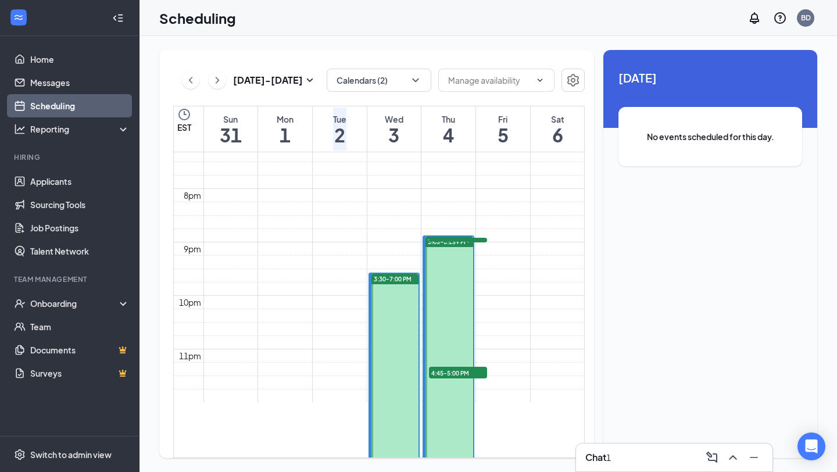
scroll to position [1060, 0]
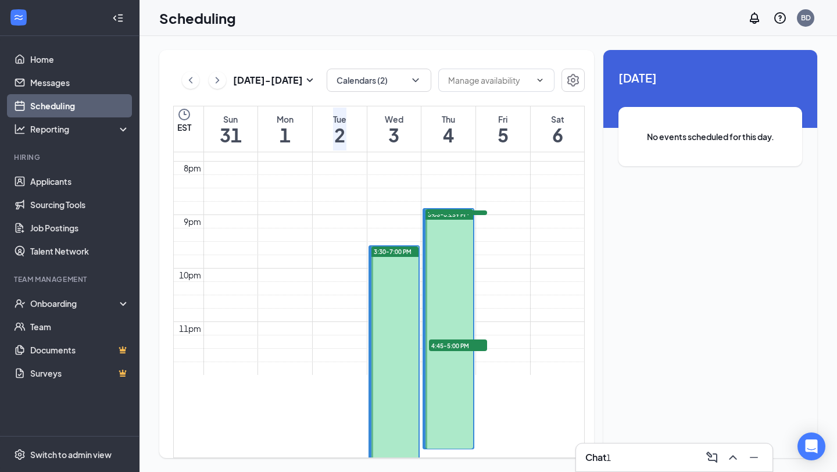
click at [189, 76] on icon "ChevronLeft" at bounding box center [191, 80] width 12 height 14
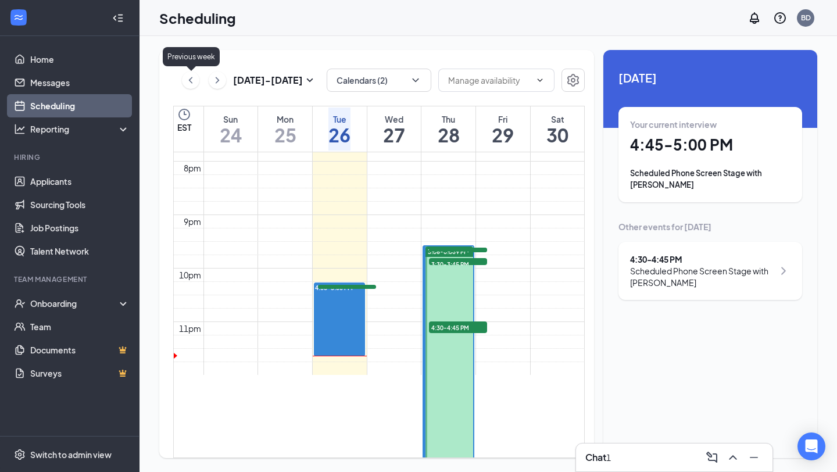
scroll to position [571, 0]
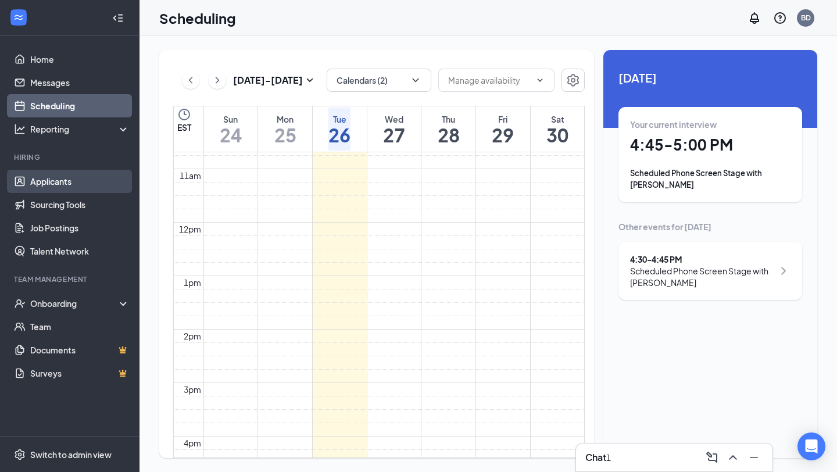
click at [58, 177] on link "Applicants" at bounding box center [79, 181] width 99 height 23
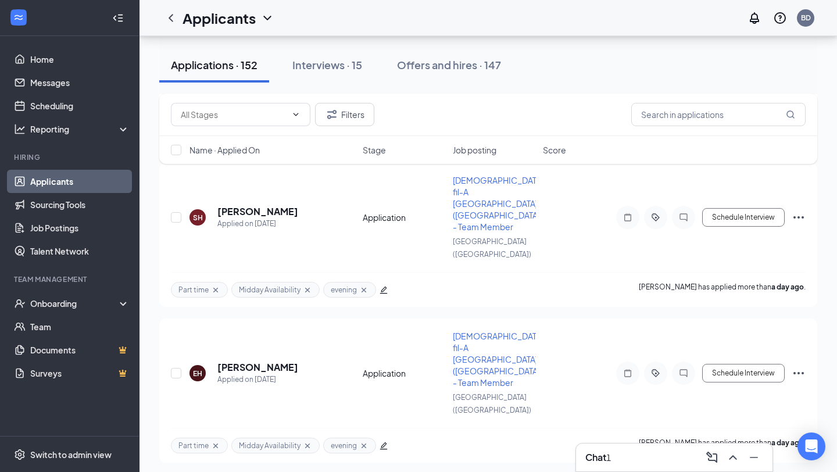
scroll to position [883, 0]
click at [341, 115] on button "Filters" at bounding box center [344, 114] width 59 height 23
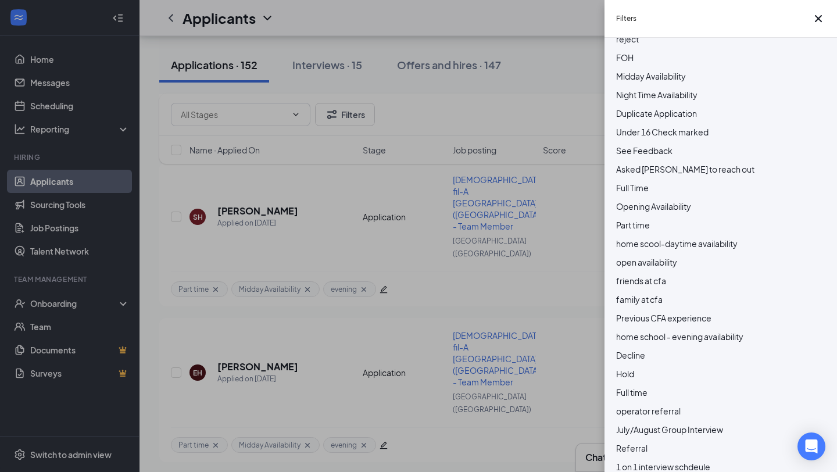
scroll to position [435, 0]
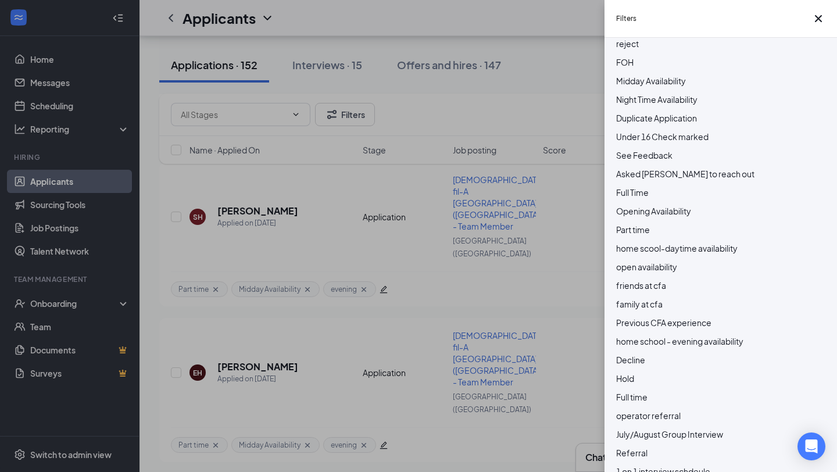
click at [673, 86] on span "Midday Availability" at bounding box center [651, 81] width 70 height 10
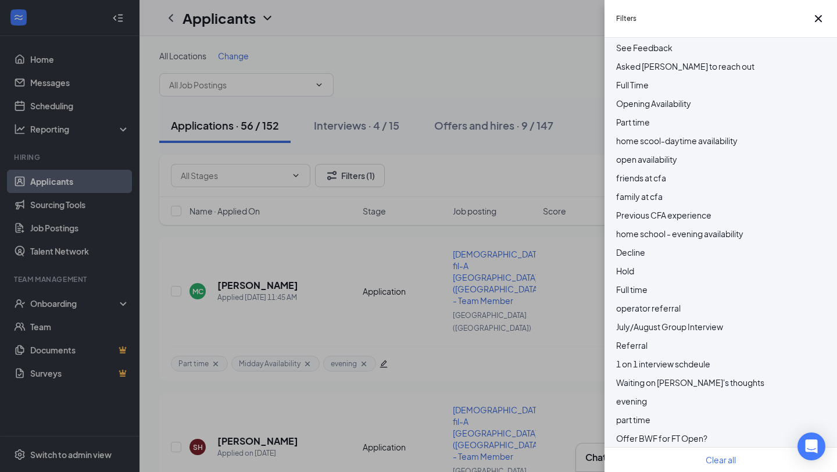
scroll to position [510, 0]
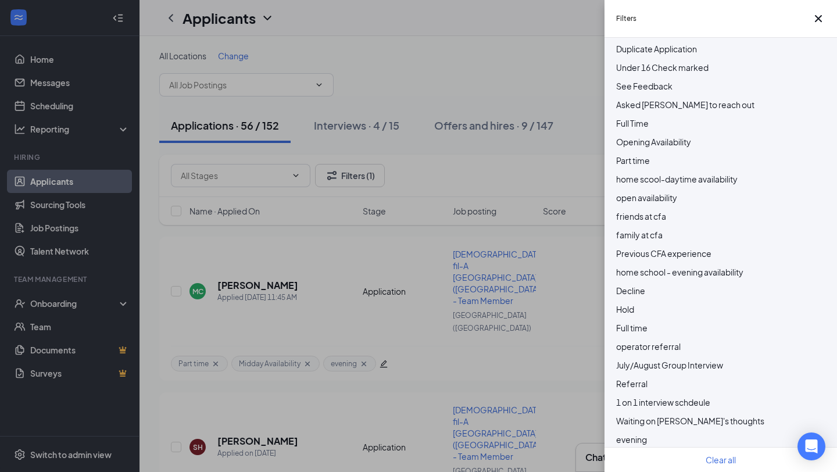
click at [658, 17] on span "Midday Availability" at bounding box center [651, 11] width 70 height 10
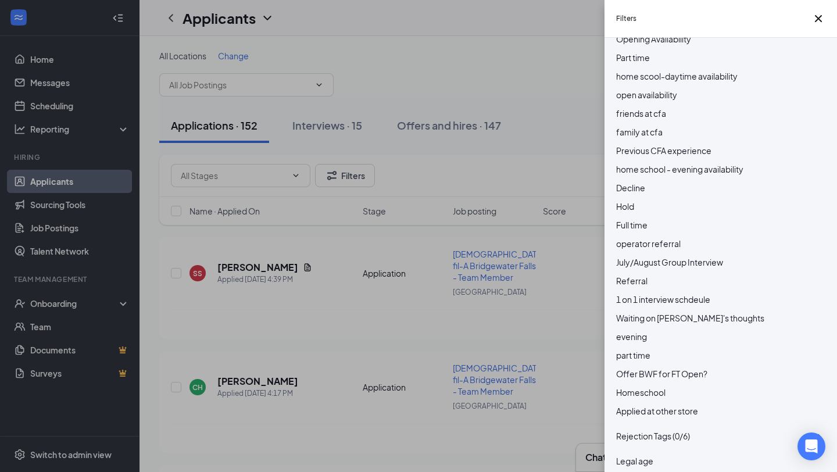
scroll to position [606, 0]
click at [674, 101] on span "open availability" at bounding box center [646, 96] width 61 height 10
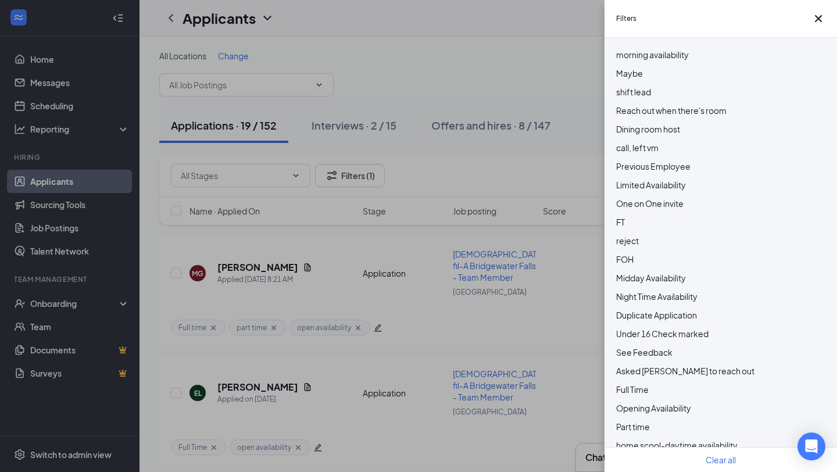
scroll to position [234, 0]
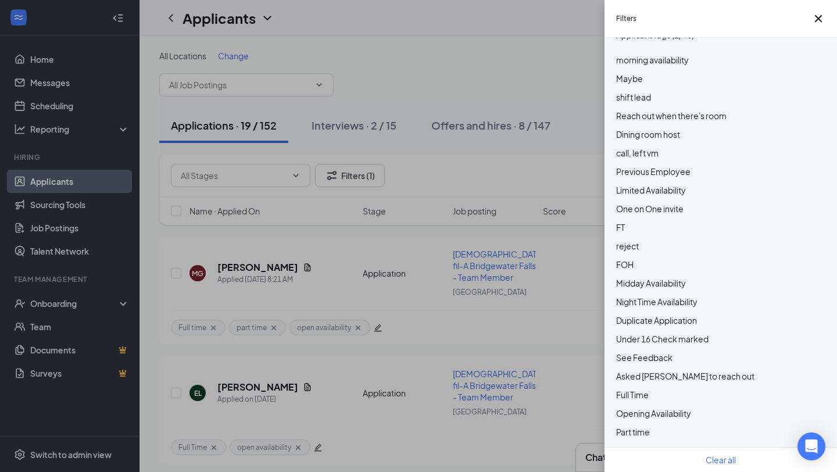
click at [667, 65] on span "morning availability" at bounding box center [652, 60] width 73 height 10
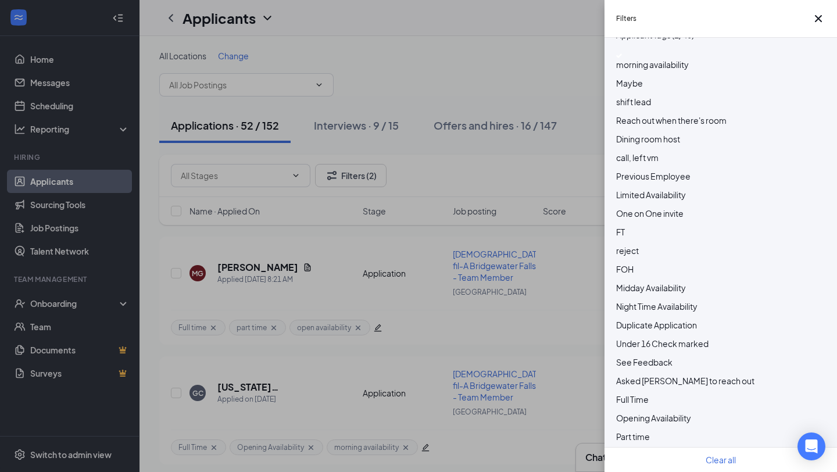
click at [493, 35] on div "Filters Applicant Status (0/5) Unread message Hasn't messaged back Stuck in sta…" at bounding box center [418, 236] width 837 height 472
click at [484, 86] on div "Filters Applicant Status (0/5) Unread message Hasn't messaged back Stuck in sta…" at bounding box center [418, 236] width 837 height 472
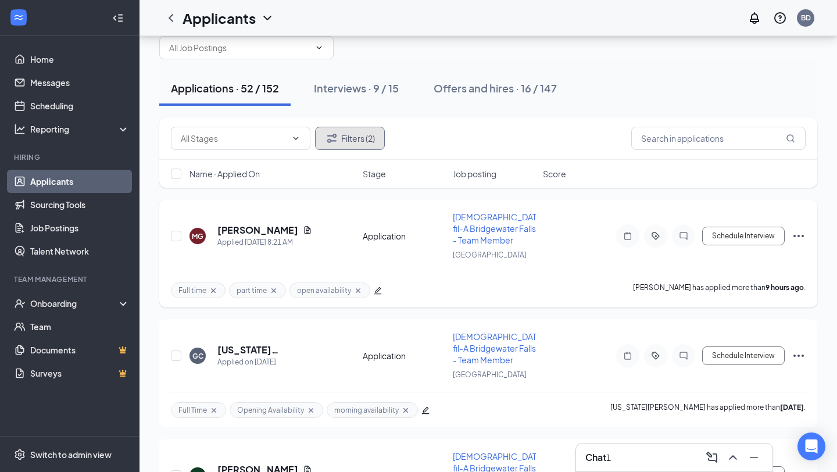
scroll to position [31, 0]
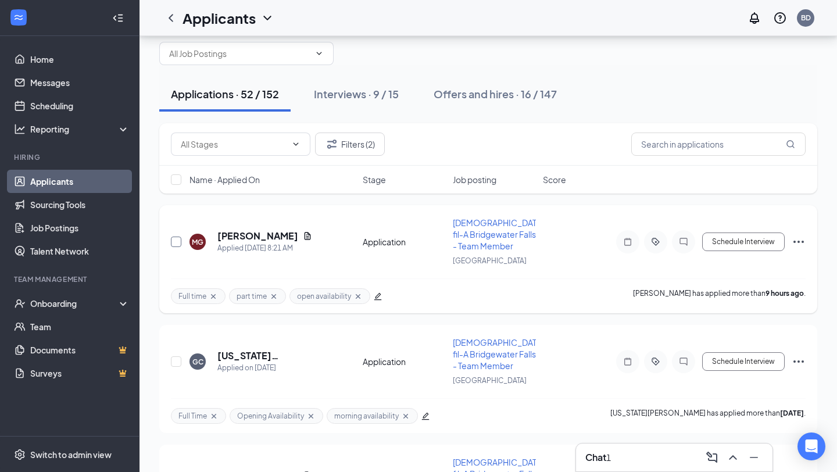
click at [176, 239] on input "checkbox" at bounding box center [176, 242] width 10 height 10
checkbox input "true"
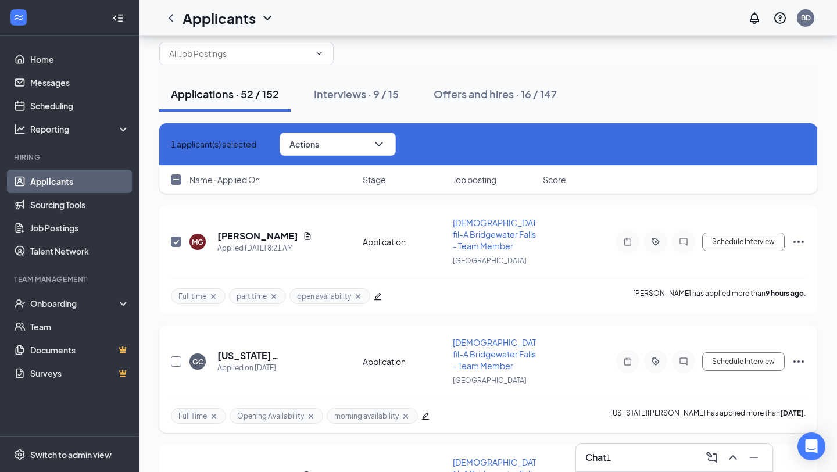
click at [178, 364] on input "checkbox" at bounding box center [176, 361] width 10 height 10
checkbox input "true"
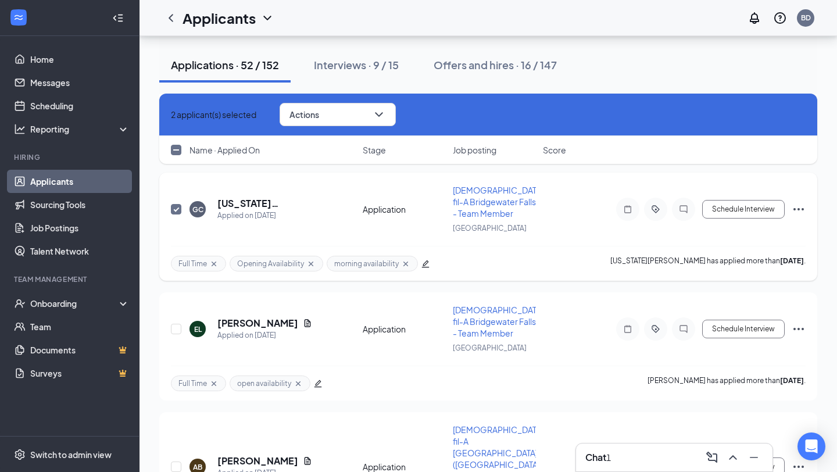
scroll to position [189, 0]
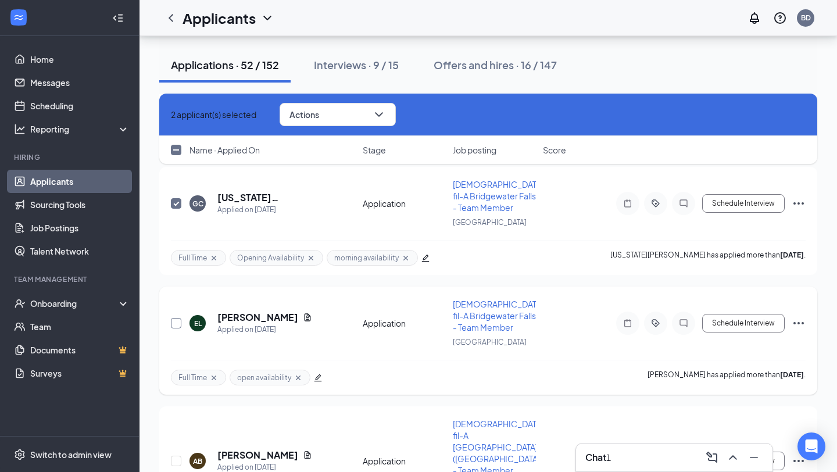
click at [178, 322] on input "checkbox" at bounding box center [176, 323] width 10 height 10
checkbox input "true"
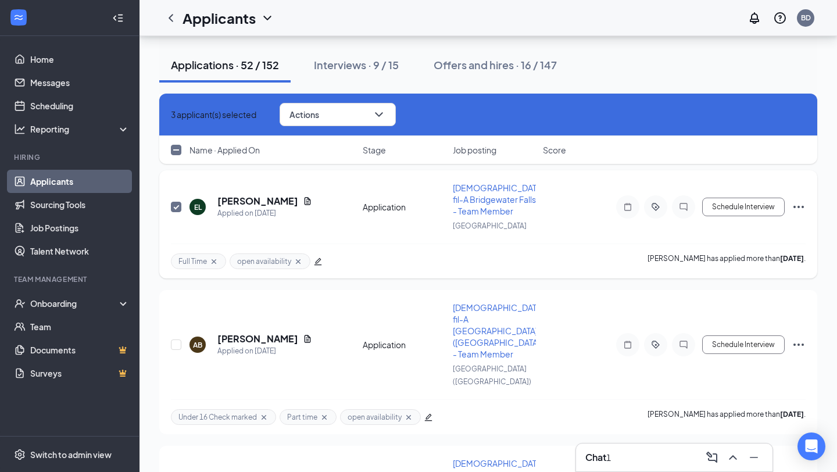
scroll to position [308, 0]
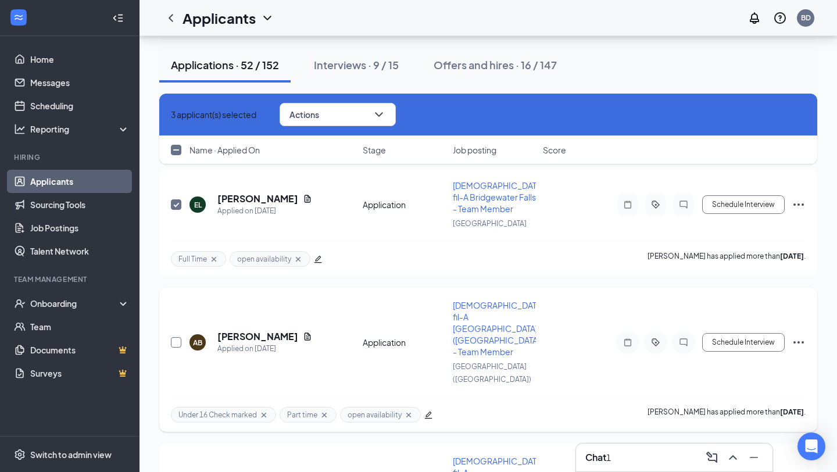
click at [176, 337] on input "checkbox" at bounding box center [176, 342] width 10 height 10
checkbox input "true"
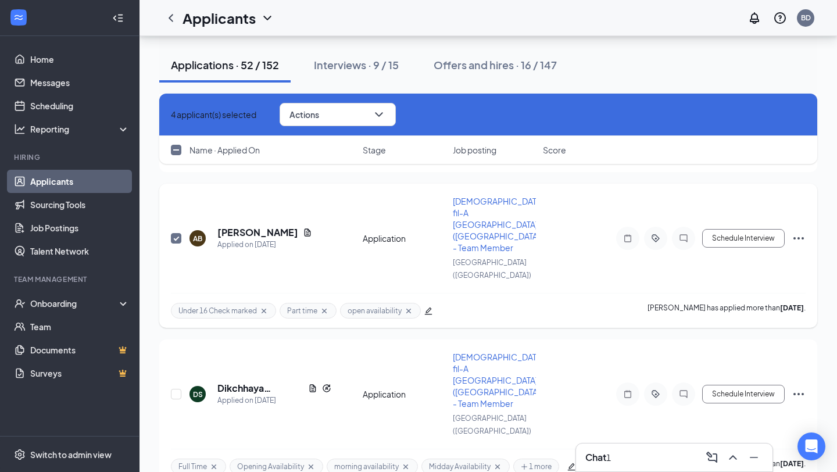
scroll to position [430, 0]
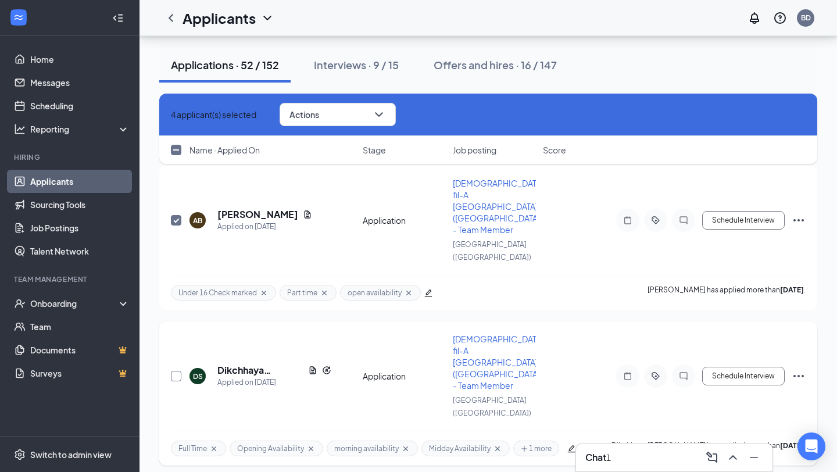
click at [178, 371] on input "checkbox" at bounding box center [176, 376] width 10 height 10
checkbox input "true"
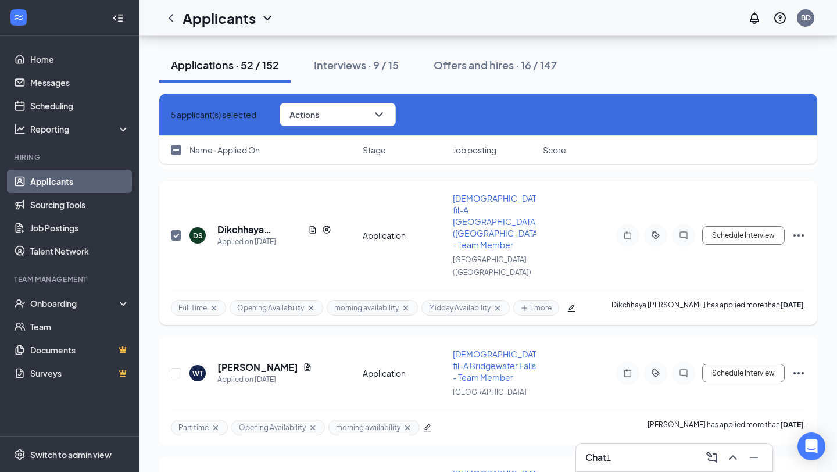
scroll to position [572, 0]
click at [173, 367] on input "checkbox" at bounding box center [176, 372] width 10 height 10
checkbox input "true"
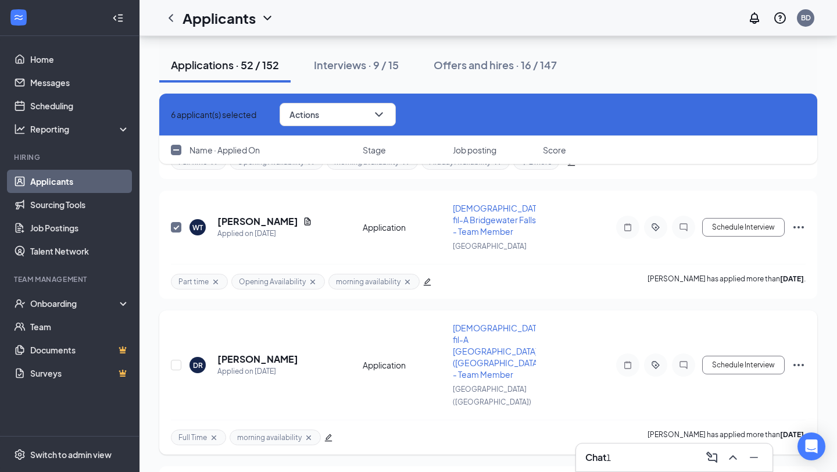
scroll to position [736, 0]
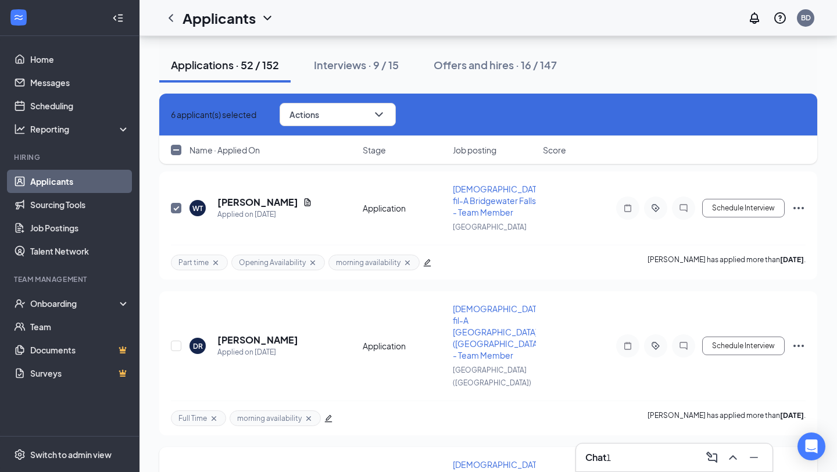
checkbox input "true"
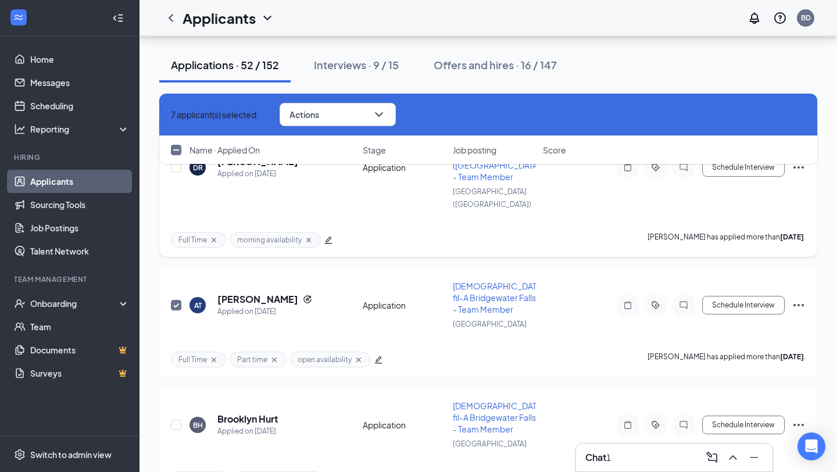
scroll to position [914, 0]
click at [181, 400] on div at bounding box center [177, 425] width 12 height 50
click at [175, 420] on input "checkbox" at bounding box center [176, 425] width 10 height 10
checkbox input "true"
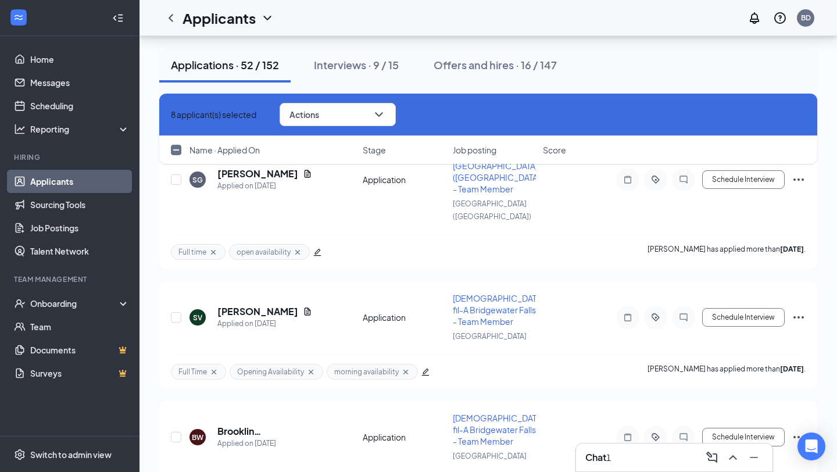
scroll to position [2039, 0]
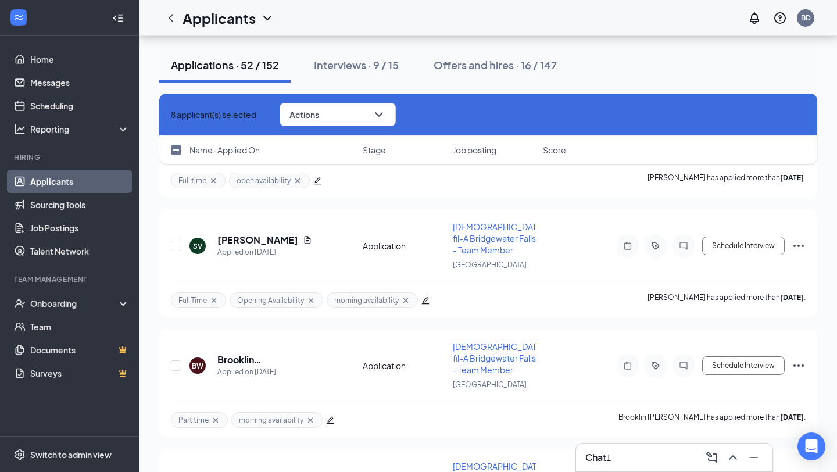
checkbox input "true"
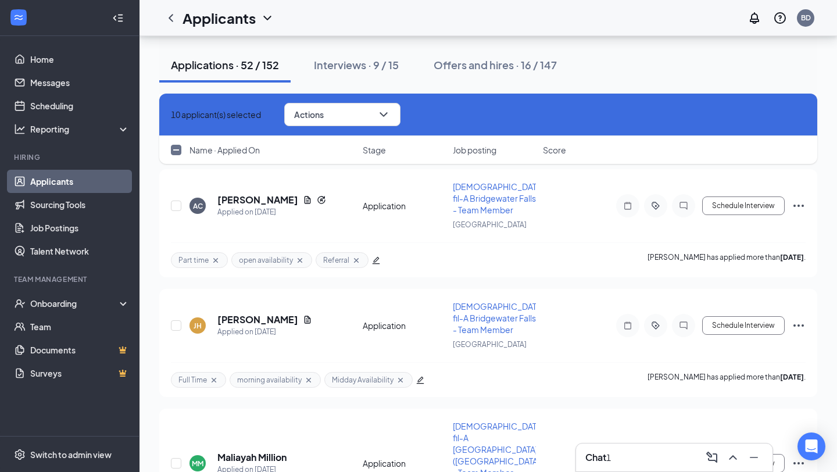
checkbox input "true"
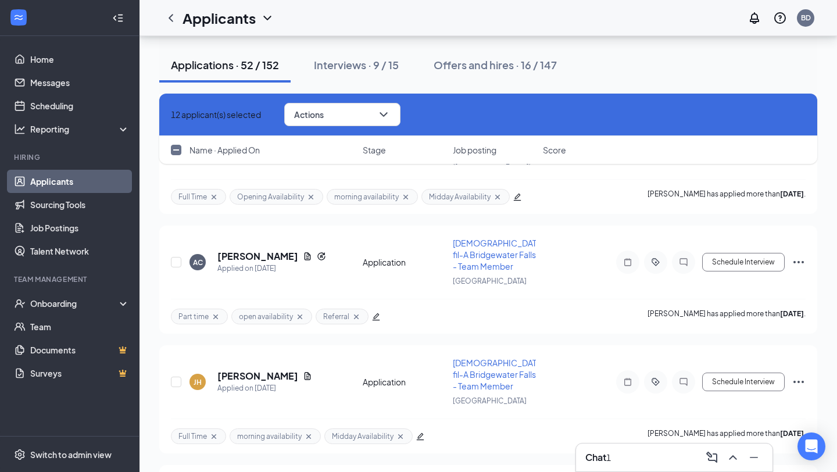
checkbox input "true"
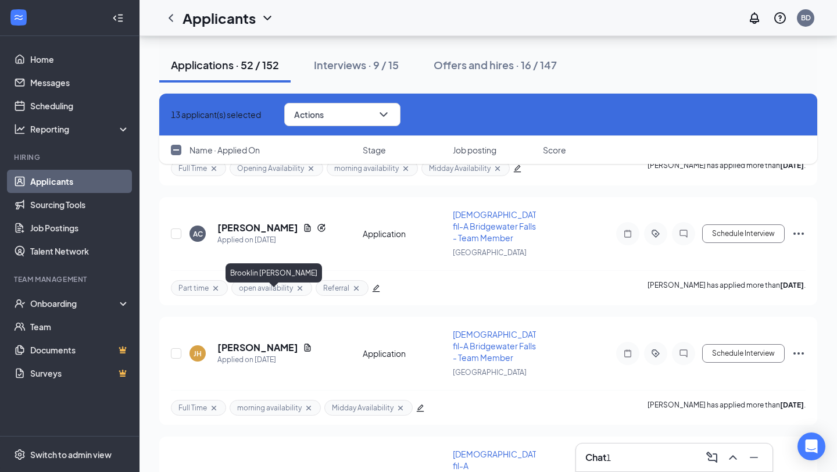
scroll to position [3678, 0]
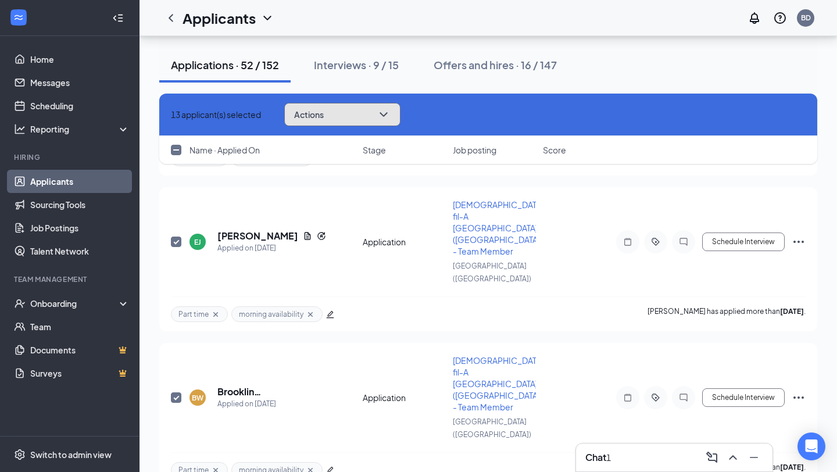
click at [366, 117] on button "Actions" at bounding box center [342, 114] width 116 height 23
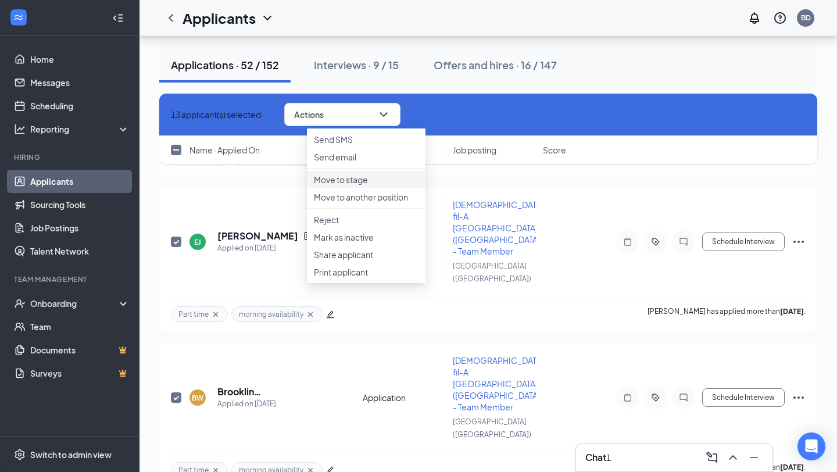
click at [381, 185] on p "Move to stage" at bounding box center [366, 180] width 105 height 12
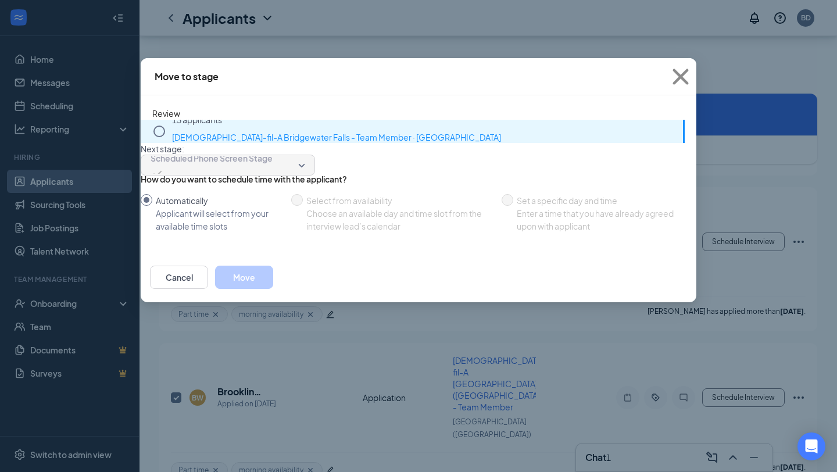
click at [273, 149] on span "Scheduled Phone Screen Stage" at bounding box center [212, 157] width 122 height 17
click at [164, 131] on icon "Circle" at bounding box center [159, 132] width 12 height 12
click at [162, 127] on icon "Circle" at bounding box center [159, 132] width 12 height 12
click at [273, 289] on button "Move" at bounding box center [244, 277] width 58 height 23
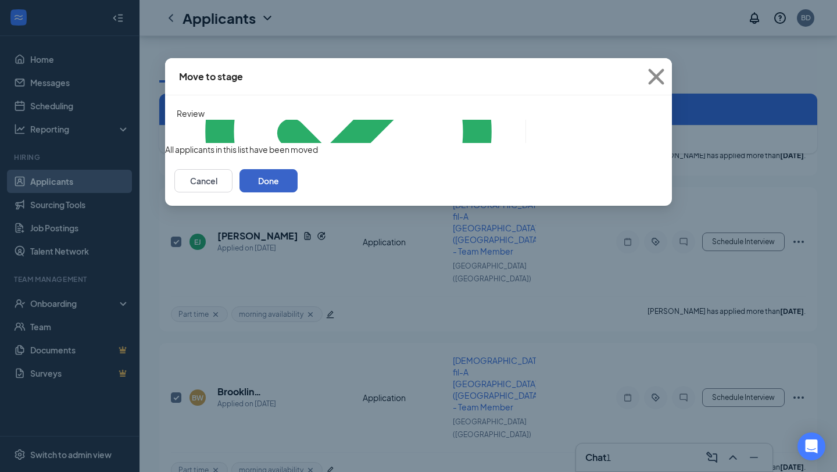
click at [298, 192] on button "Done" at bounding box center [268, 180] width 58 height 23
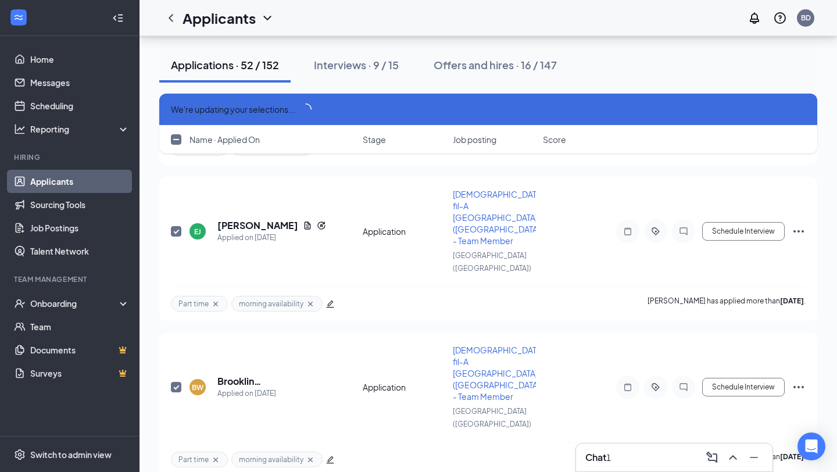
click at [656, 453] on div "Chat 1" at bounding box center [674, 457] width 178 height 19
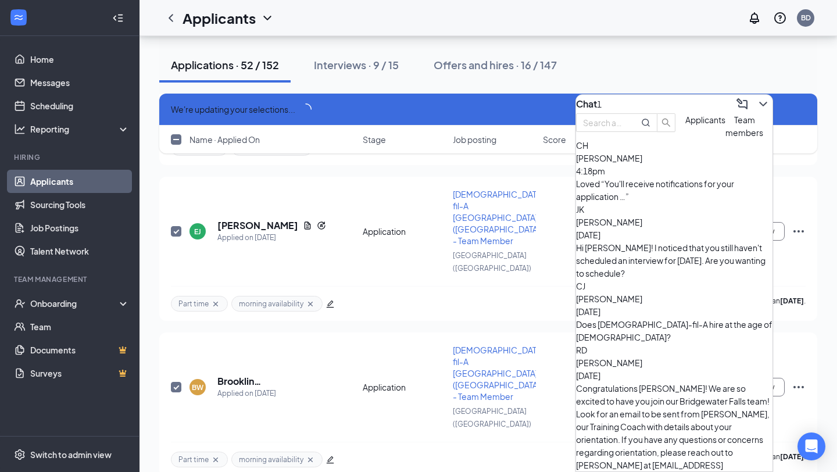
click at [644, 203] on div "Loved “You'll receive notifications for your application …”" at bounding box center [674, 190] width 196 height 26
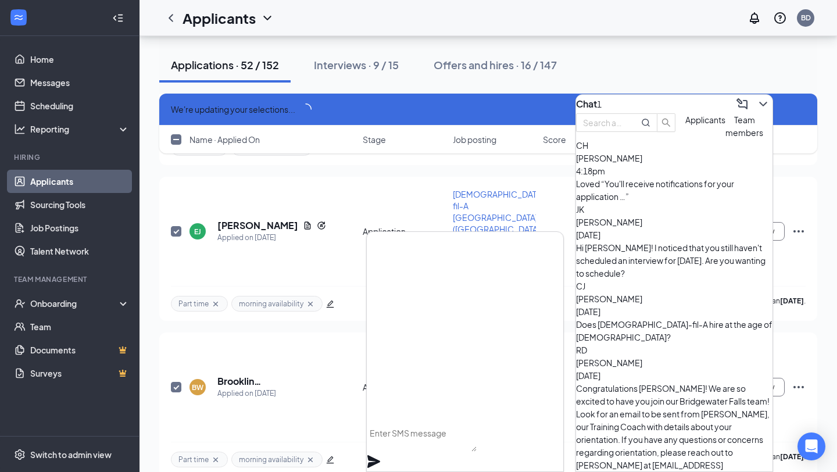
checkbox input "true"
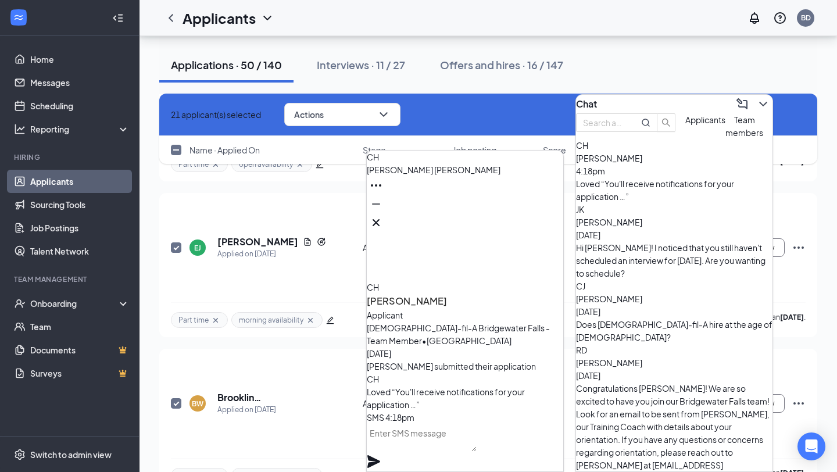
checkbox input "false"
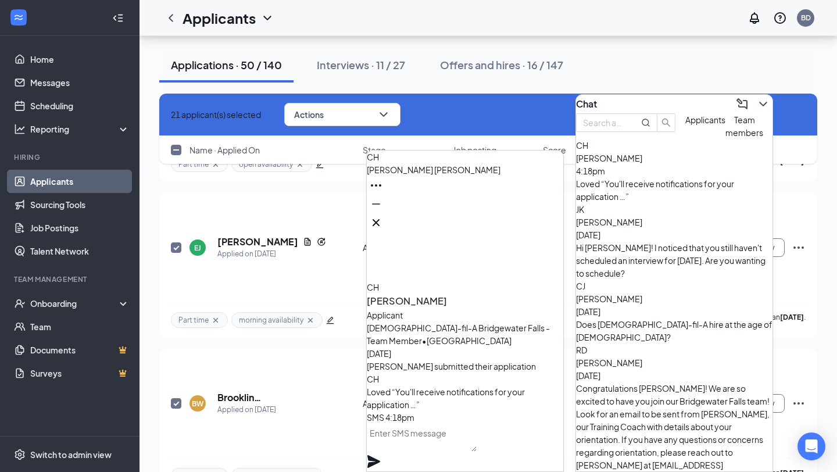
checkbox input "false"
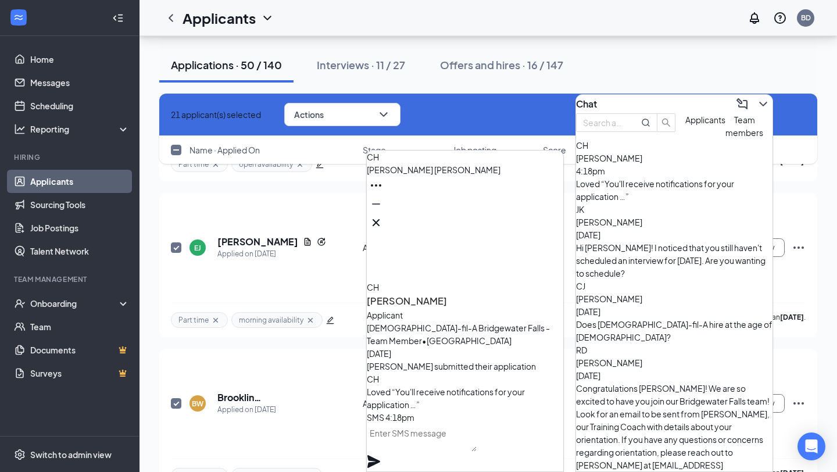
checkbox input "false"
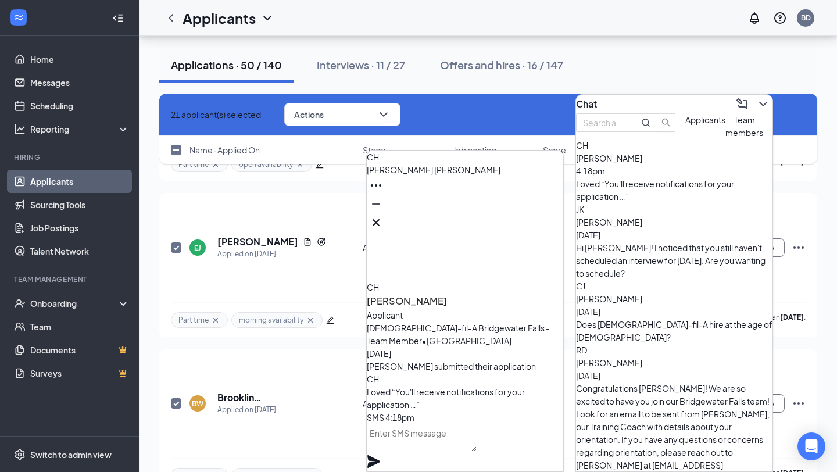
checkbox input "false"
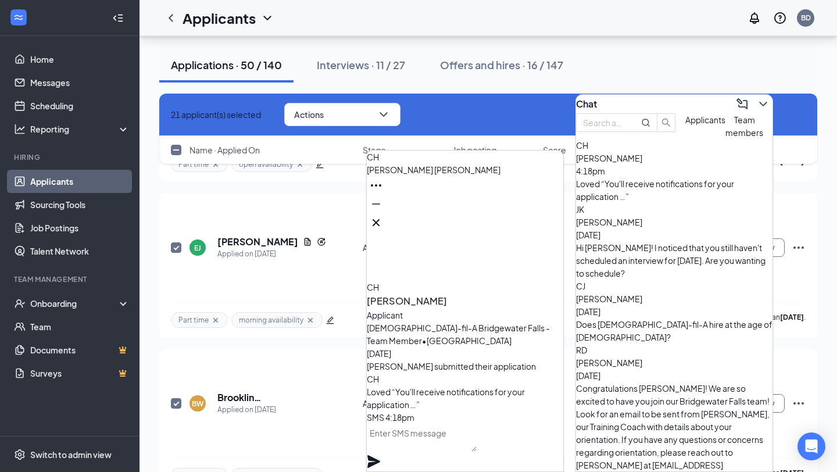
checkbox input "false"
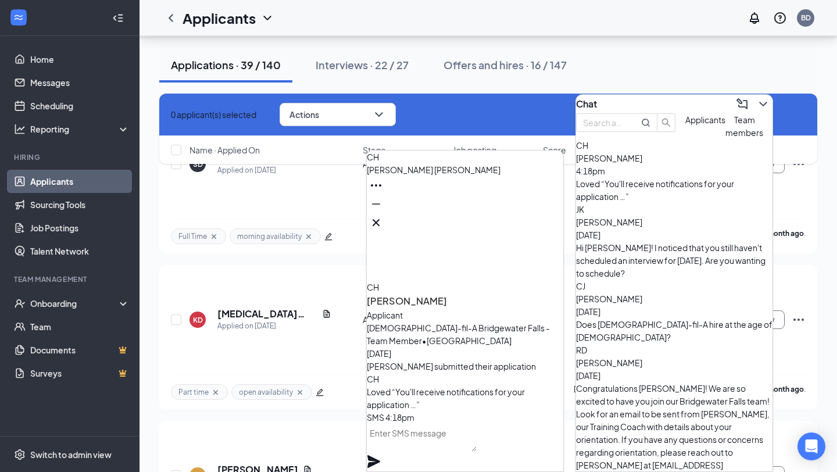
scroll to position [3638, 0]
